Goal: Task Accomplishment & Management: Manage account settings

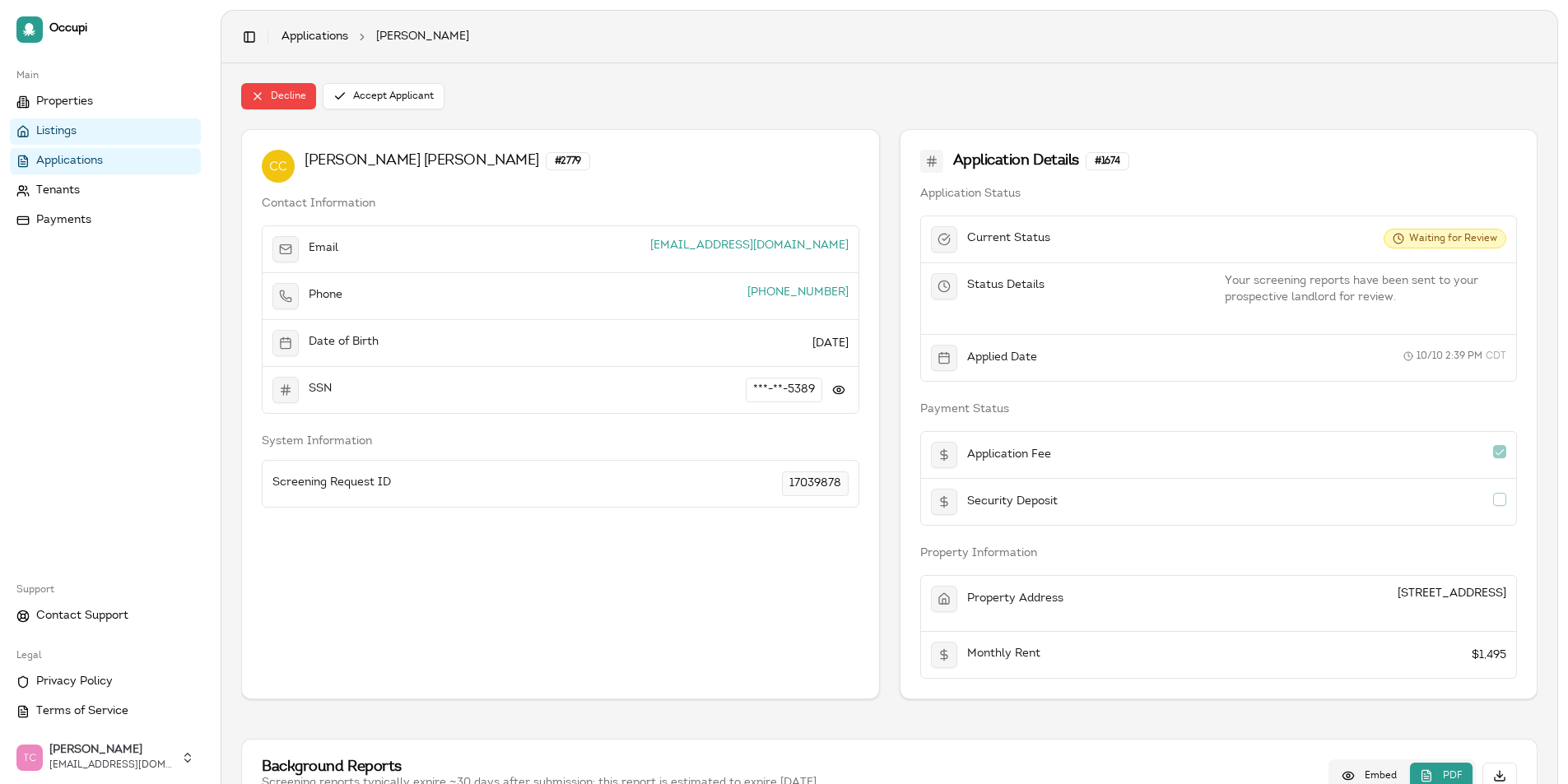
click at [75, 122] on link "Listings" at bounding box center [105, 132] width 191 height 27
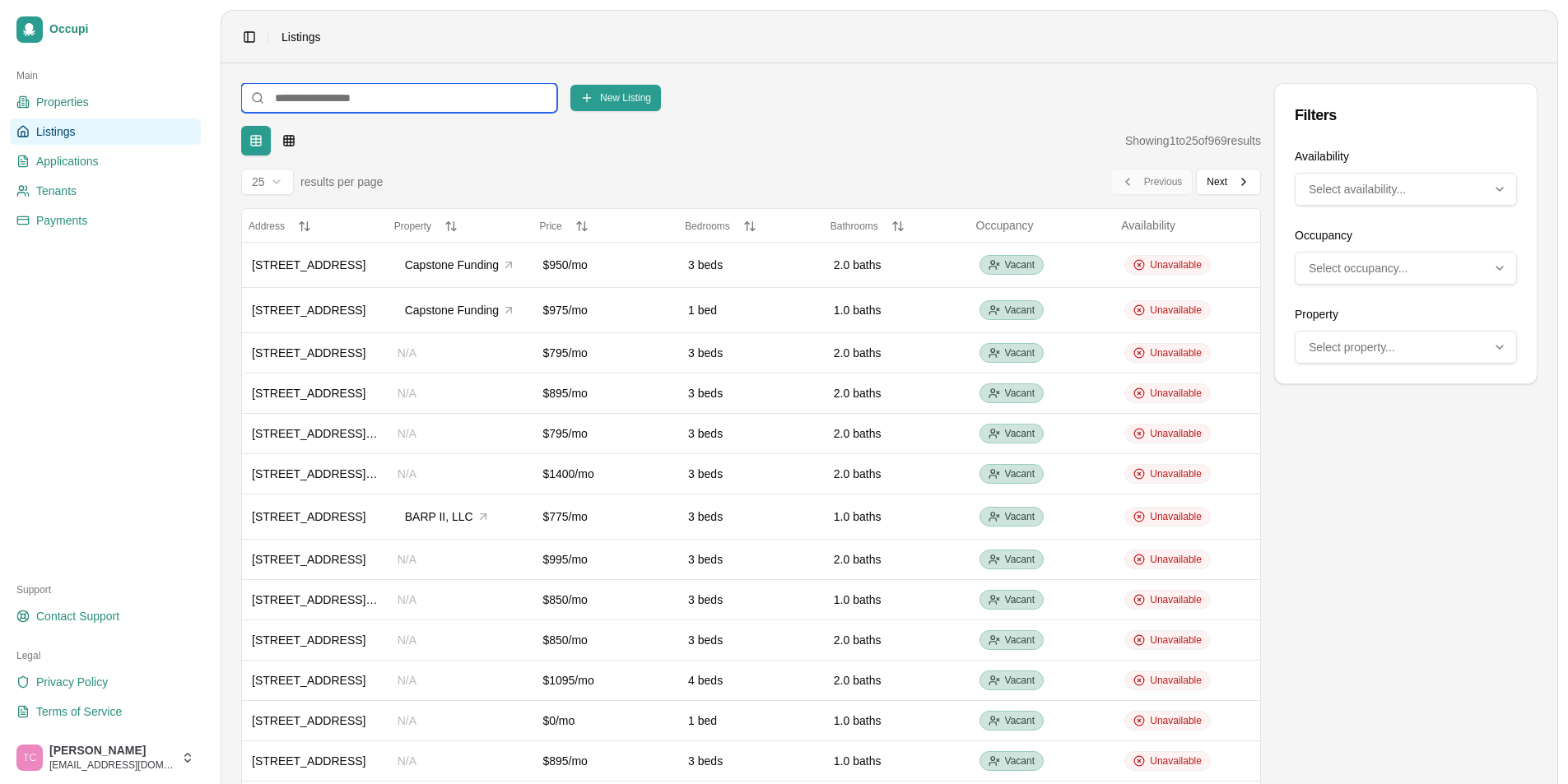
click at [288, 100] on input at bounding box center [399, 98] width 316 height 30
click at [299, 104] on input at bounding box center [399, 98] width 316 height 30
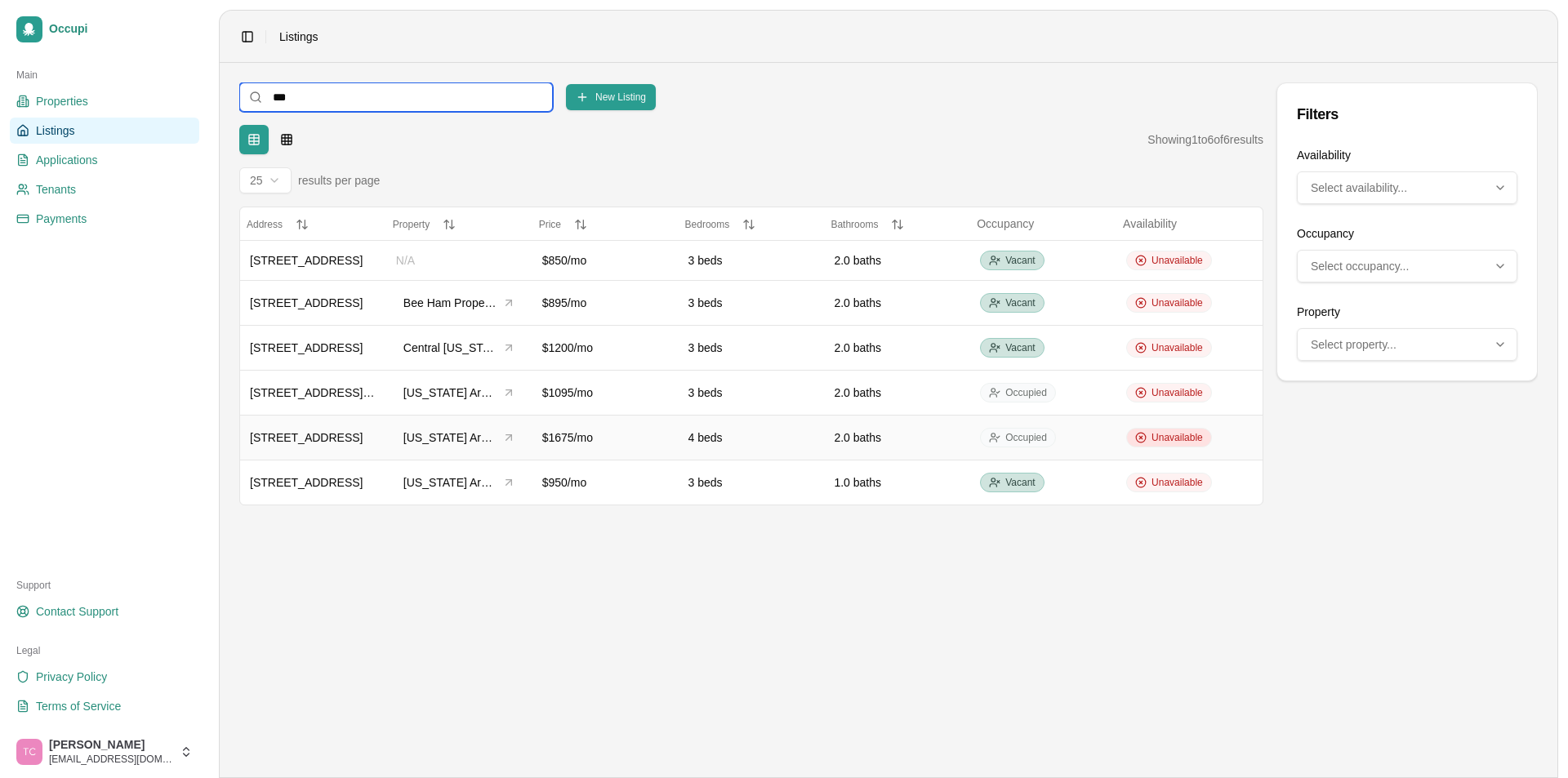
type input "***"
click at [1173, 445] on div "Unavailable" at bounding box center [1168, 438] width 85 height 20
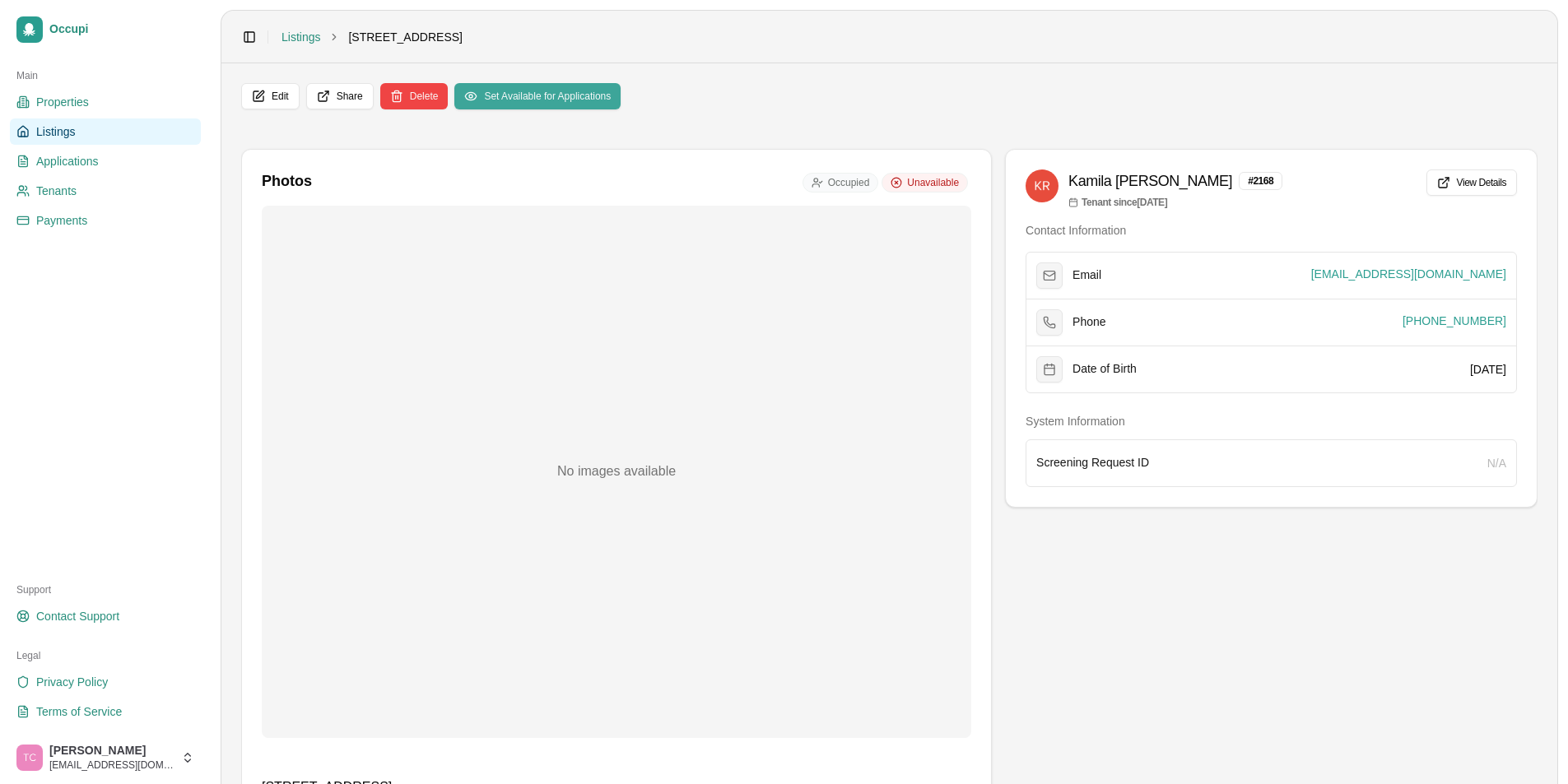
click at [577, 100] on button "Set Available for Applications" at bounding box center [538, 96] width 166 height 27
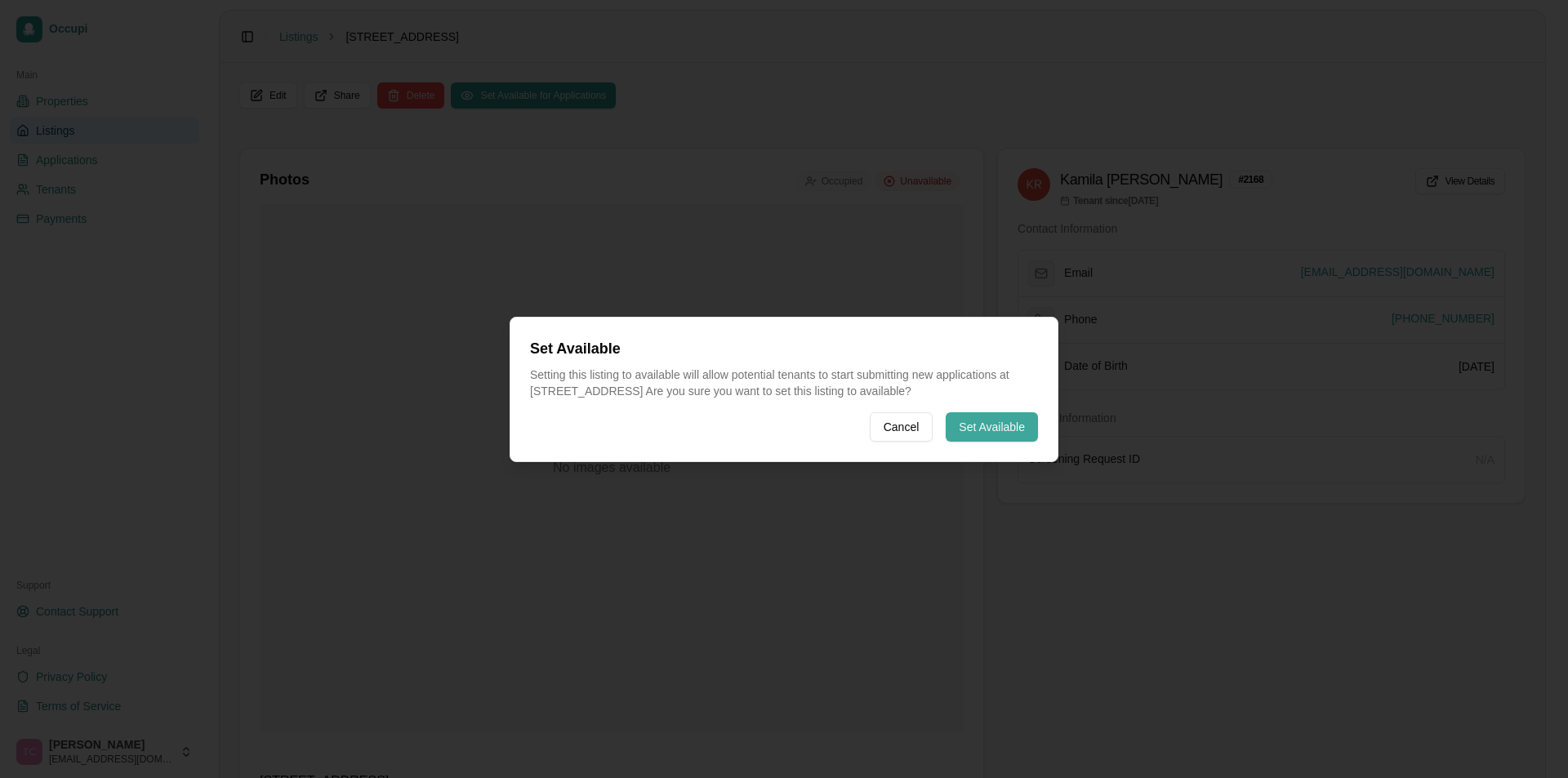
click at [973, 432] on button "Set Available" at bounding box center [991, 427] width 92 height 29
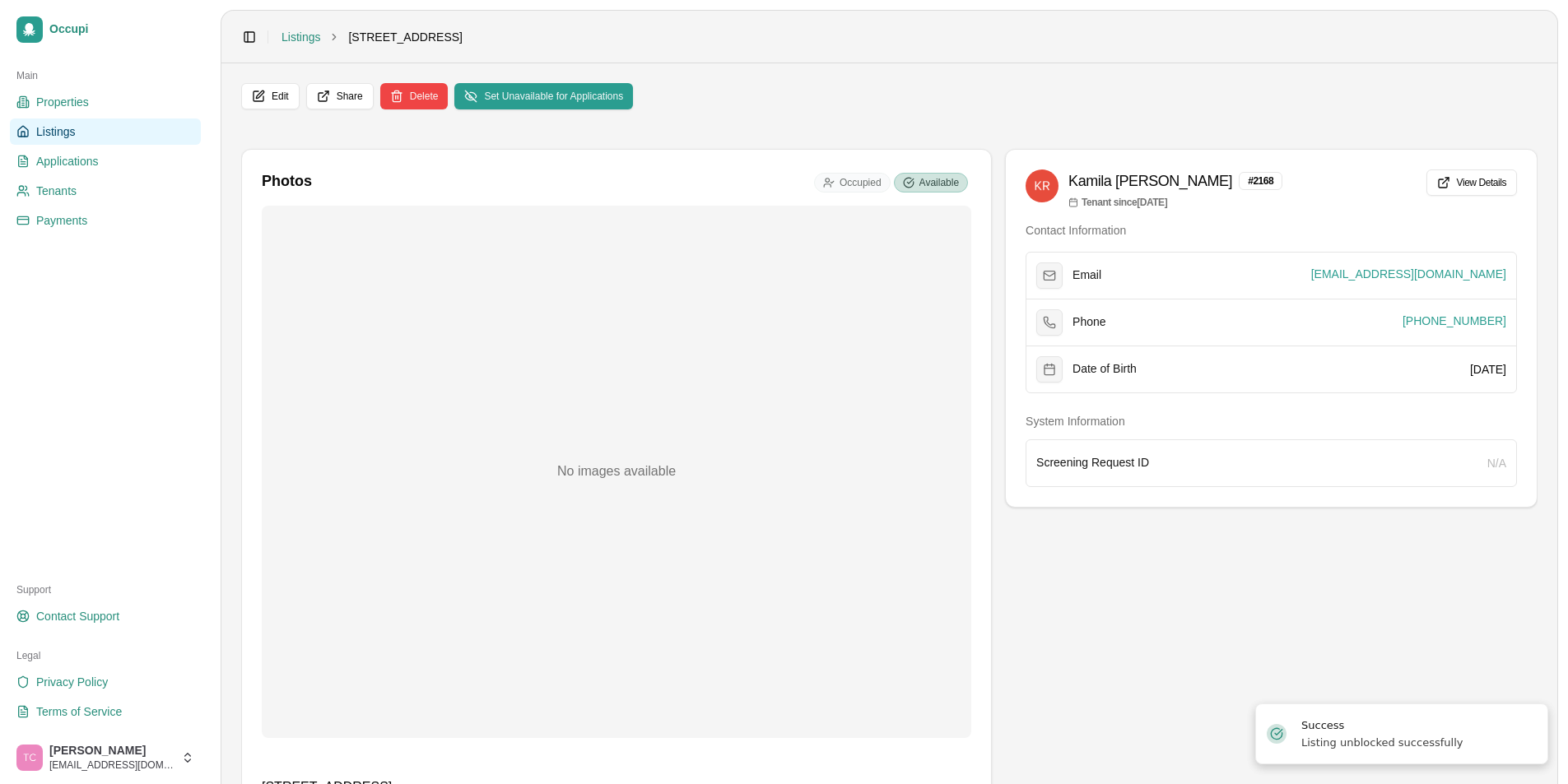
click at [61, 139] on span "Listings" at bounding box center [55, 132] width 39 height 17
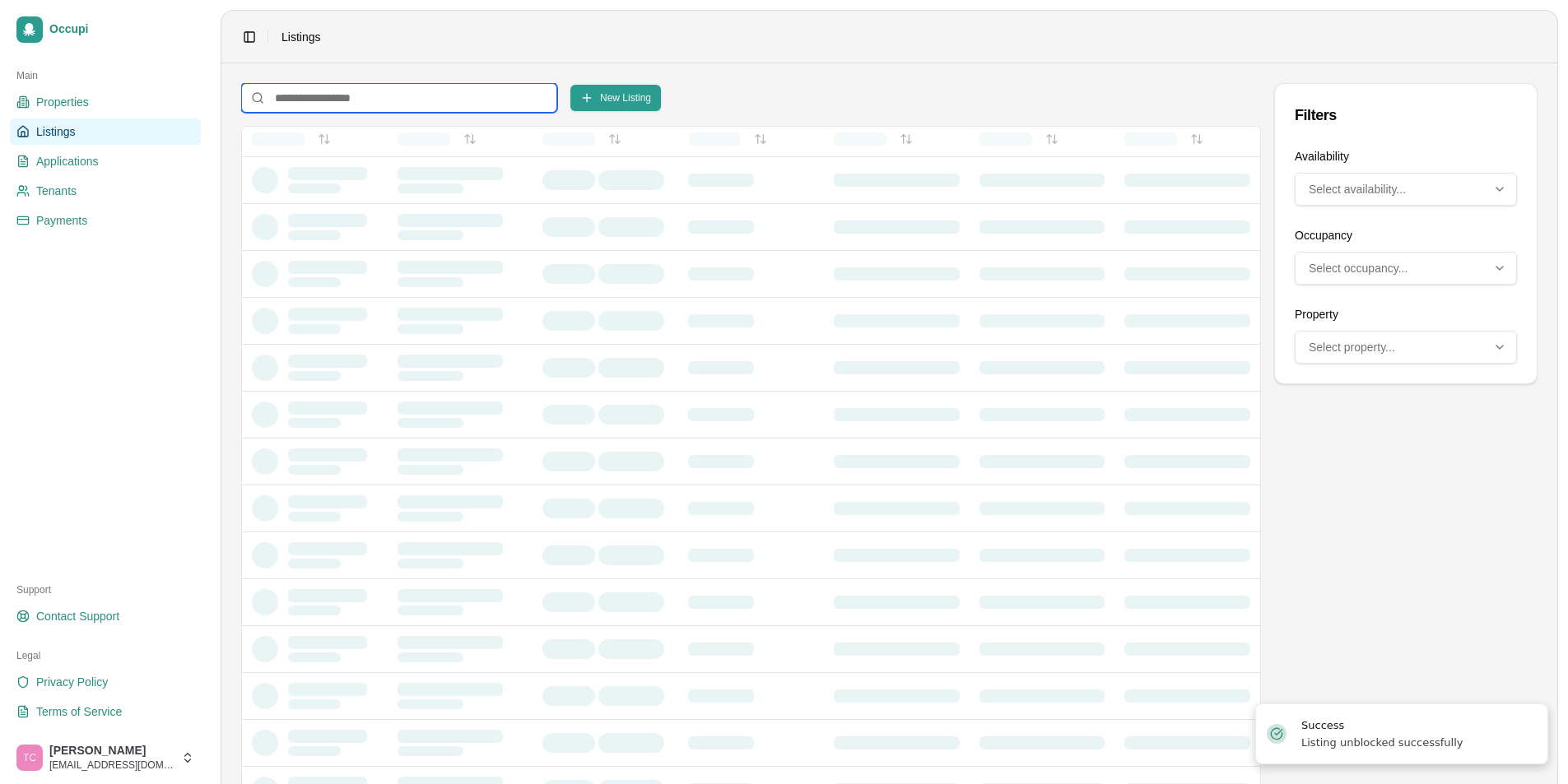
click at [301, 103] on input at bounding box center [399, 98] width 316 height 30
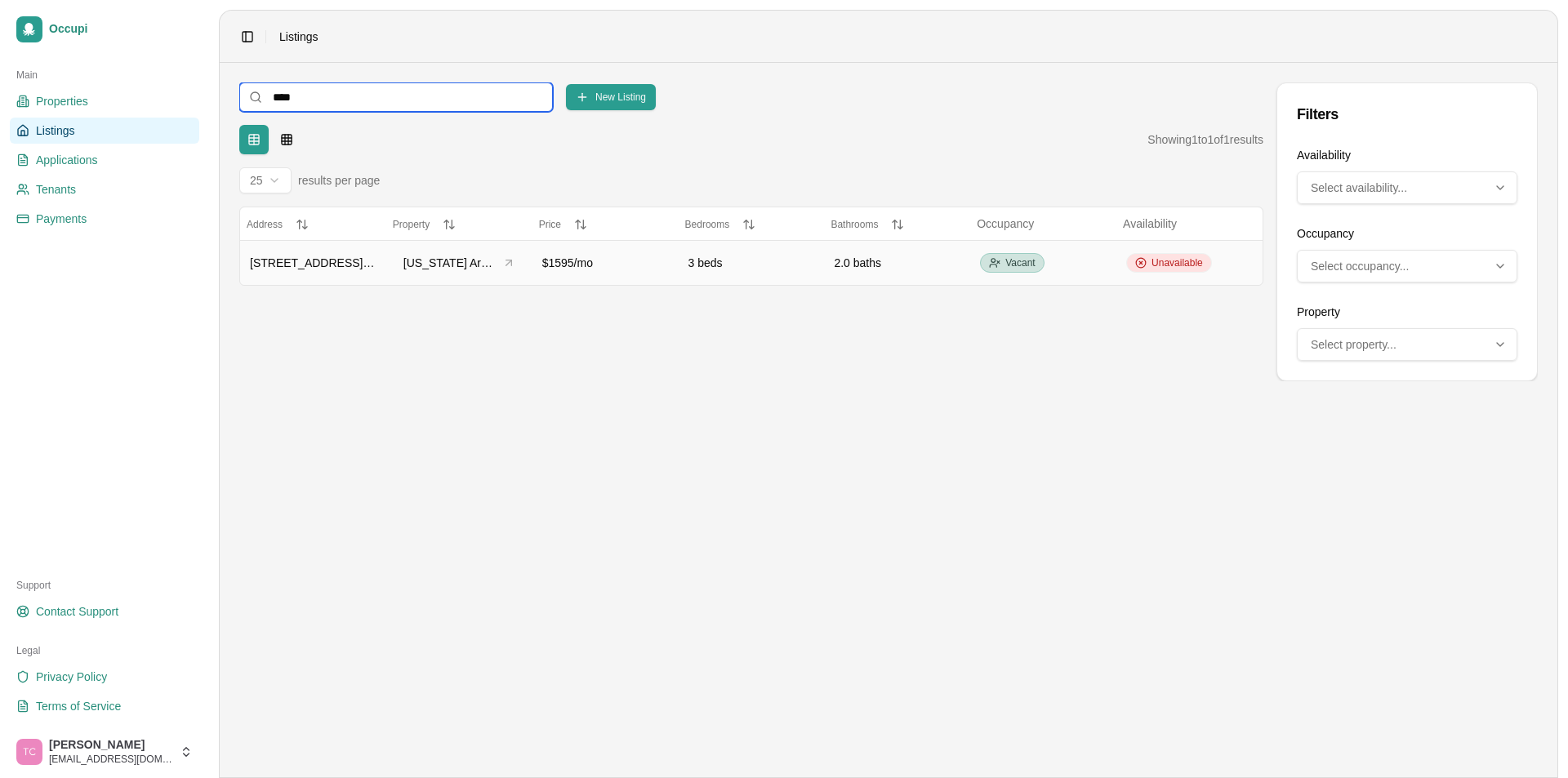
type input "****"
click at [1168, 262] on span "Unavailable" at bounding box center [1177, 262] width 51 height 13
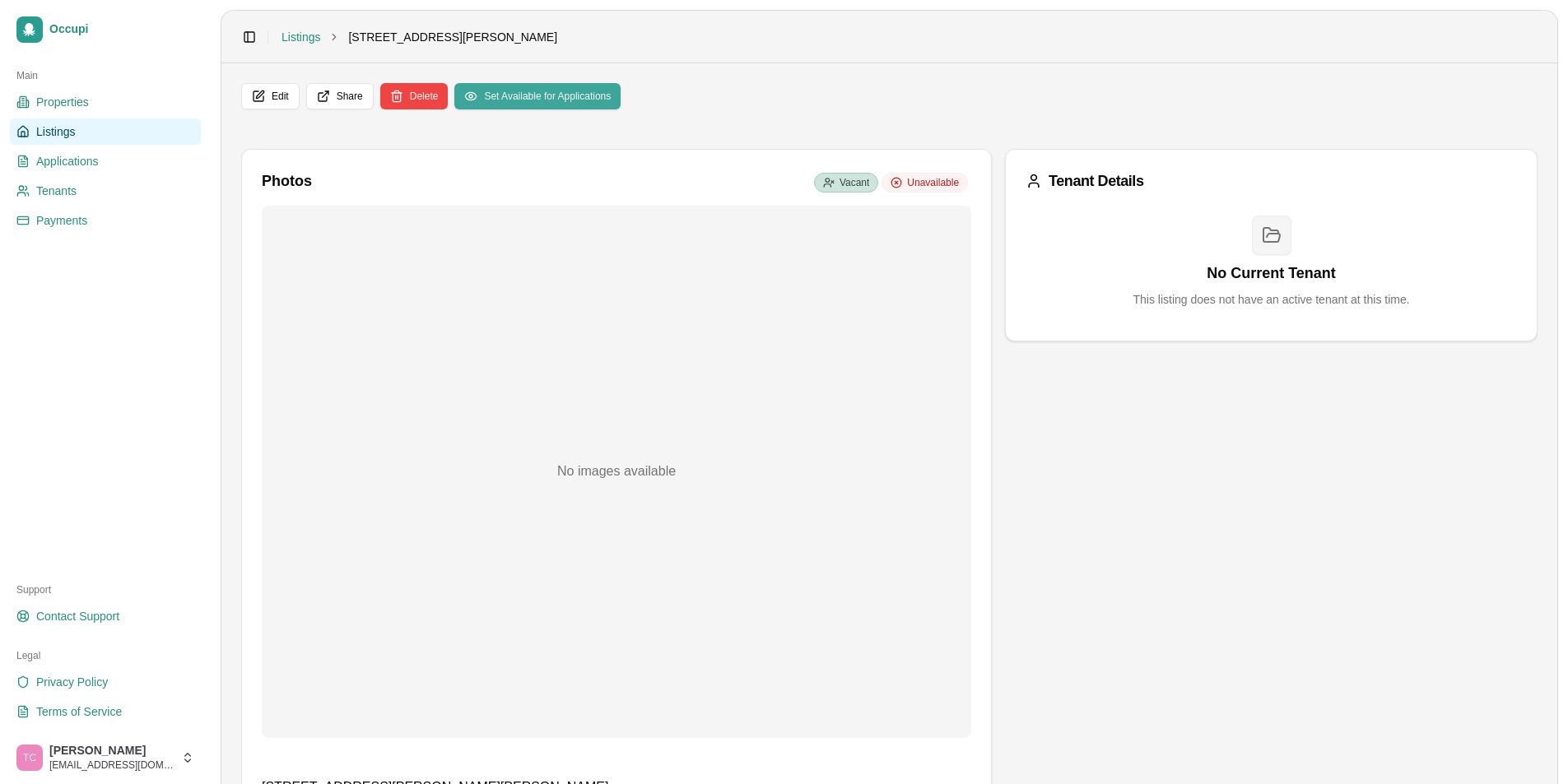
click at [530, 96] on button "Set Available for Applications" at bounding box center [538, 96] width 166 height 27
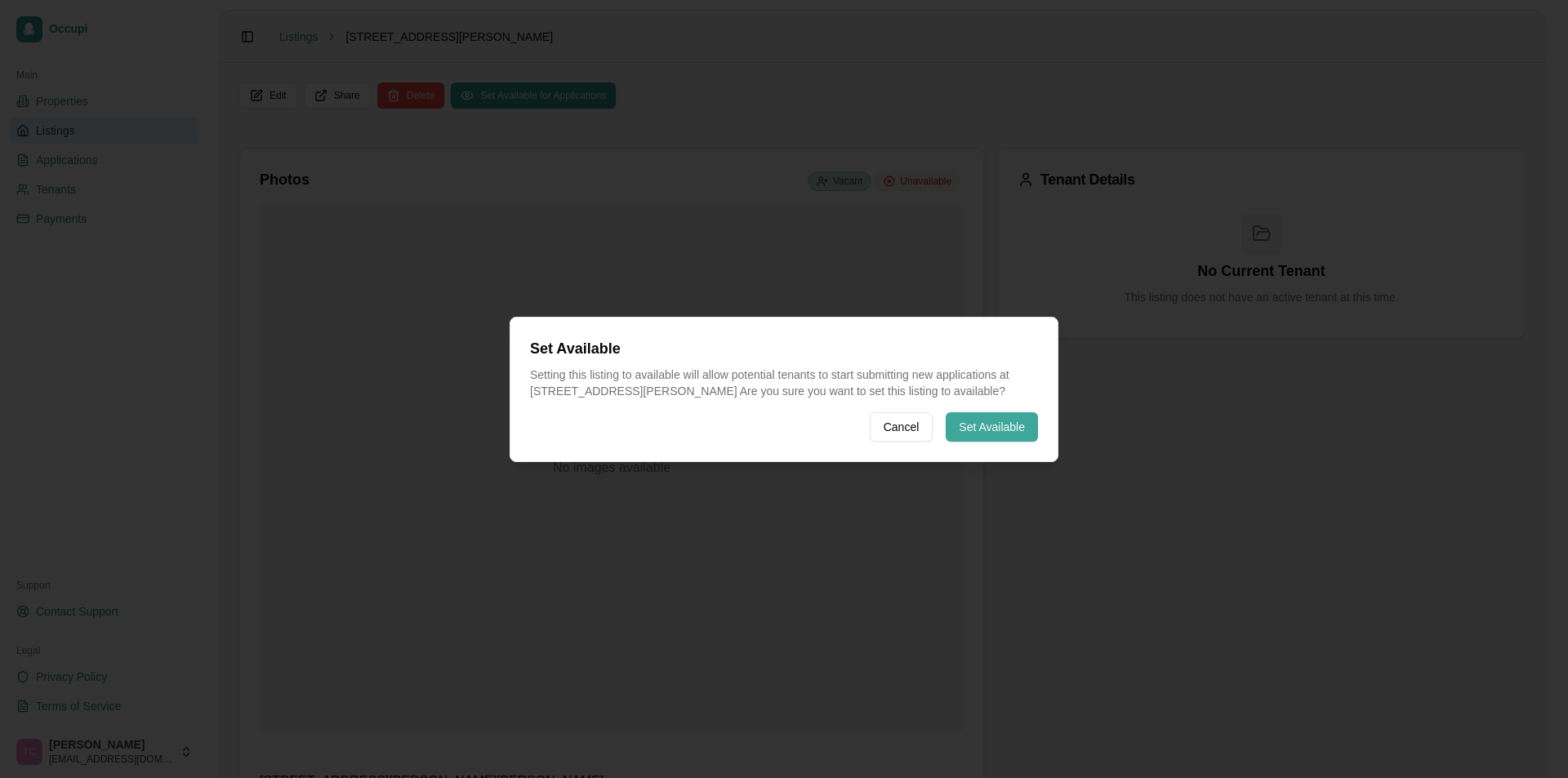
click at [981, 419] on button "Set Available" at bounding box center [991, 427] width 92 height 29
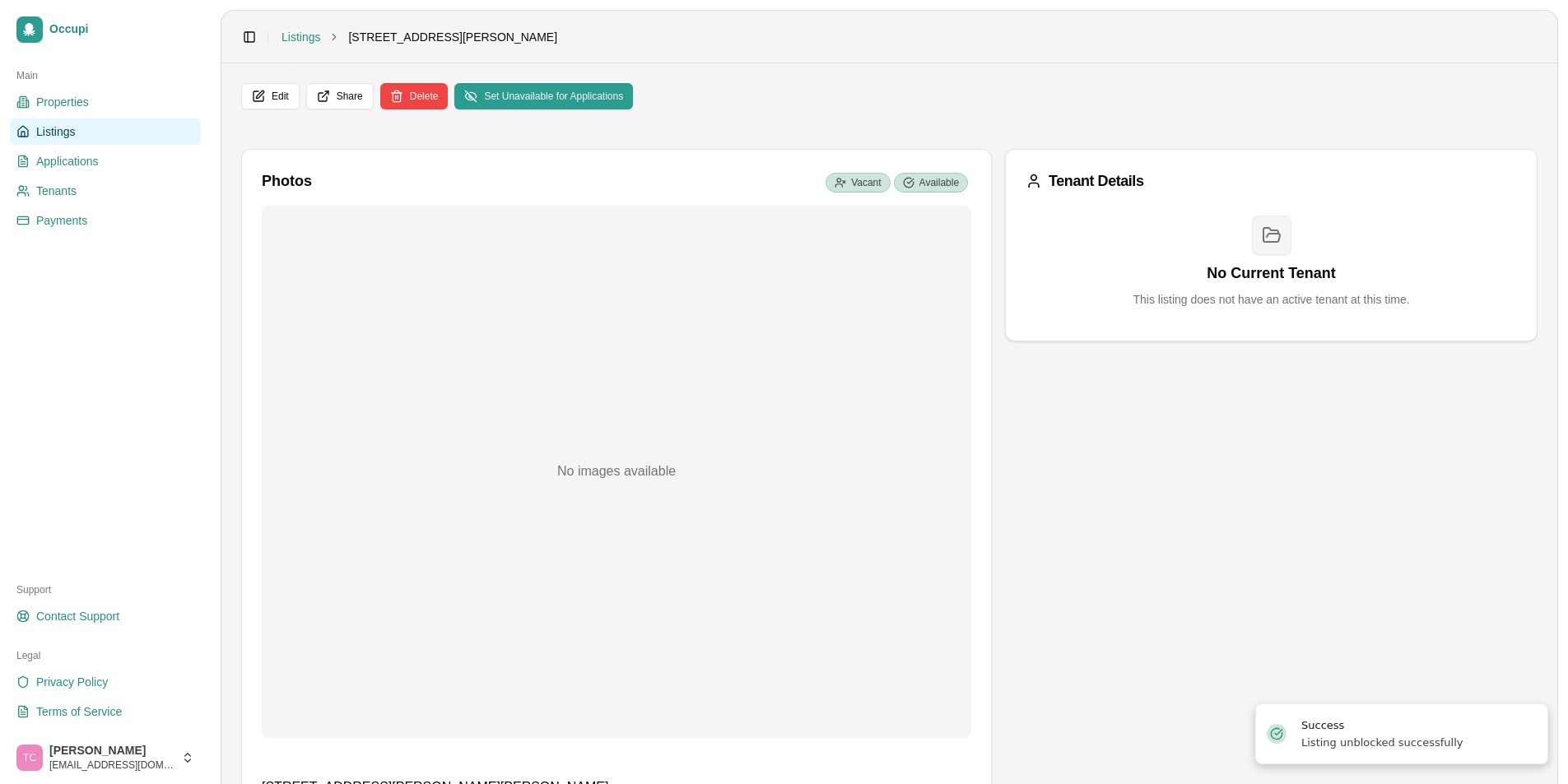
click at [46, 135] on span "Listings" at bounding box center [55, 132] width 39 height 17
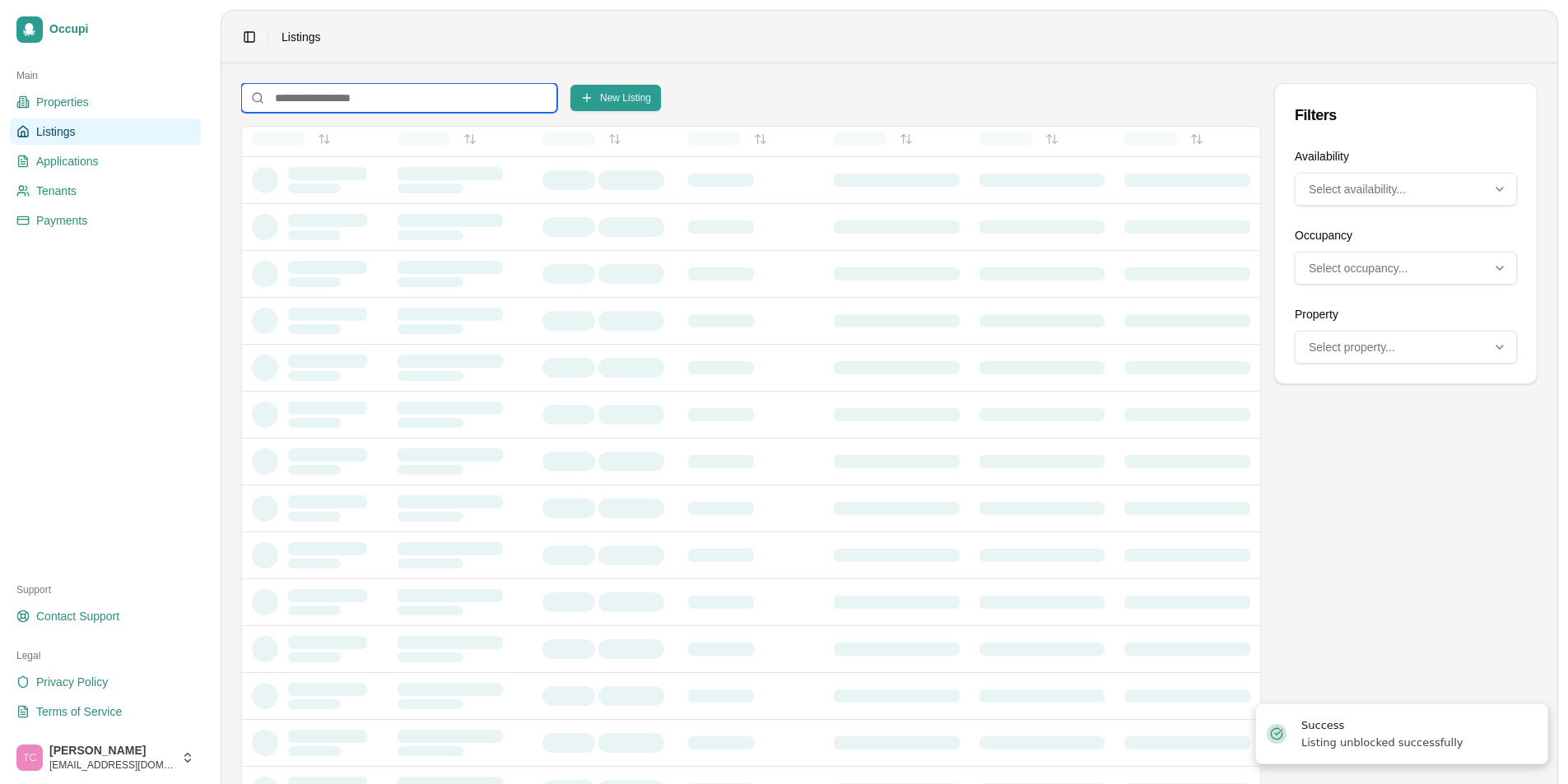
click at [302, 100] on input at bounding box center [399, 98] width 316 height 30
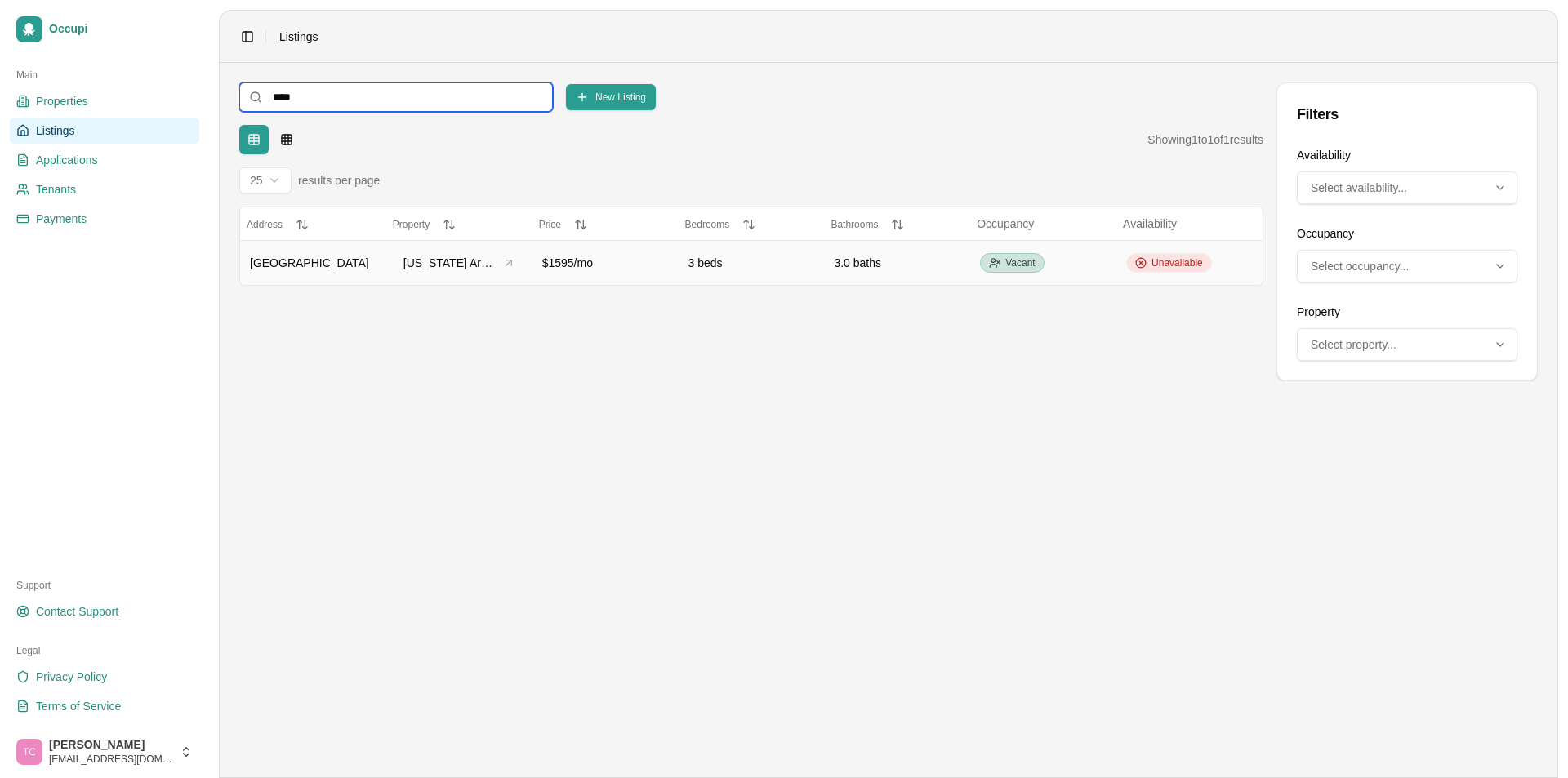
type input "****"
click at [1189, 263] on span "Unavailable" at bounding box center [1177, 262] width 51 height 13
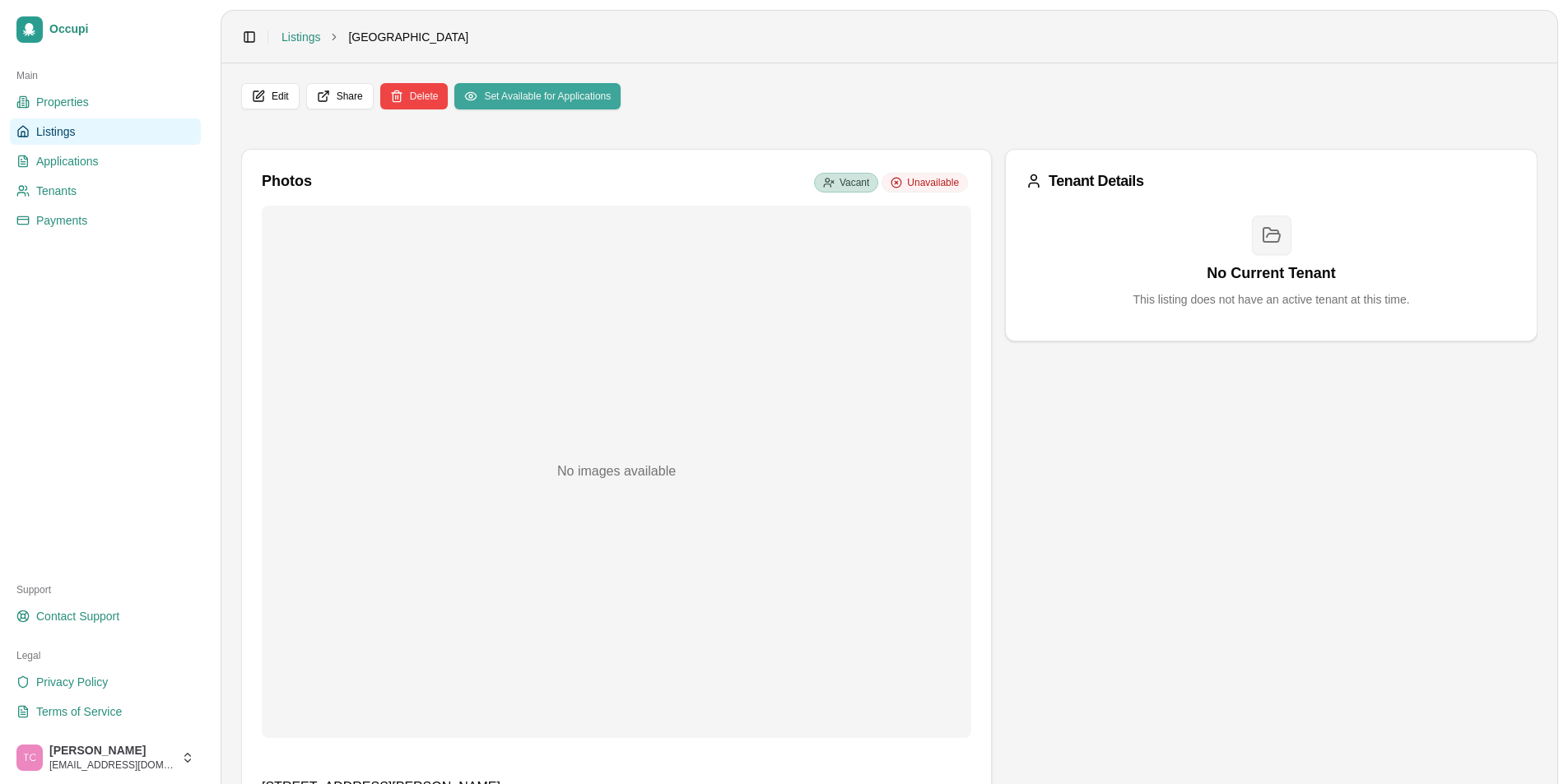
click at [566, 96] on button "Set Available for Applications" at bounding box center [538, 96] width 166 height 27
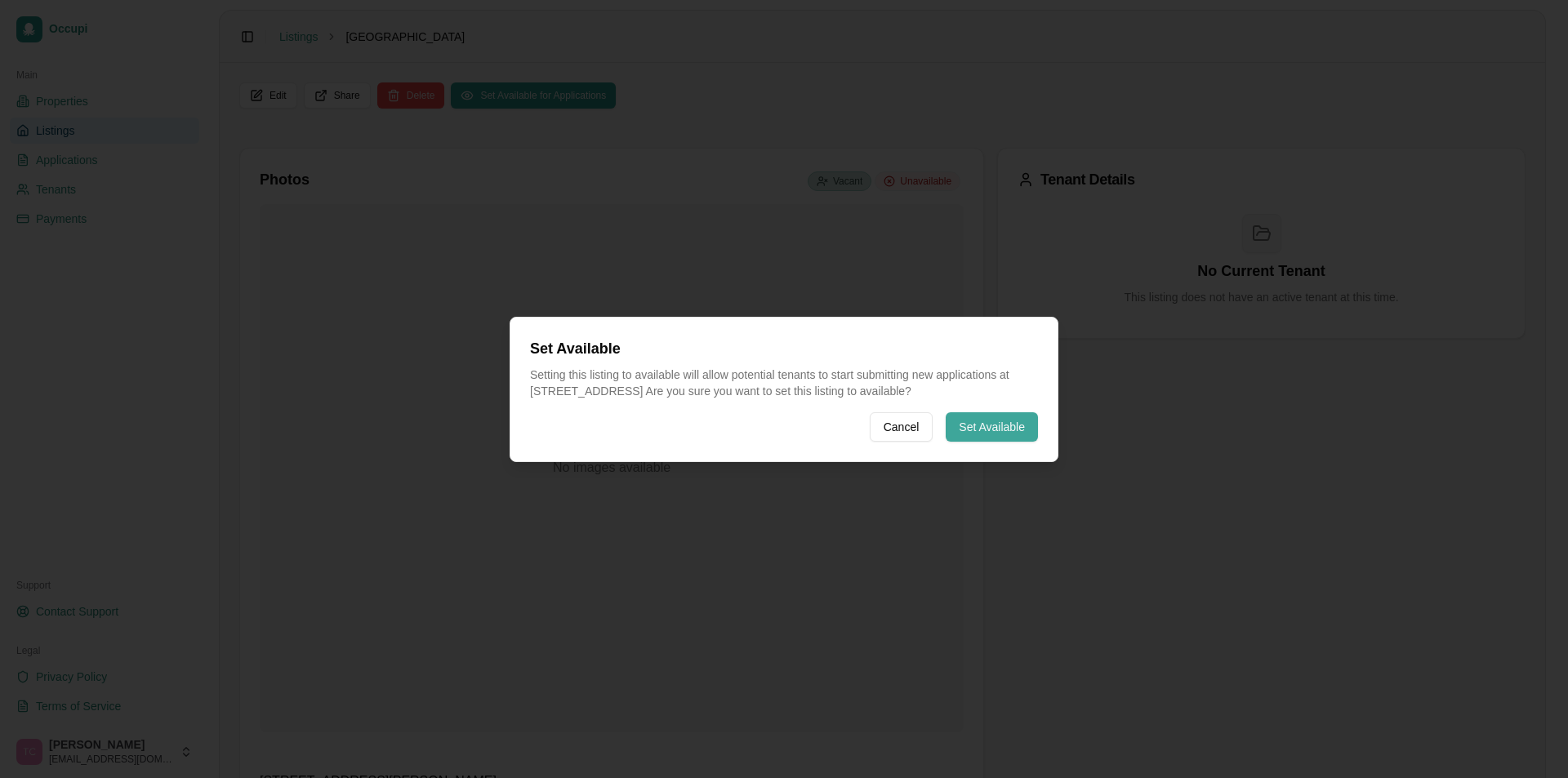
click at [982, 426] on button "Set Available" at bounding box center [991, 427] width 92 height 29
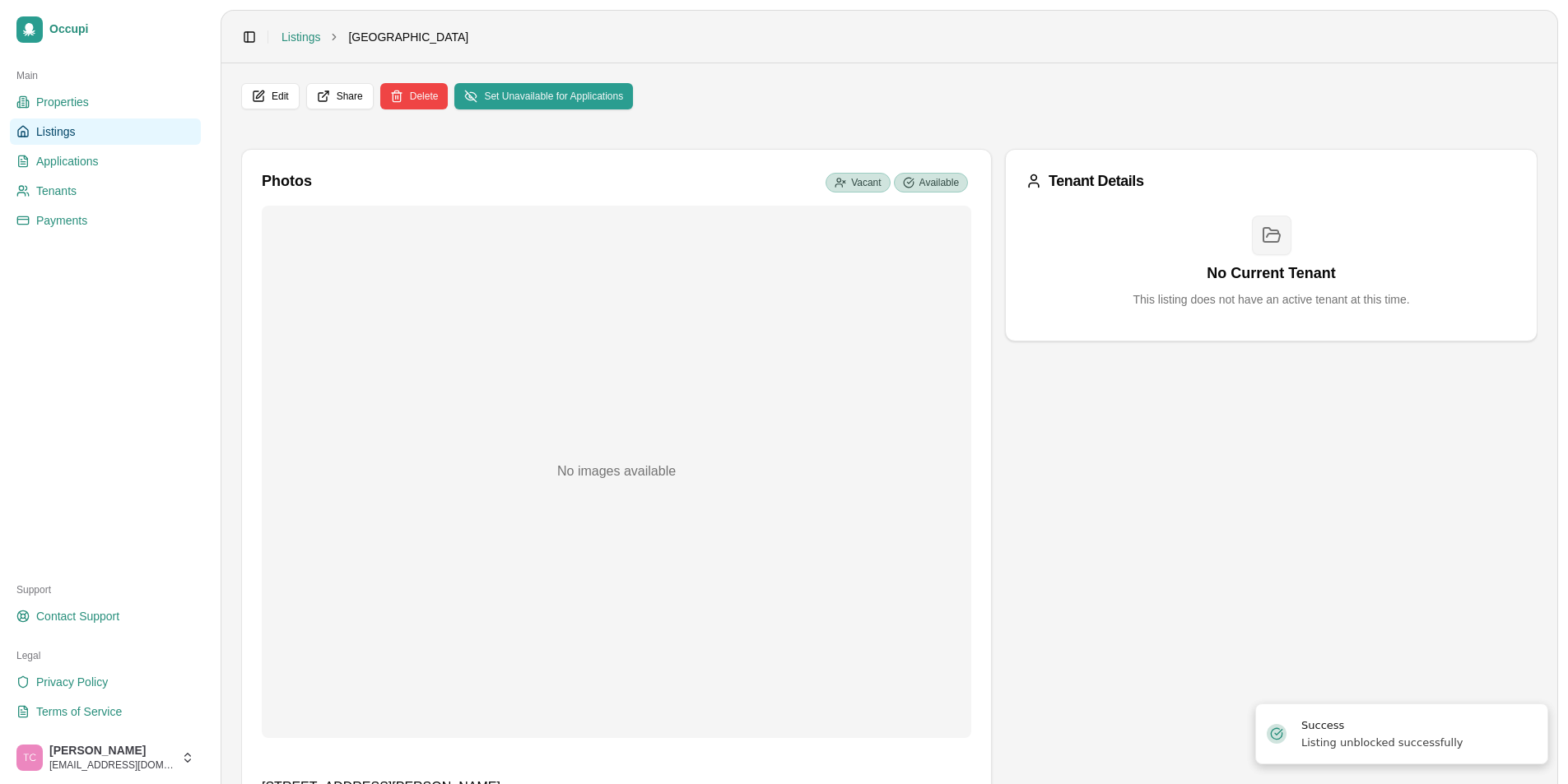
click at [65, 129] on span "Listings" at bounding box center [55, 132] width 39 height 17
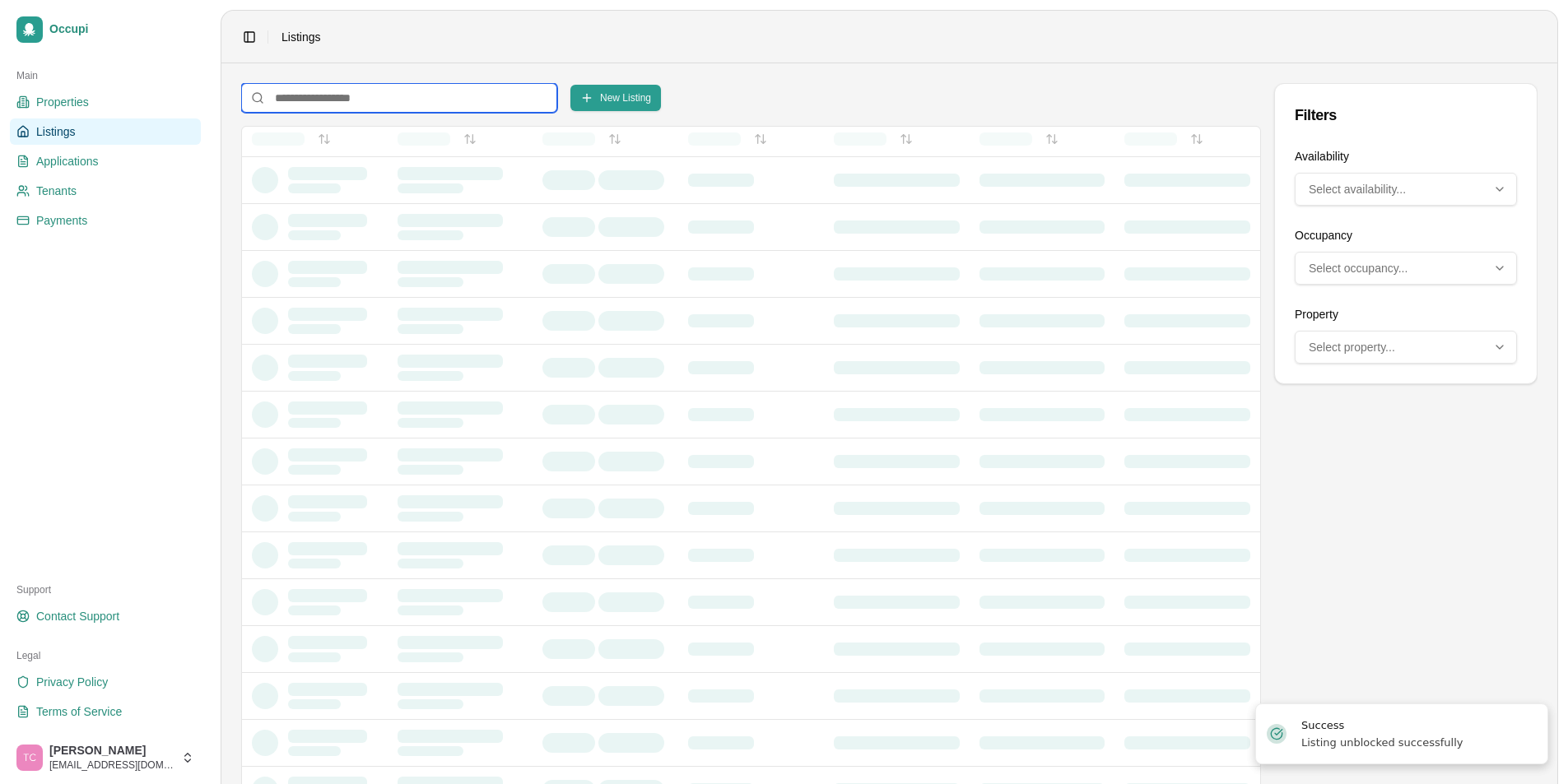
click at [374, 99] on input at bounding box center [399, 98] width 316 height 30
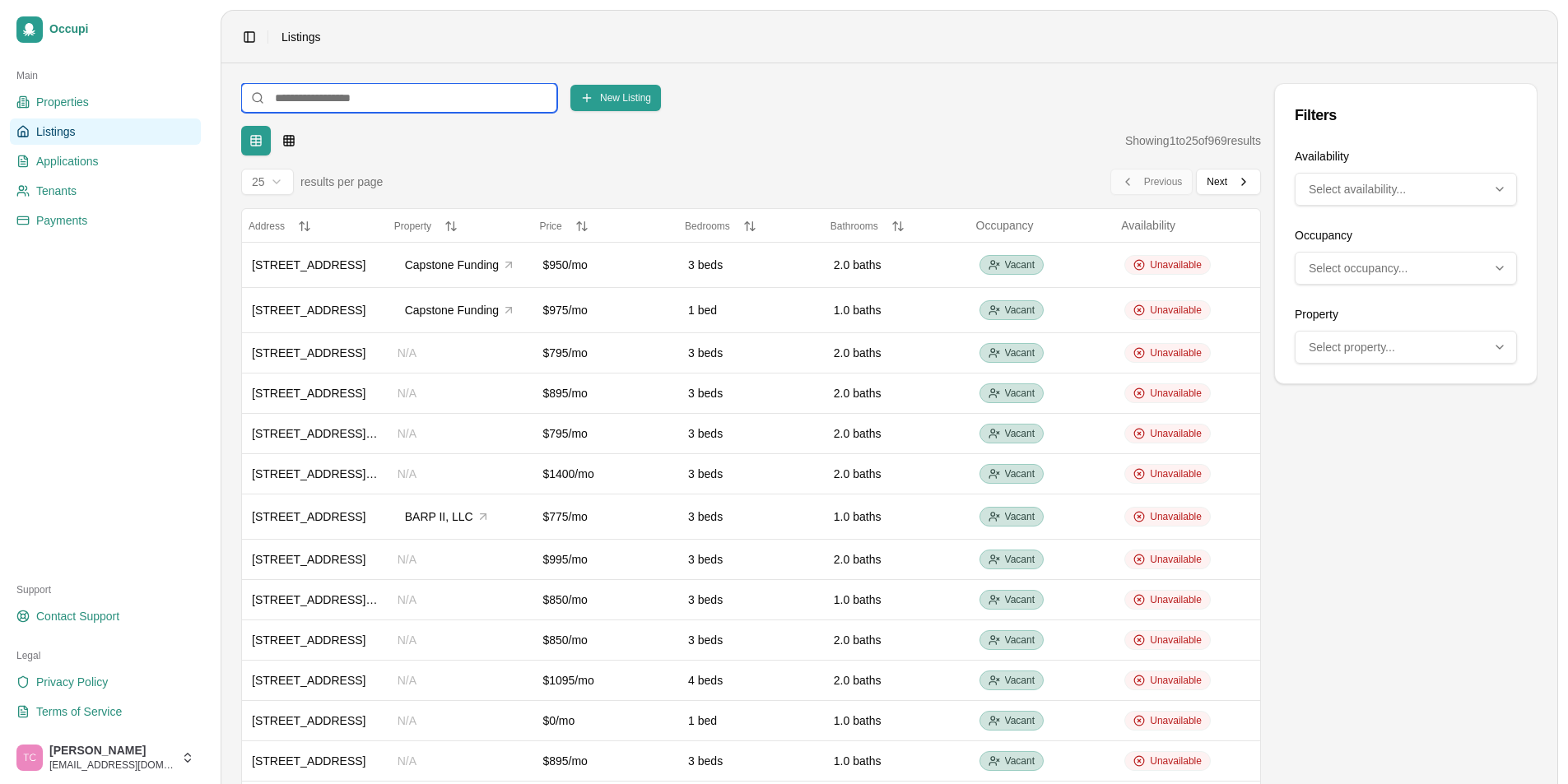
click at [280, 97] on input at bounding box center [399, 98] width 316 height 30
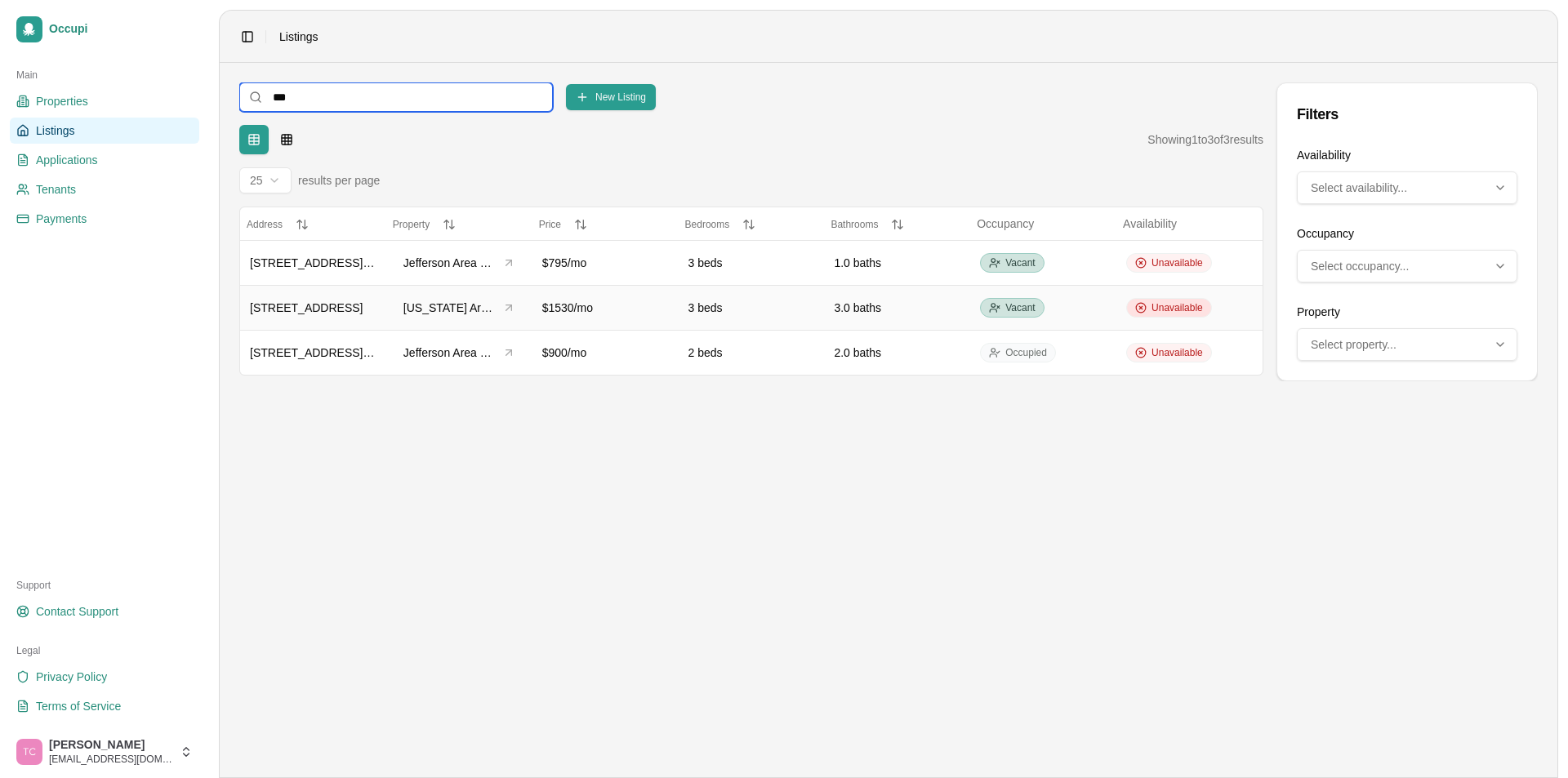
type input "***"
click at [1166, 311] on span "Unavailable" at bounding box center [1177, 307] width 51 height 13
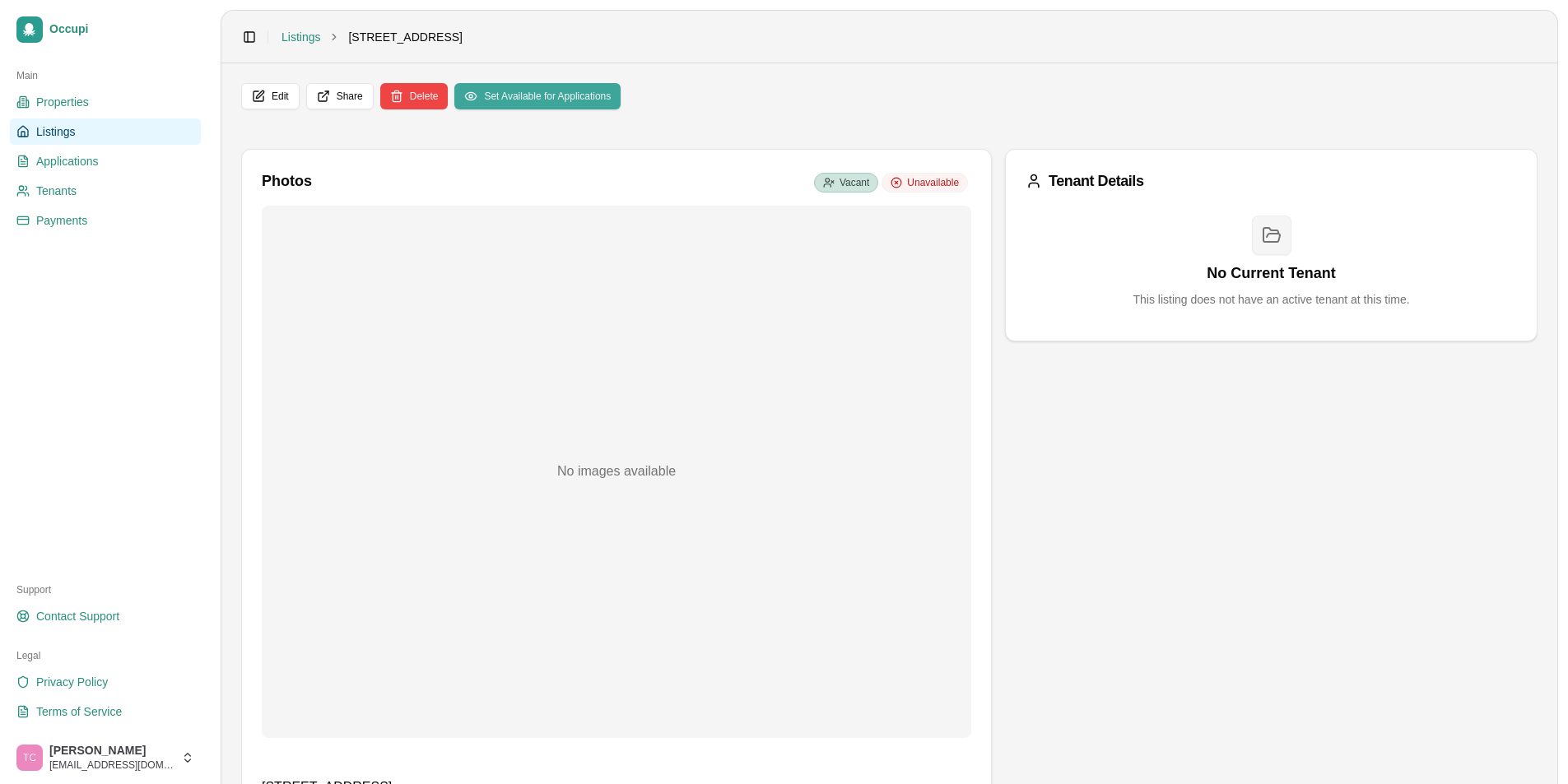
click at [561, 89] on button "Set Available for Applications" at bounding box center [538, 96] width 166 height 27
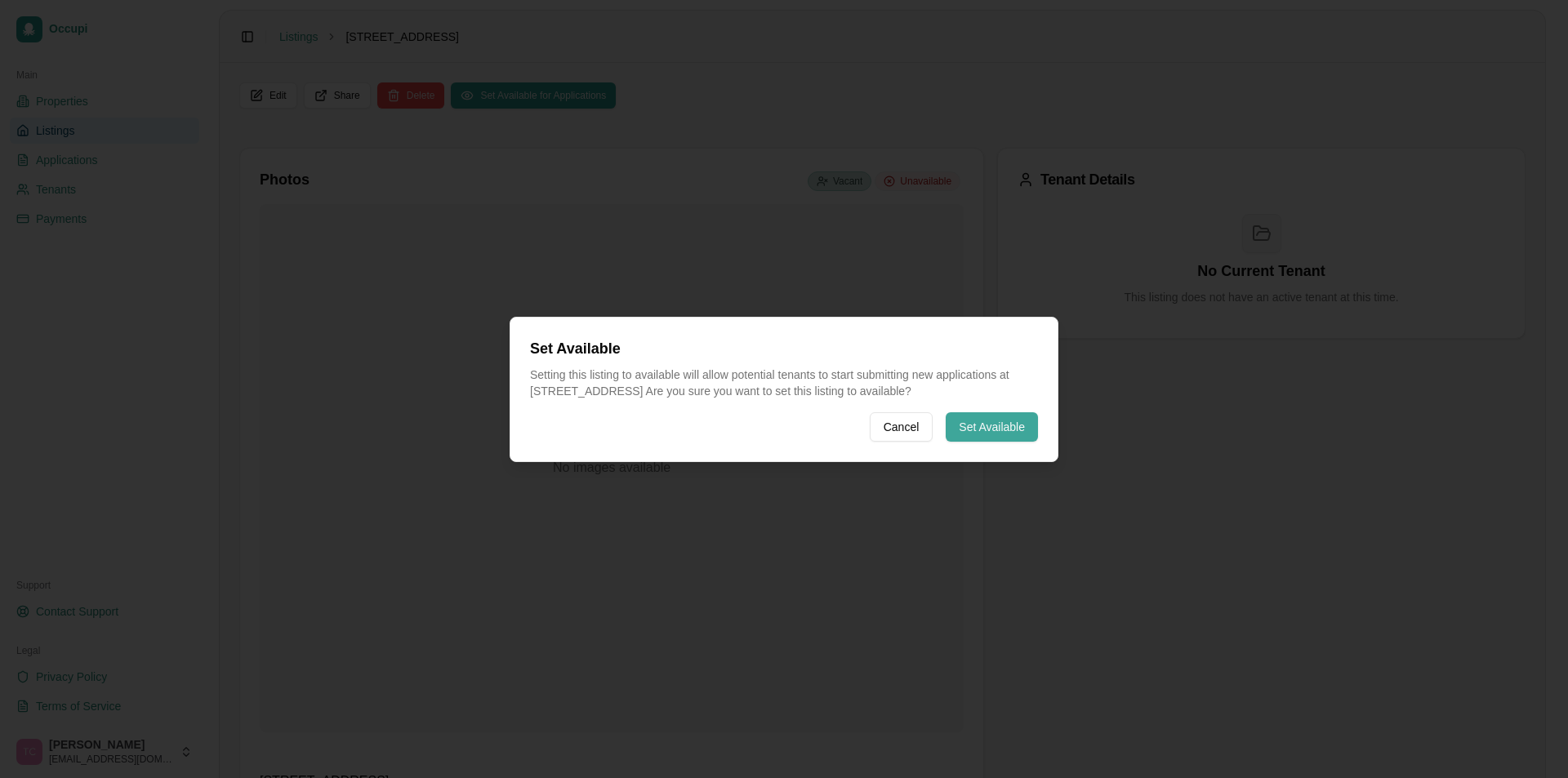
click at [982, 416] on button "Set Available" at bounding box center [991, 427] width 92 height 29
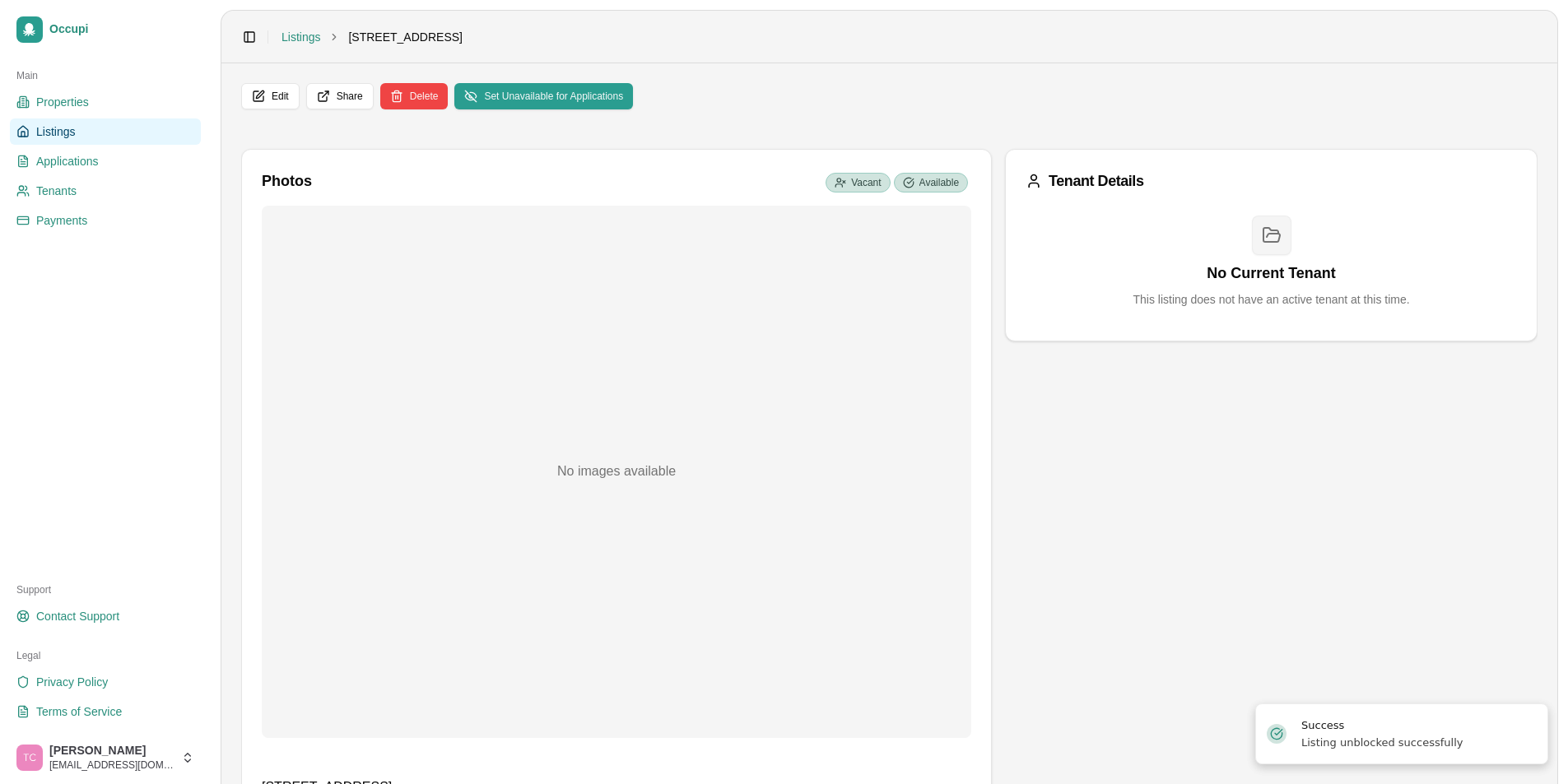
click at [65, 126] on span "Listings" at bounding box center [55, 132] width 39 height 17
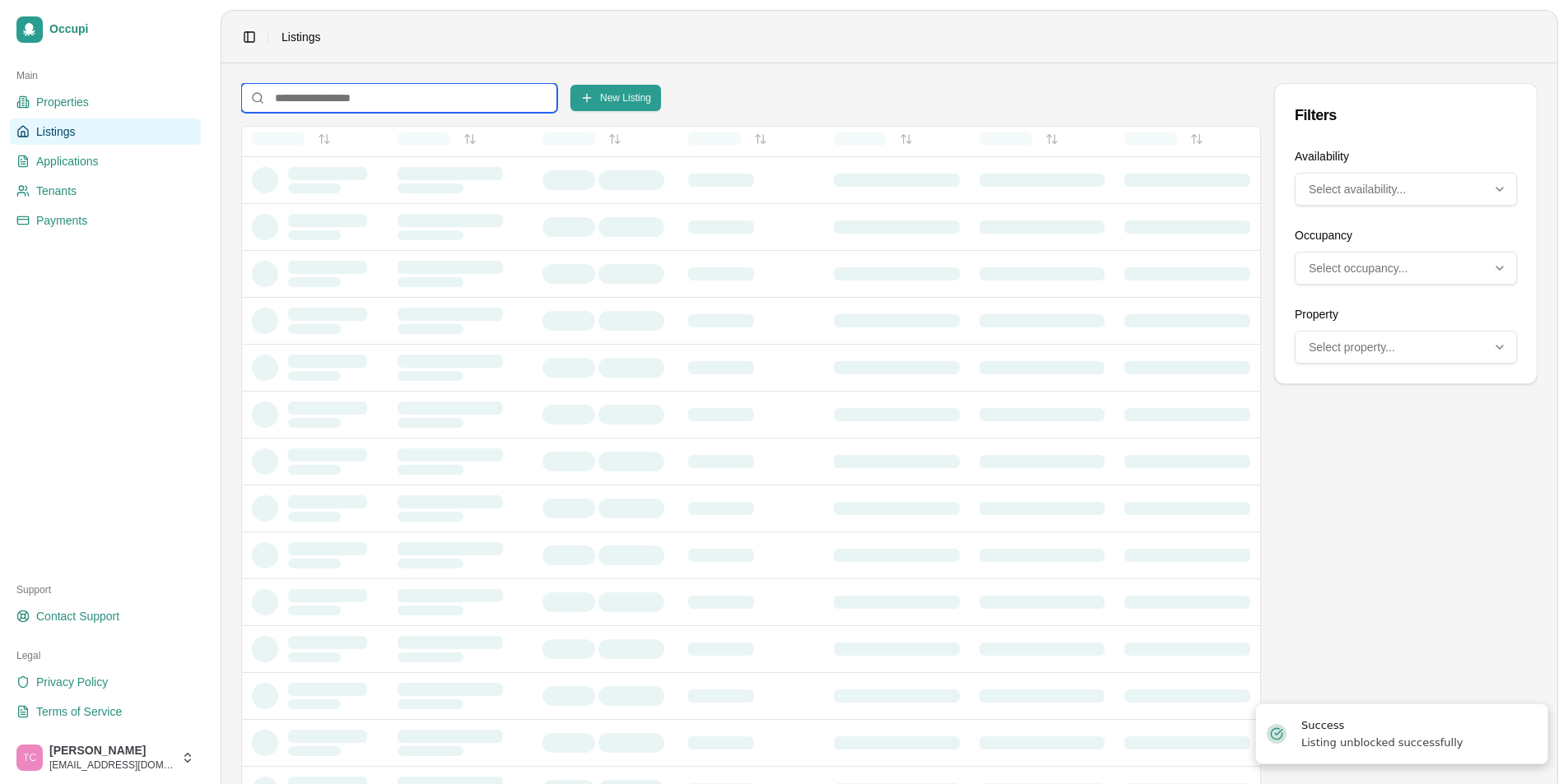
click at [290, 96] on input at bounding box center [399, 98] width 316 height 30
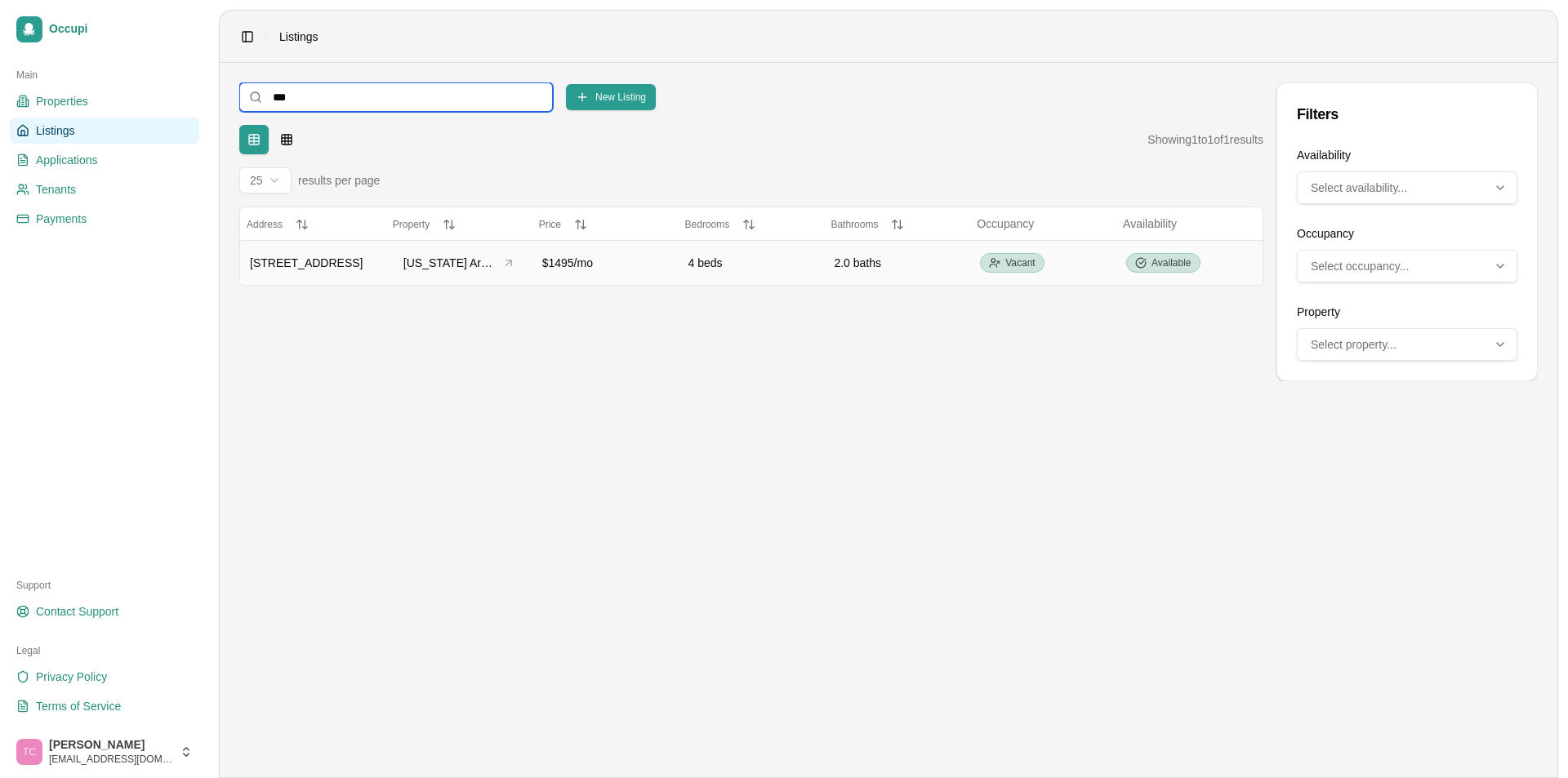
type input "***"
click at [308, 262] on span "[STREET_ADDRESS]" at bounding box center [306, 262] width 113 height 13
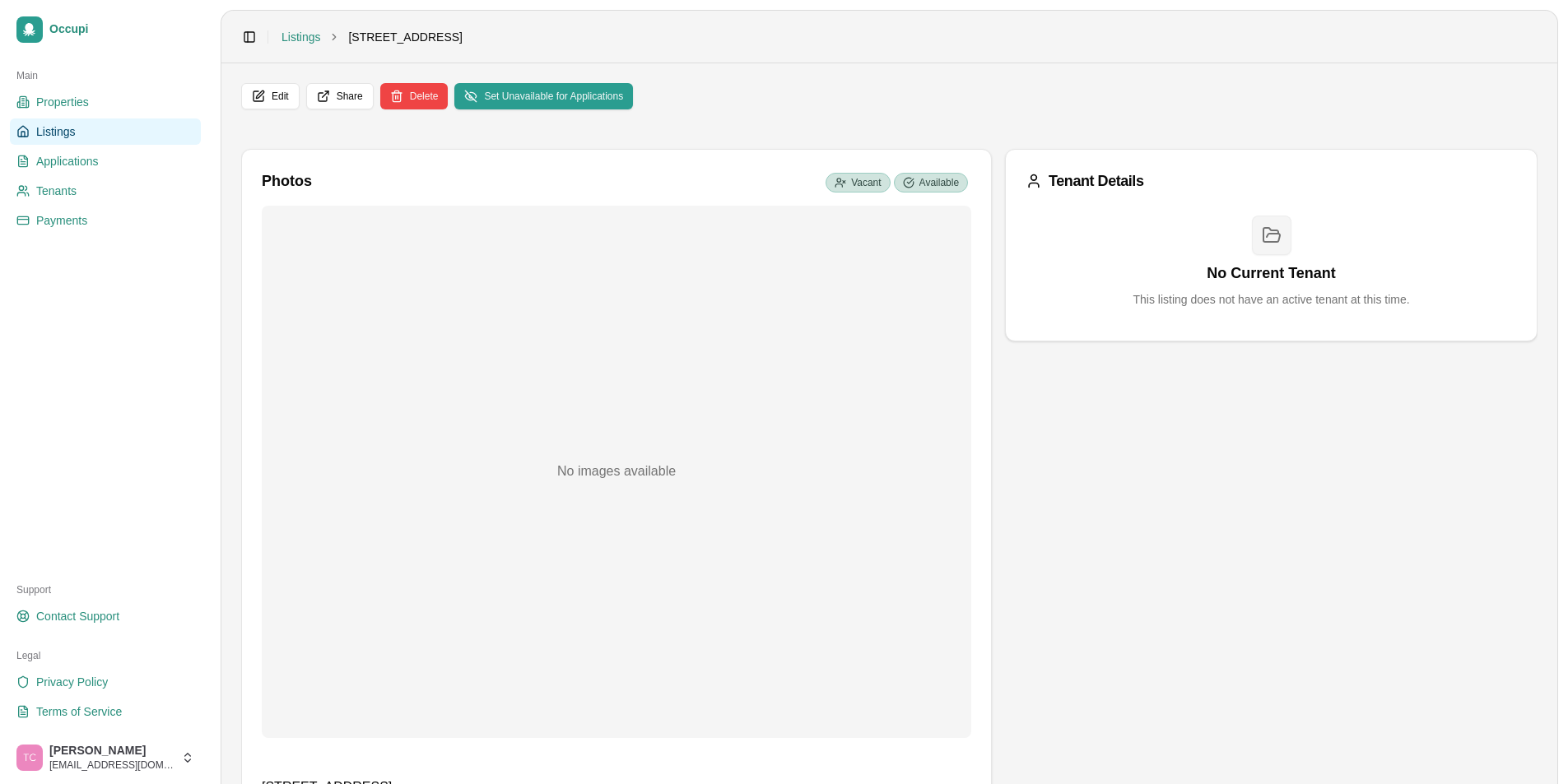
click at [63, 125] on span "Listings" at bounding box center [55, 132] width 39 height 17
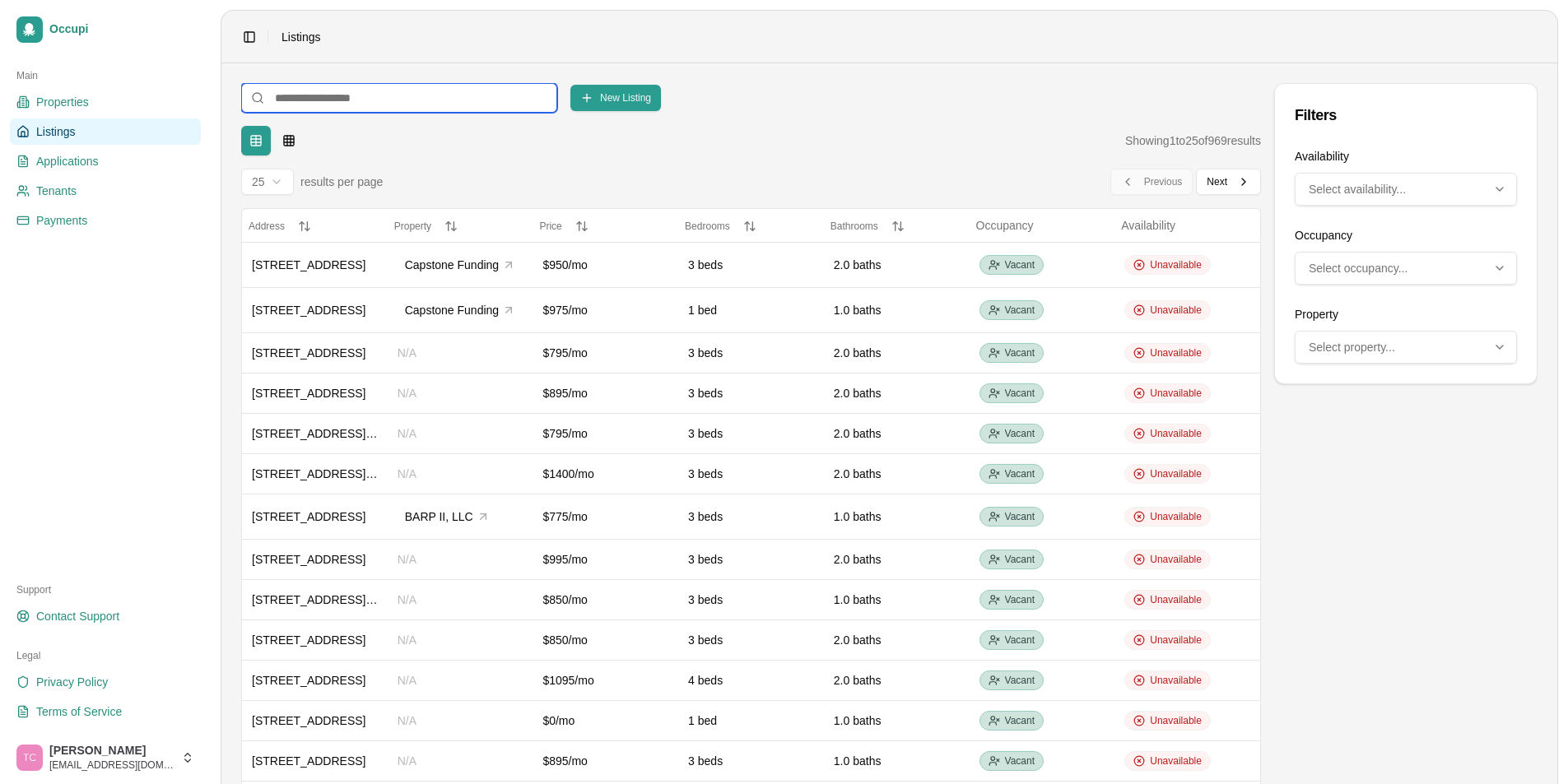
click at [298, 95] on input at bounding box center [399, 98] width 316 height 30
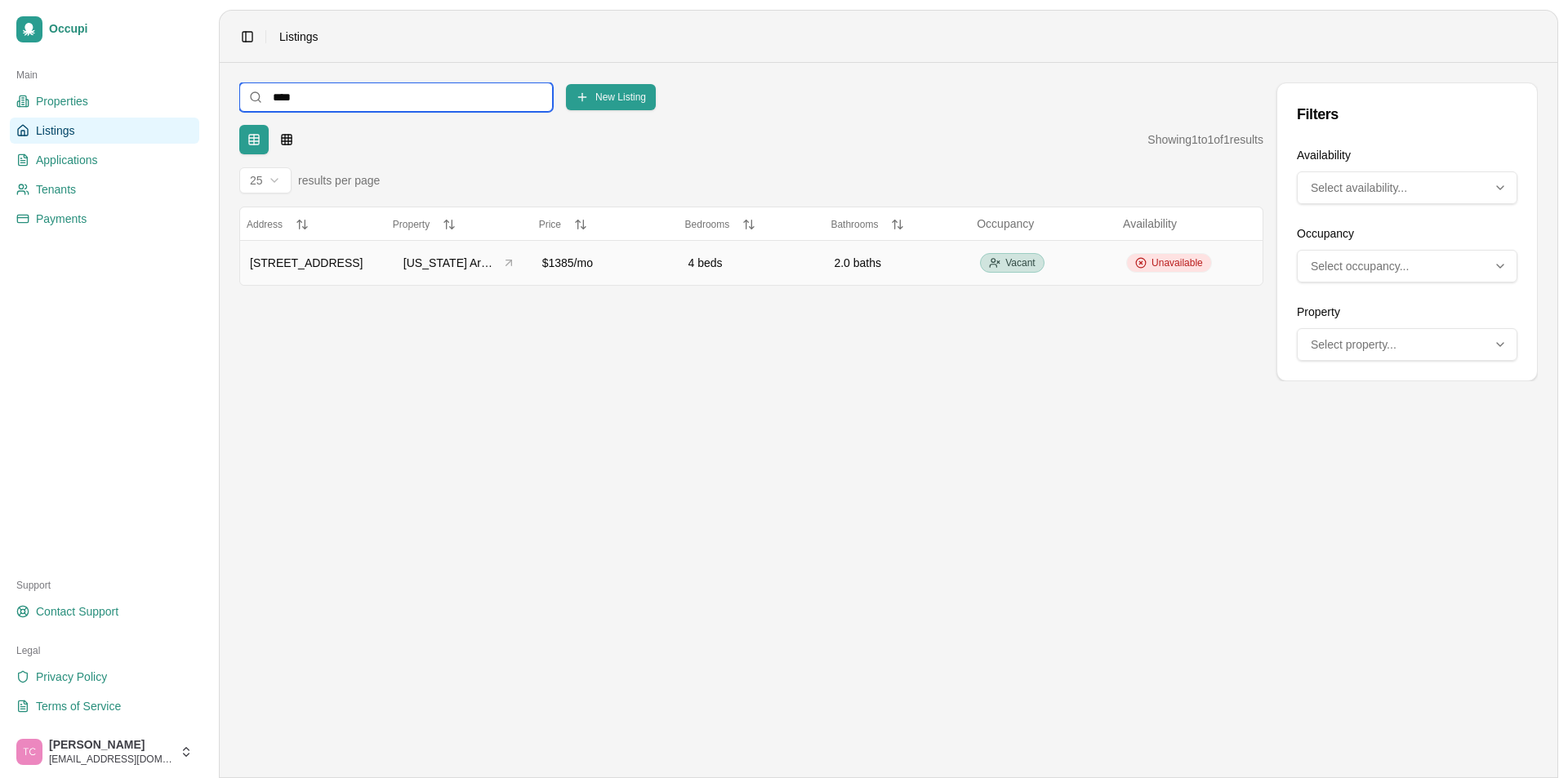
type input "****"
click at [1161, 267] on span "Unavailable" at bounding box center [1177, 262] width 51 height 13
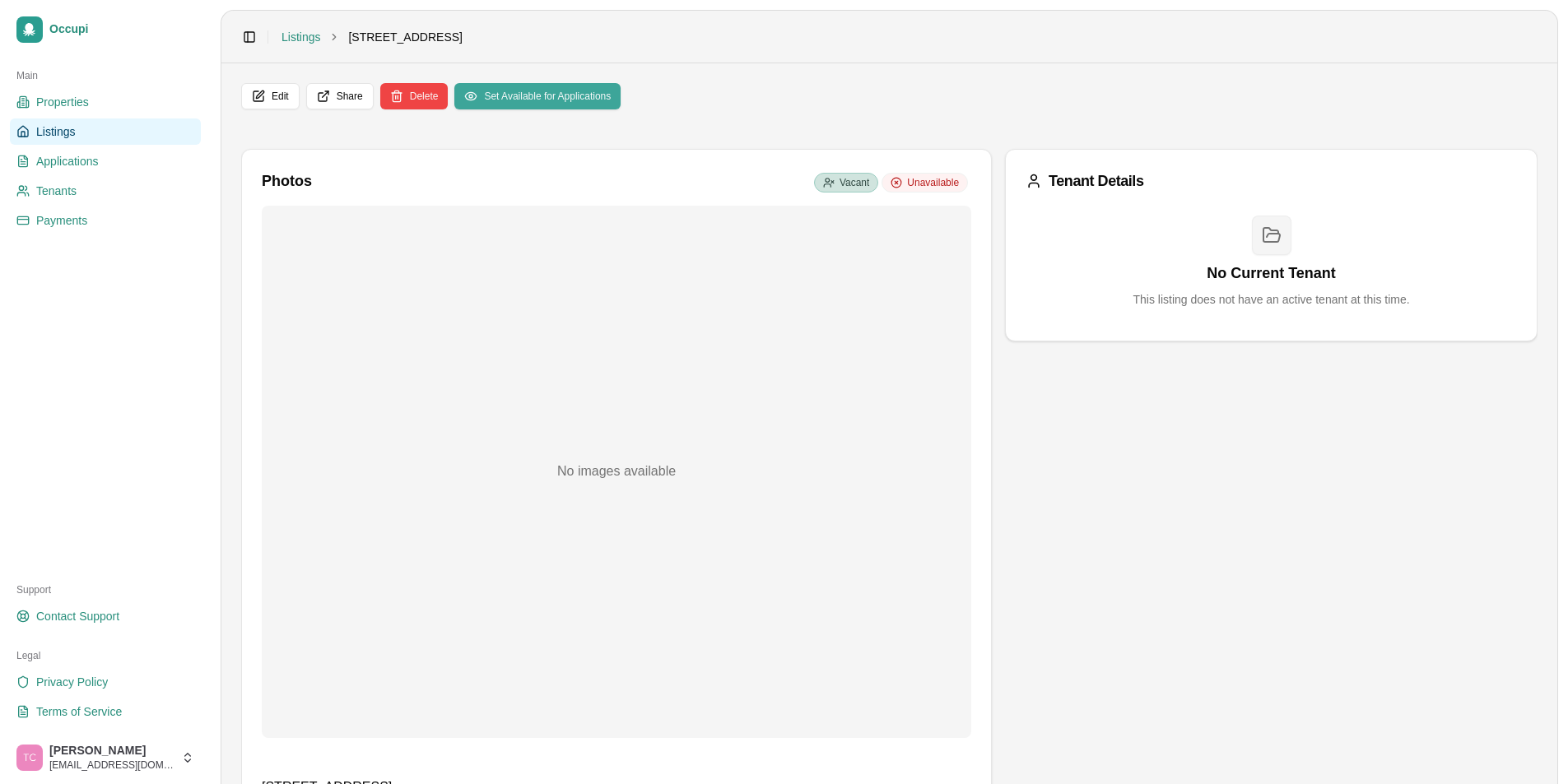
click at [549, 91] on button "Set Available for Applications" at bounding box center [538, 96] width 166 height 27
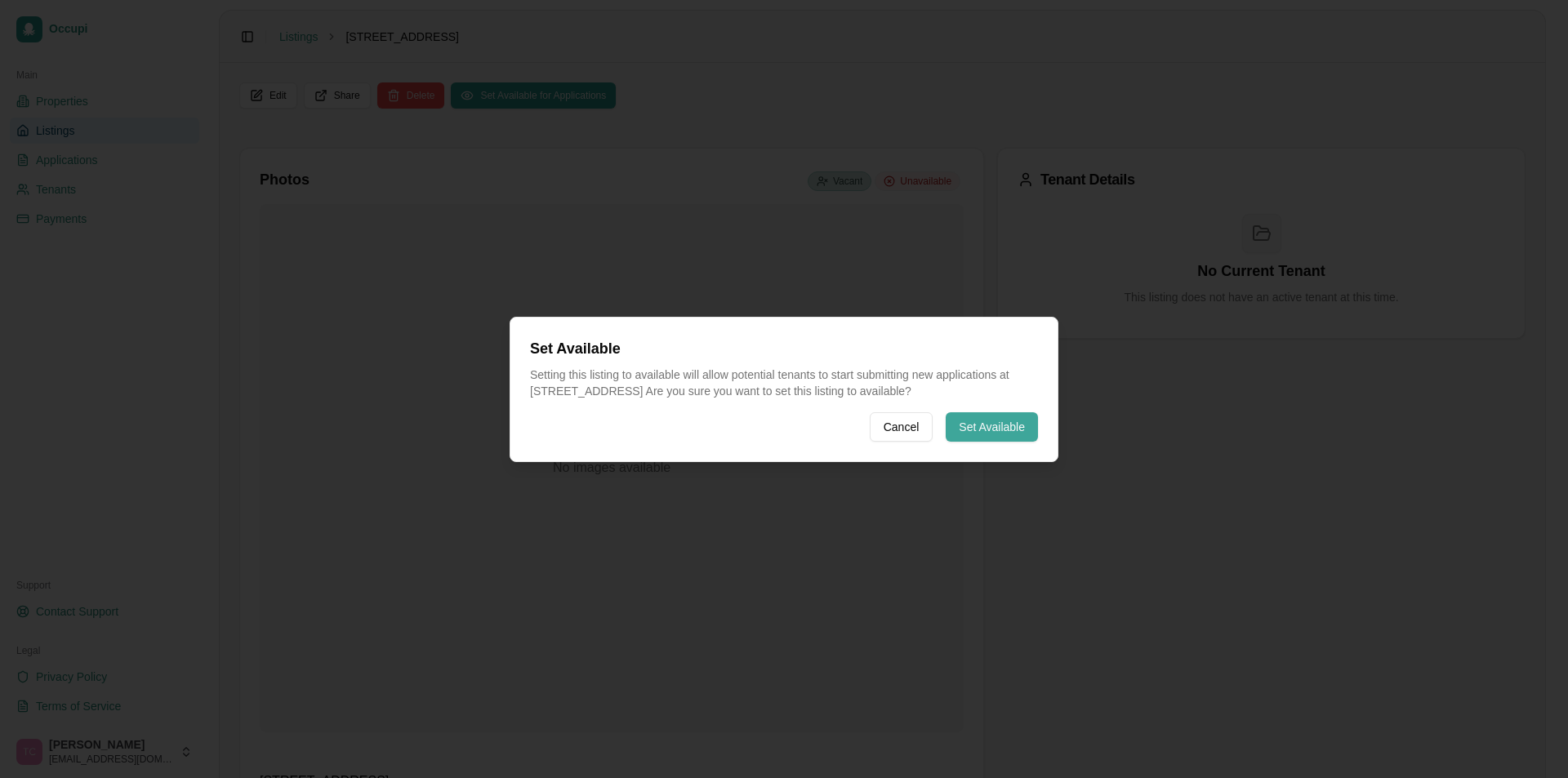
click at [998, 428] on button "Set Available" at bounding box center [991, 427] width 92 height 29
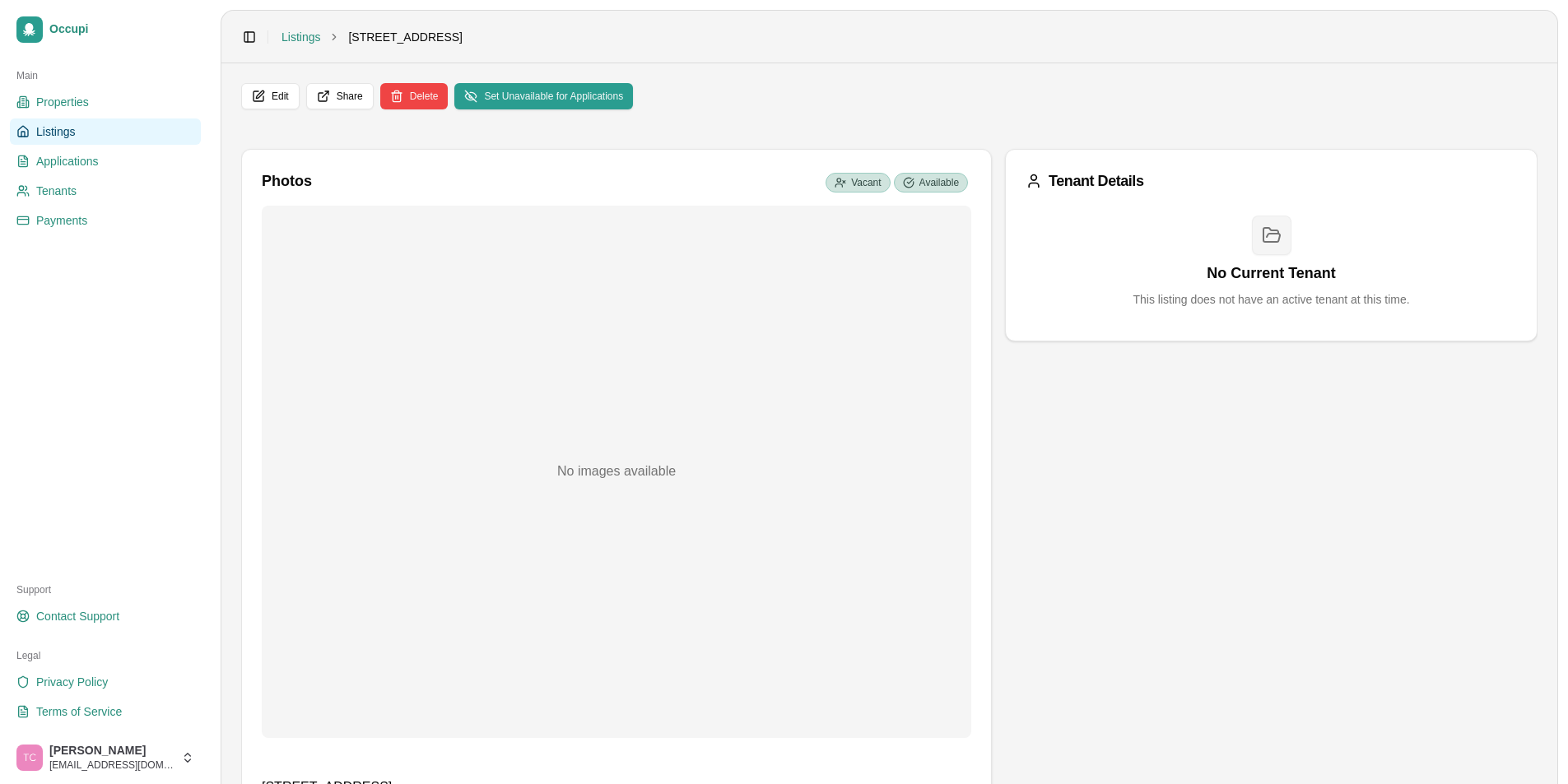
click at [62, 133] on span "Listings" at bounding box center [55, 132] width 39 height 17
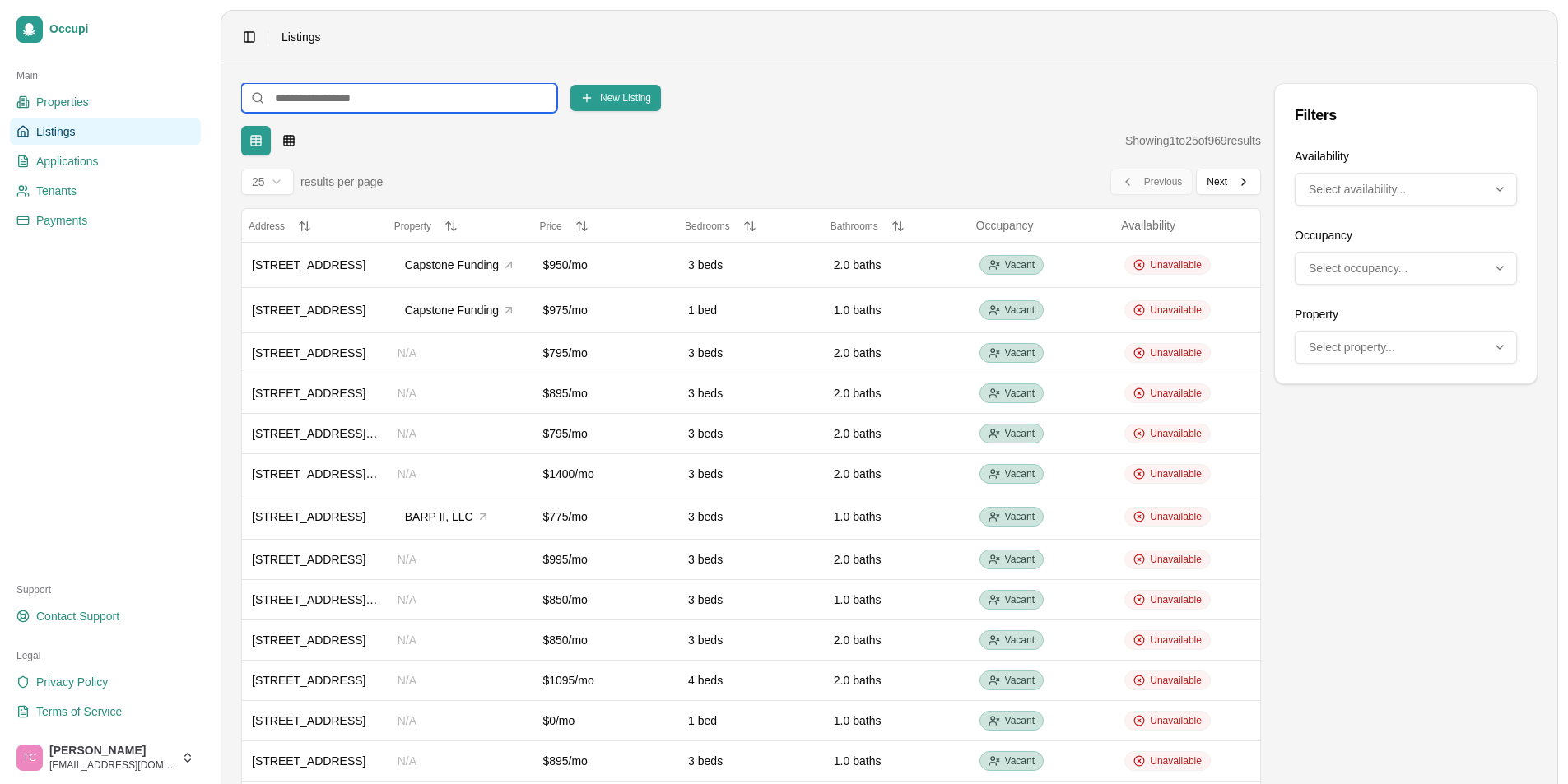
click at [342, 105] on input at bounding box center [399, 98] width 316 height 30
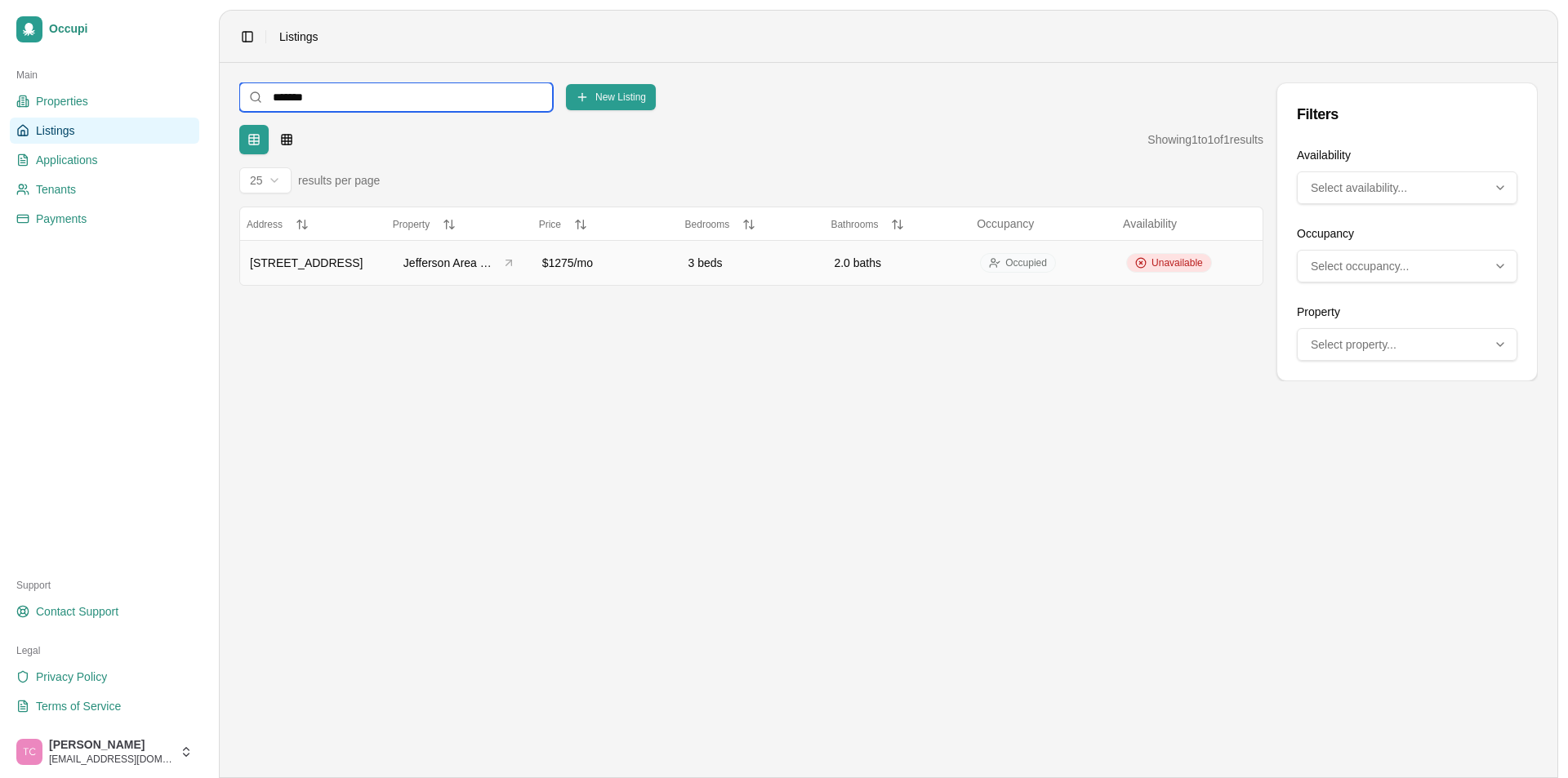
type input "*******"
click at [1163, 263] on span "Unavailable" at bounding box center [1177, 262] width 51 height 13
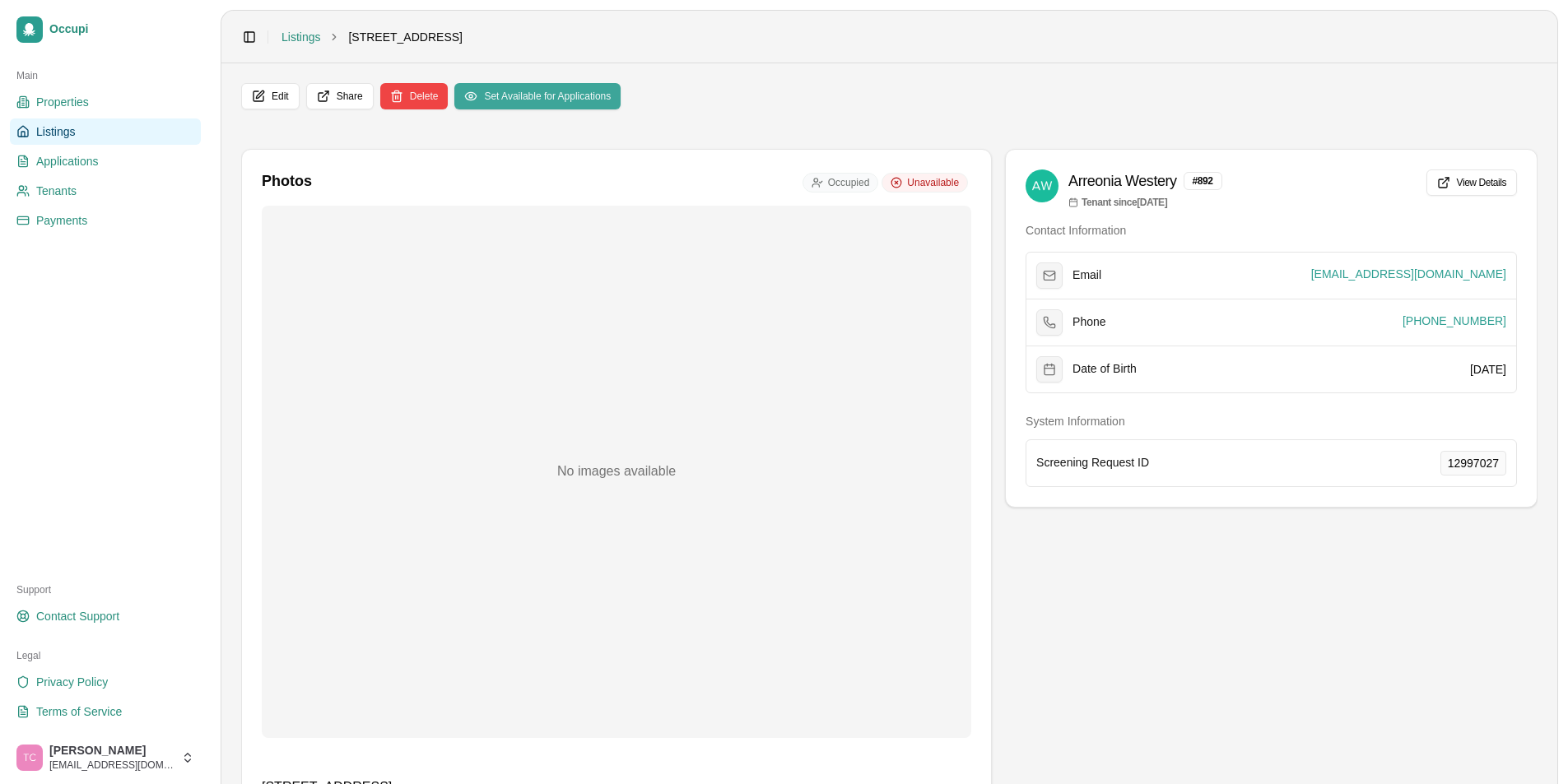
click at [587, 107] on button "Set Available for Applications" at bounding box center [538, 96] width 166 height 27
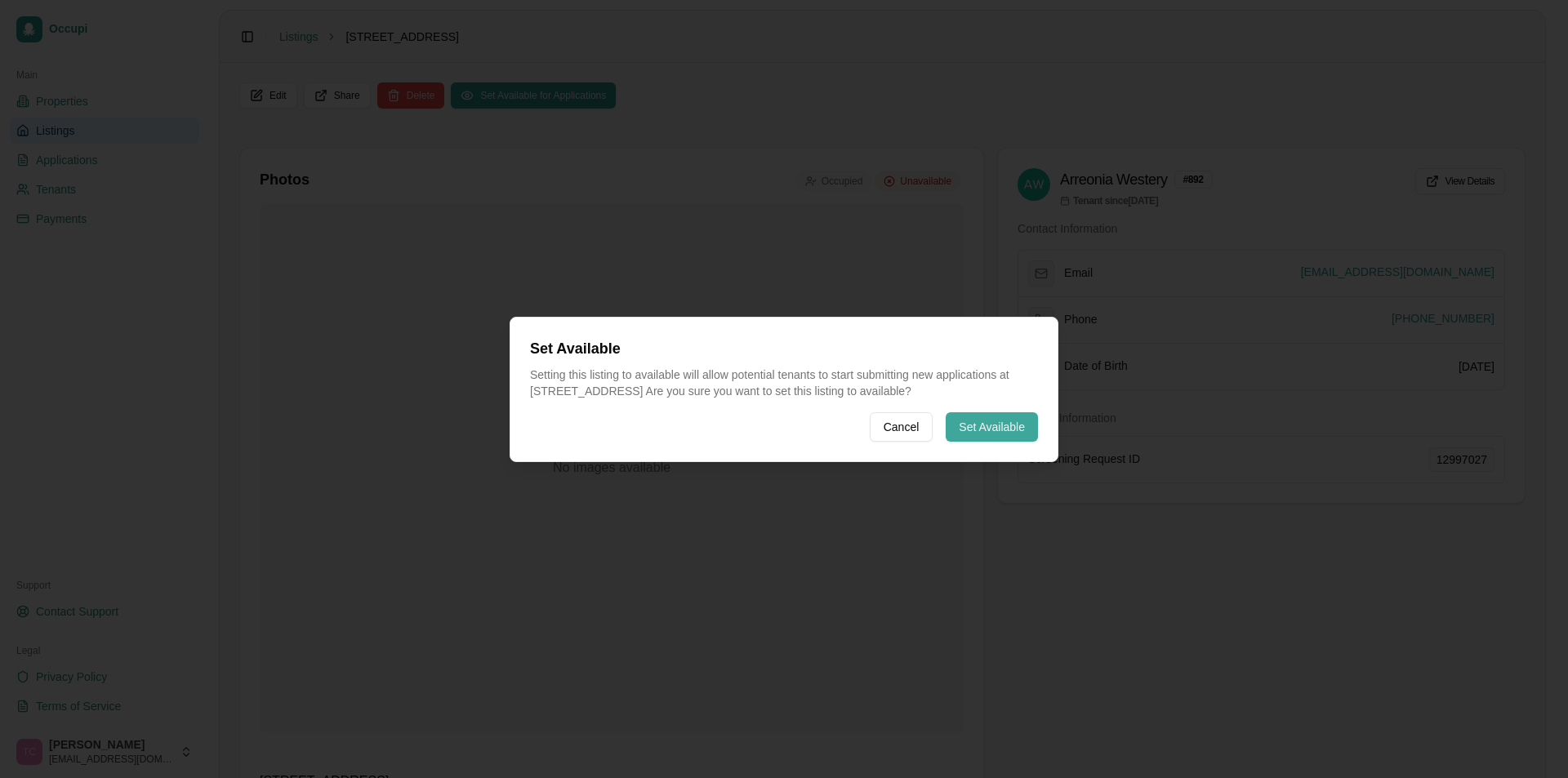
click at [994, 429] on button "Set Available" at bounding box center [991, 427] width 92 height 29
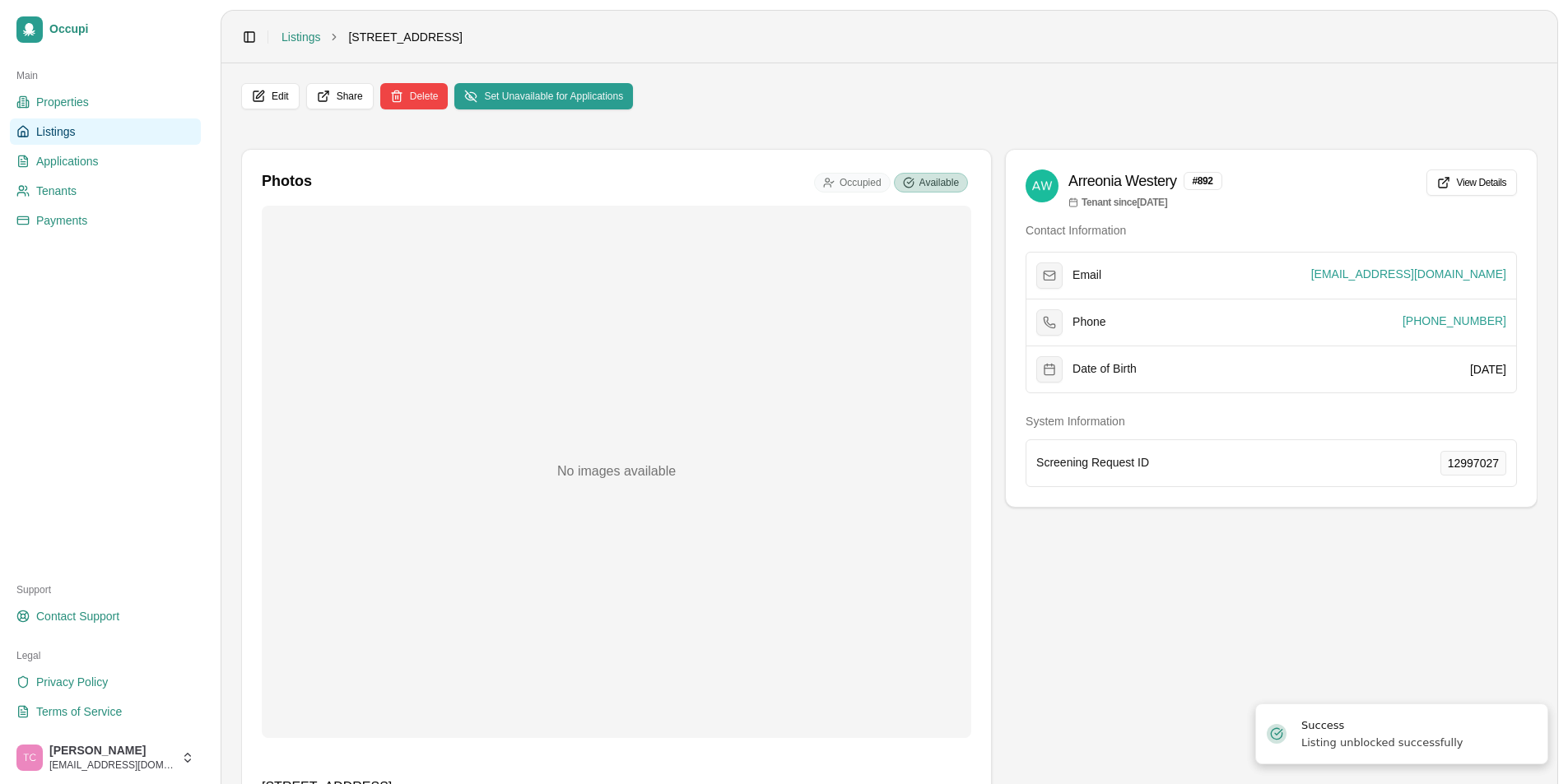
click at [56, 132] on span "Listings" at bounding box center [55, 132] width 39 height 17
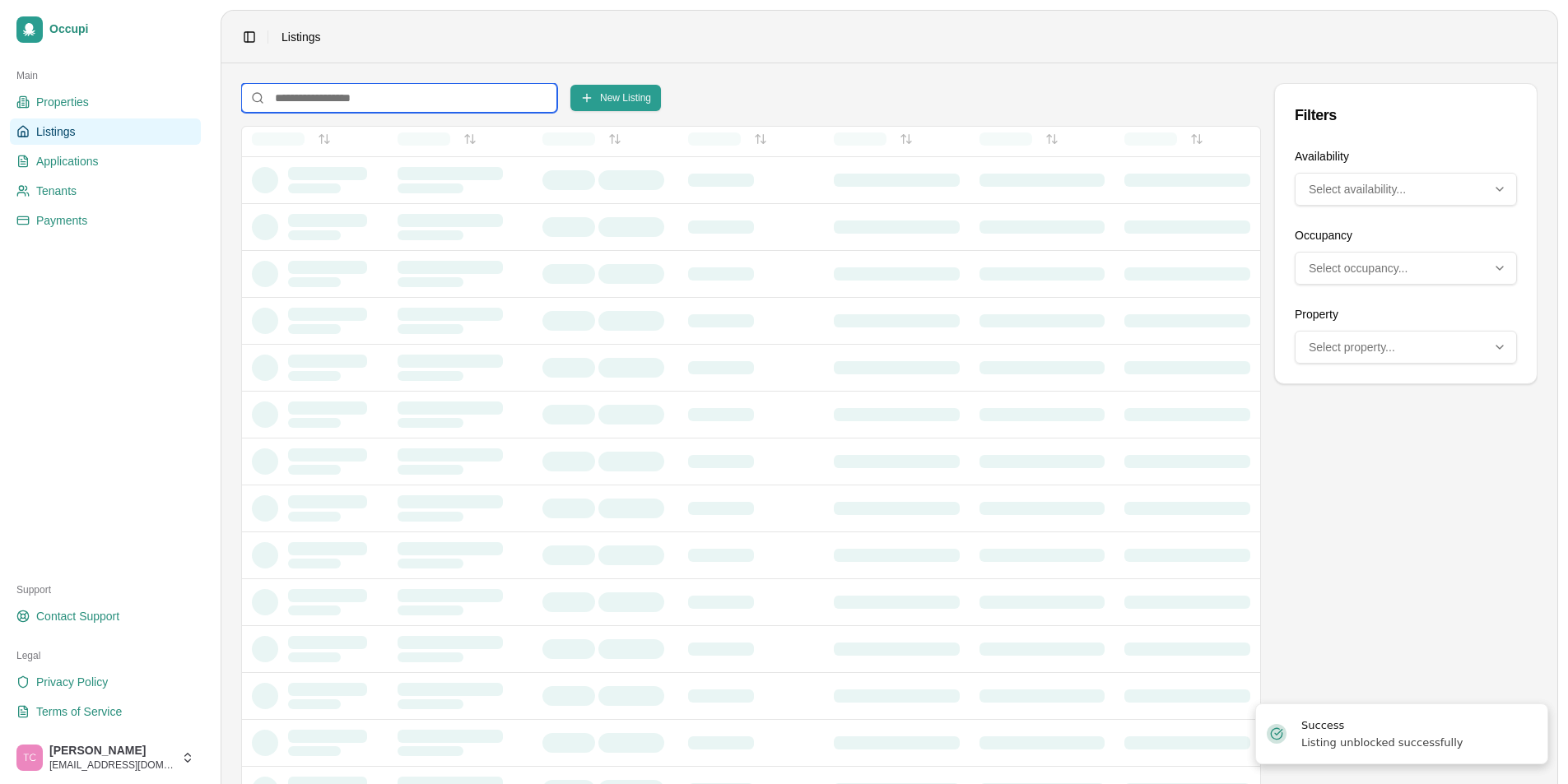
click at [281, 97] on input at bounding box center [399, 98] width 316 height 30
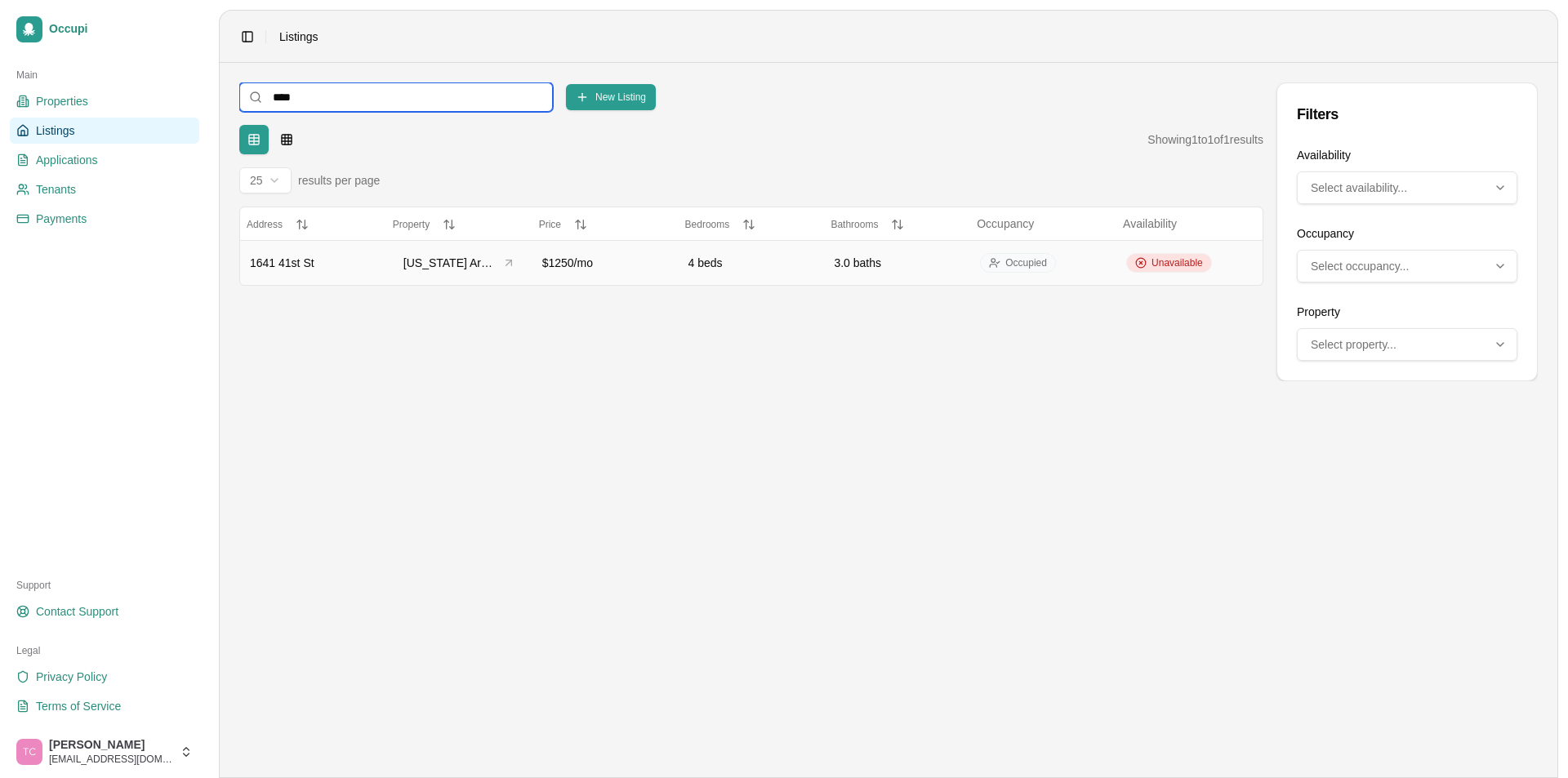
type input "****"
click at [1181, 264] on span "Unavailable" at bounding box center [1177, 262] width 51 height 13
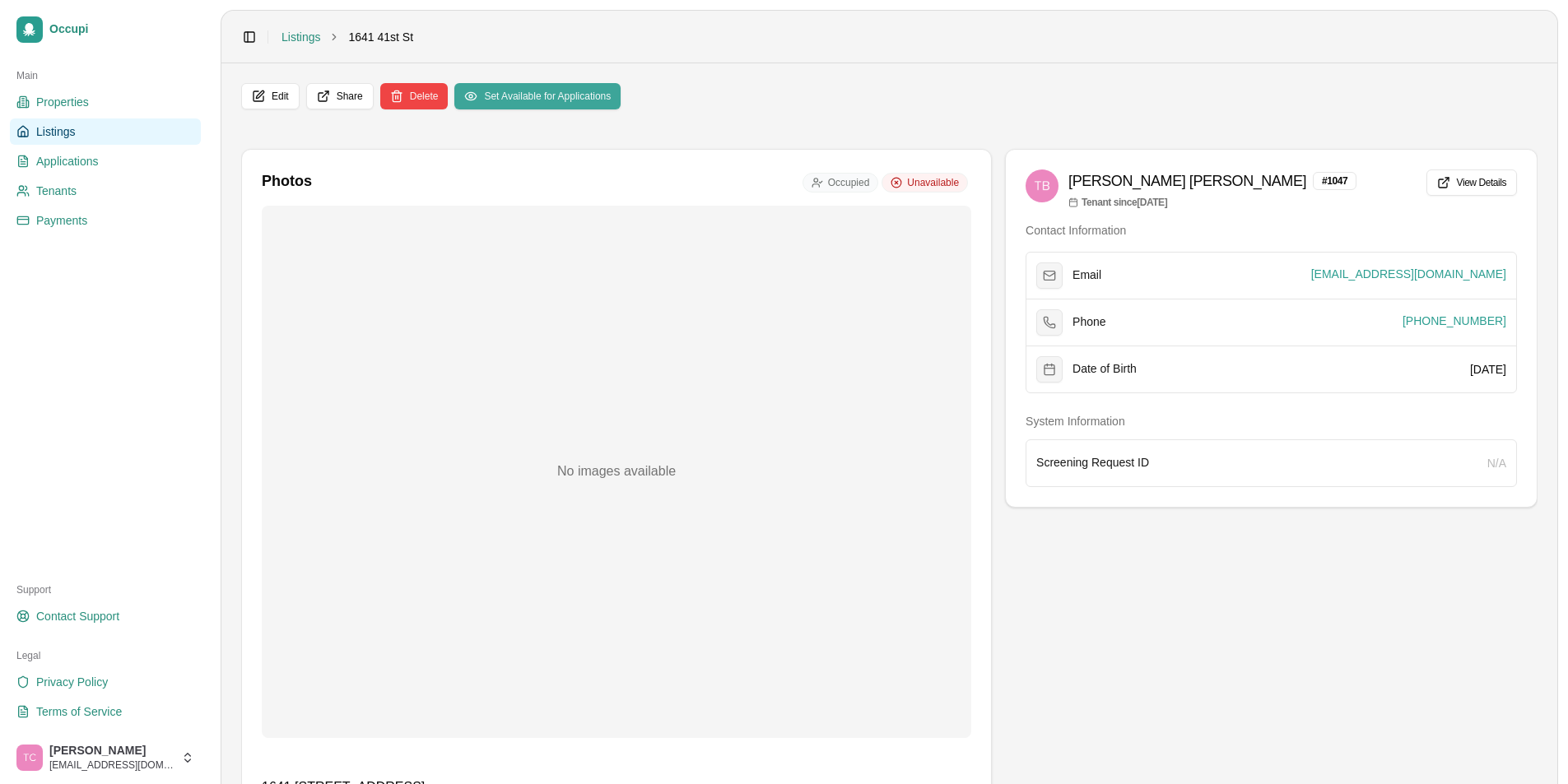
click at [516, 96] on button "Set Available for Applications" at bounding box center [538, 96] width 166 height 27
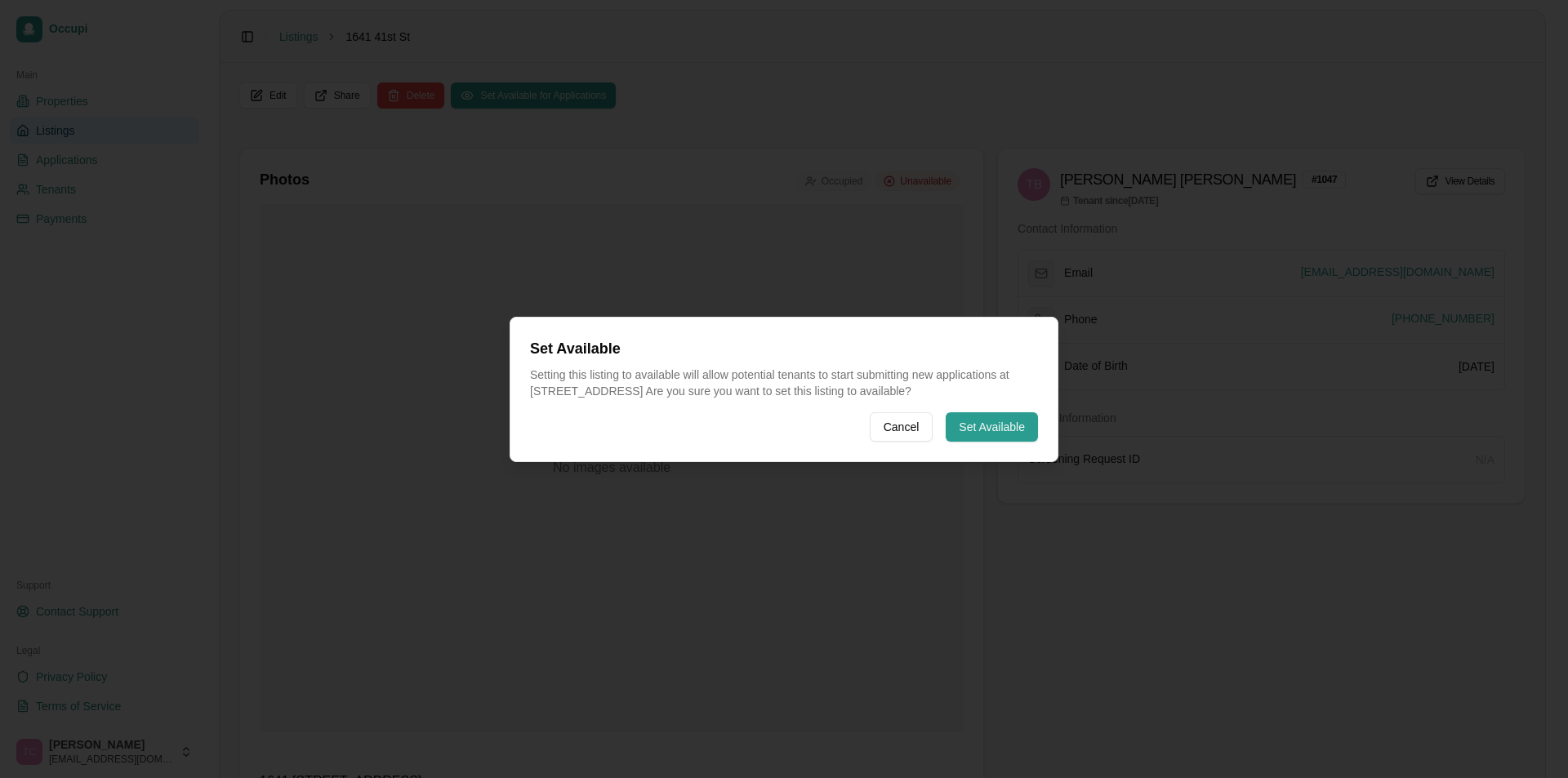
click at [1003, 419] on button "Set Available" at bounding box center [991, 427] width 92 height 29
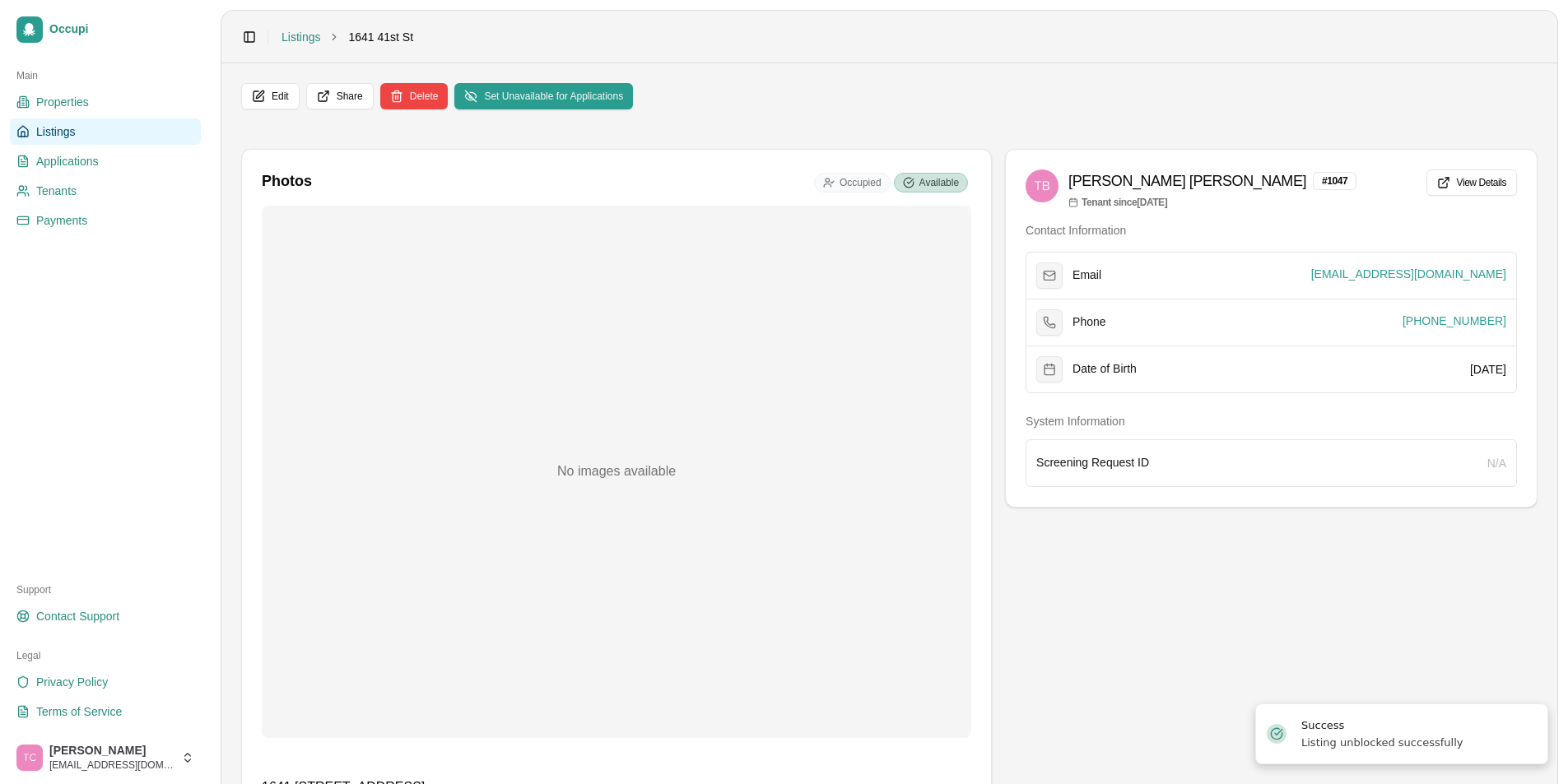
click at [56, 130] on span "Listings" at bounding box center [55, 132] width 39 height 17
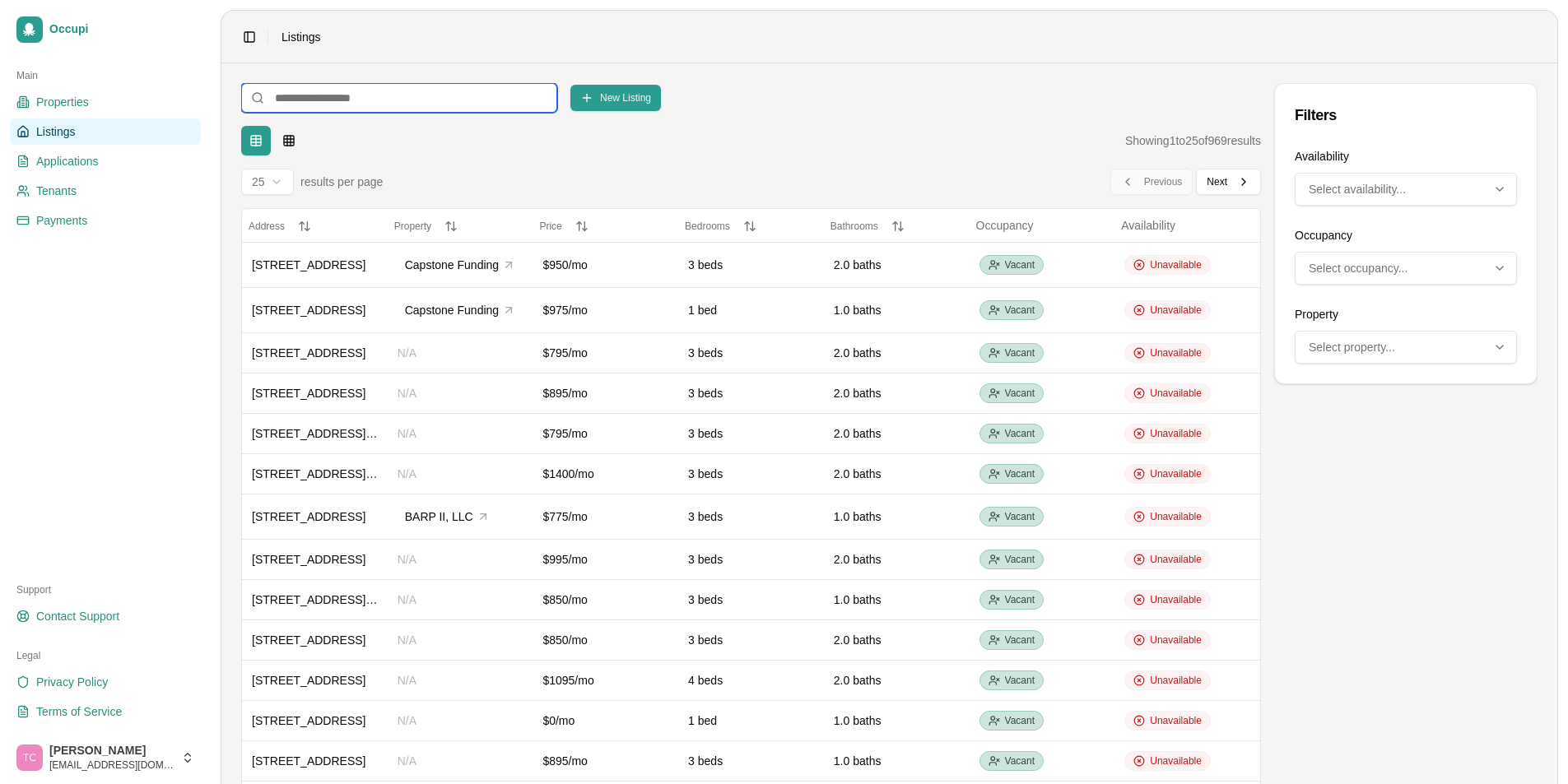
click at [466, 91] on input at bounding box center [399, 98] width 316 height 30
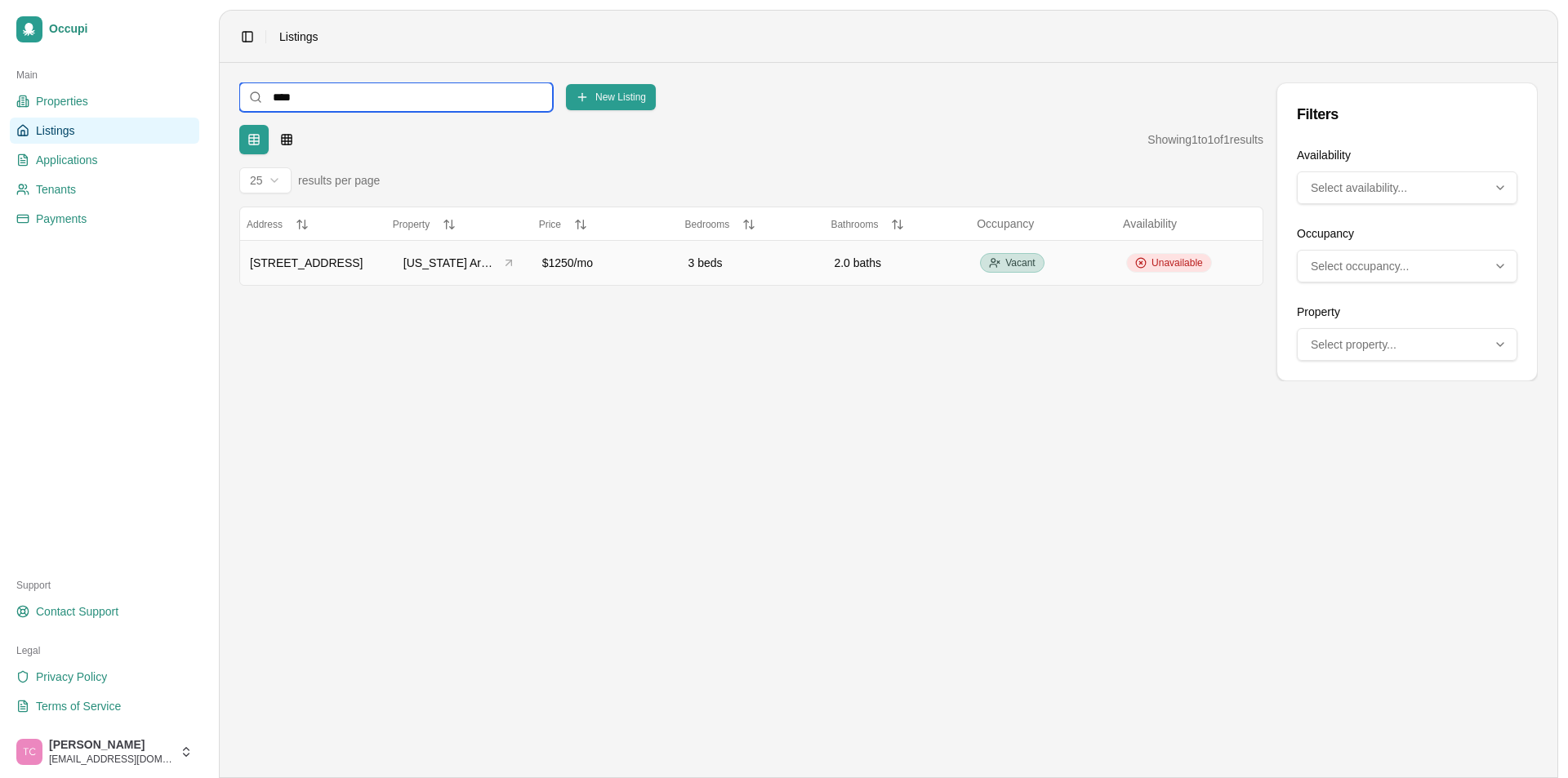
type input "****"
click at [1169, 253] on div "Unavailable" at bounding box center [1168, 263] width 85 height 20
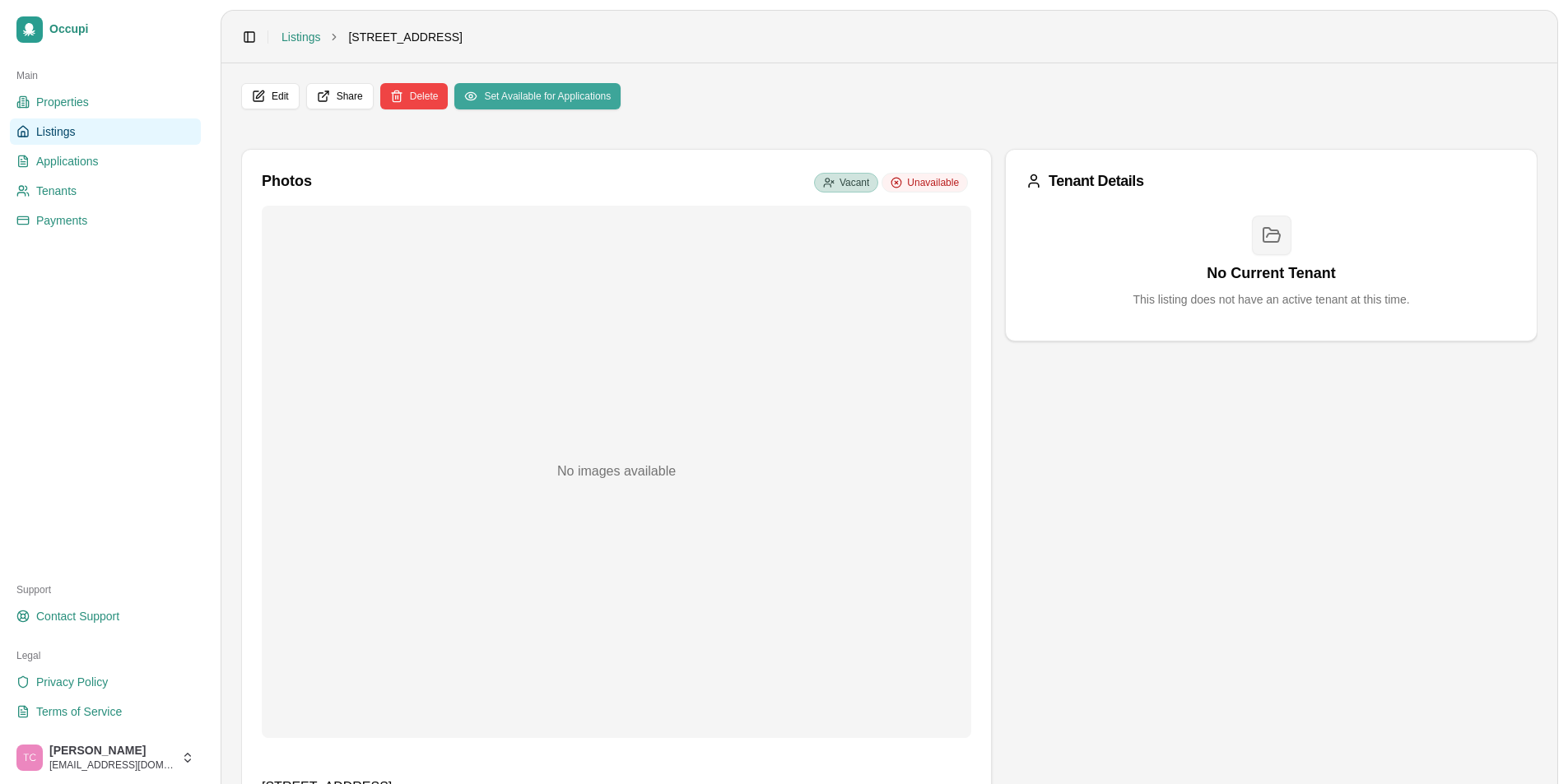
click at [570, 100] on button "Set Available for Applications" at bounding box center [538, 96] width 166 height 27
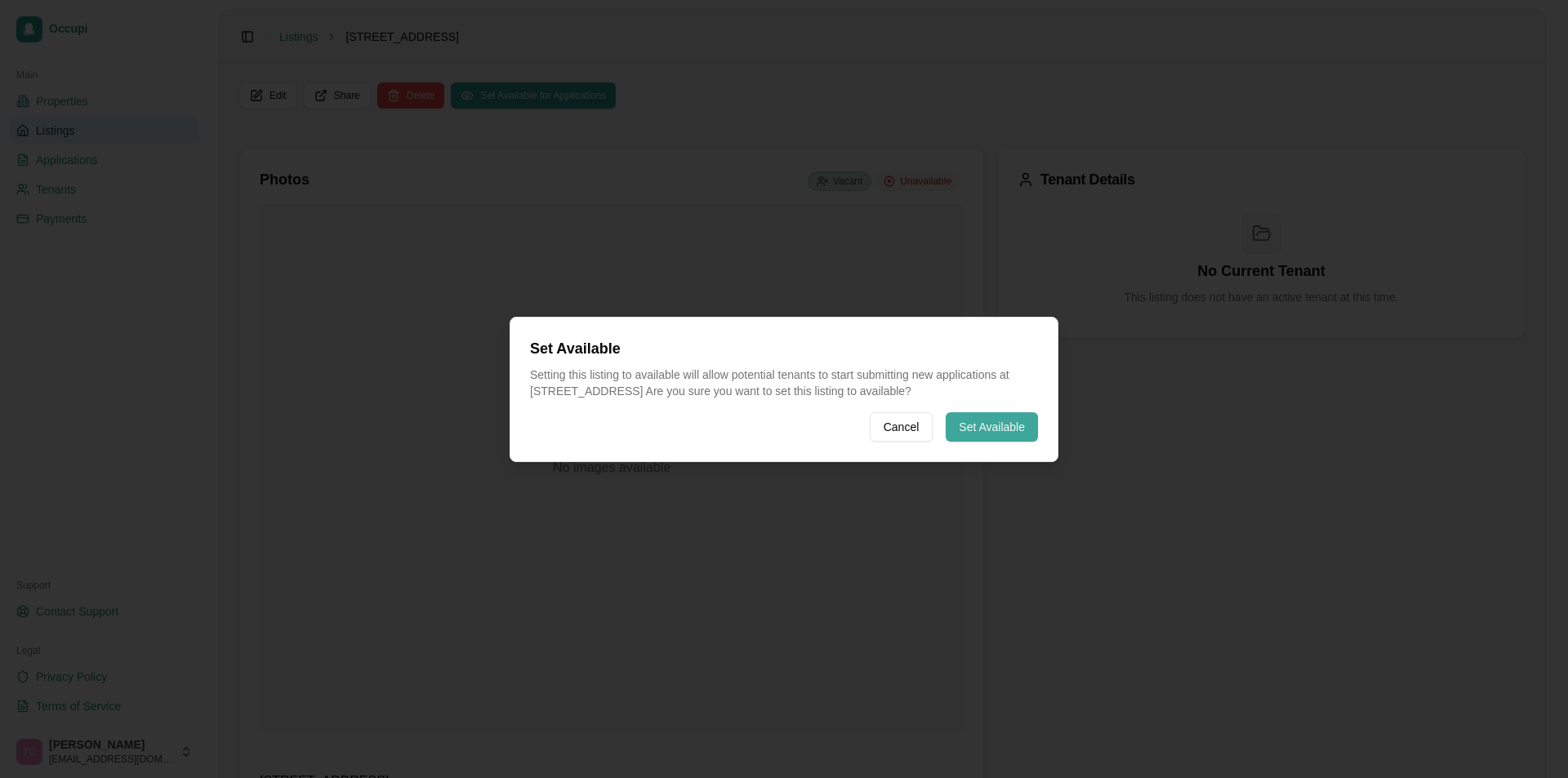
click at [1005, 426] on button "Set Available" at bounding box center [991, 427] width 92 height 29
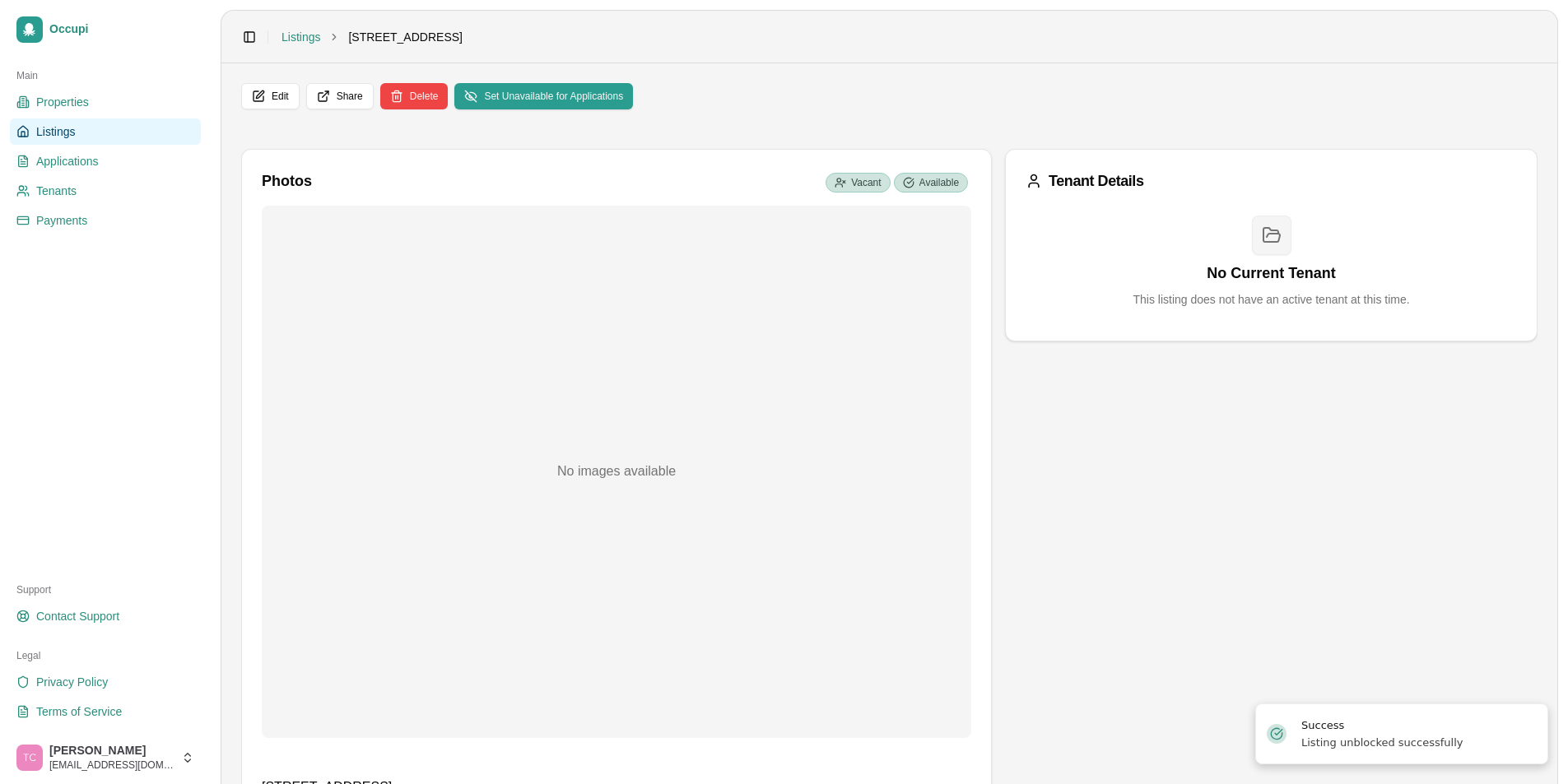
click at [50, 129] on span "Listings" at bounding box center [55, 132] width 39 height 17
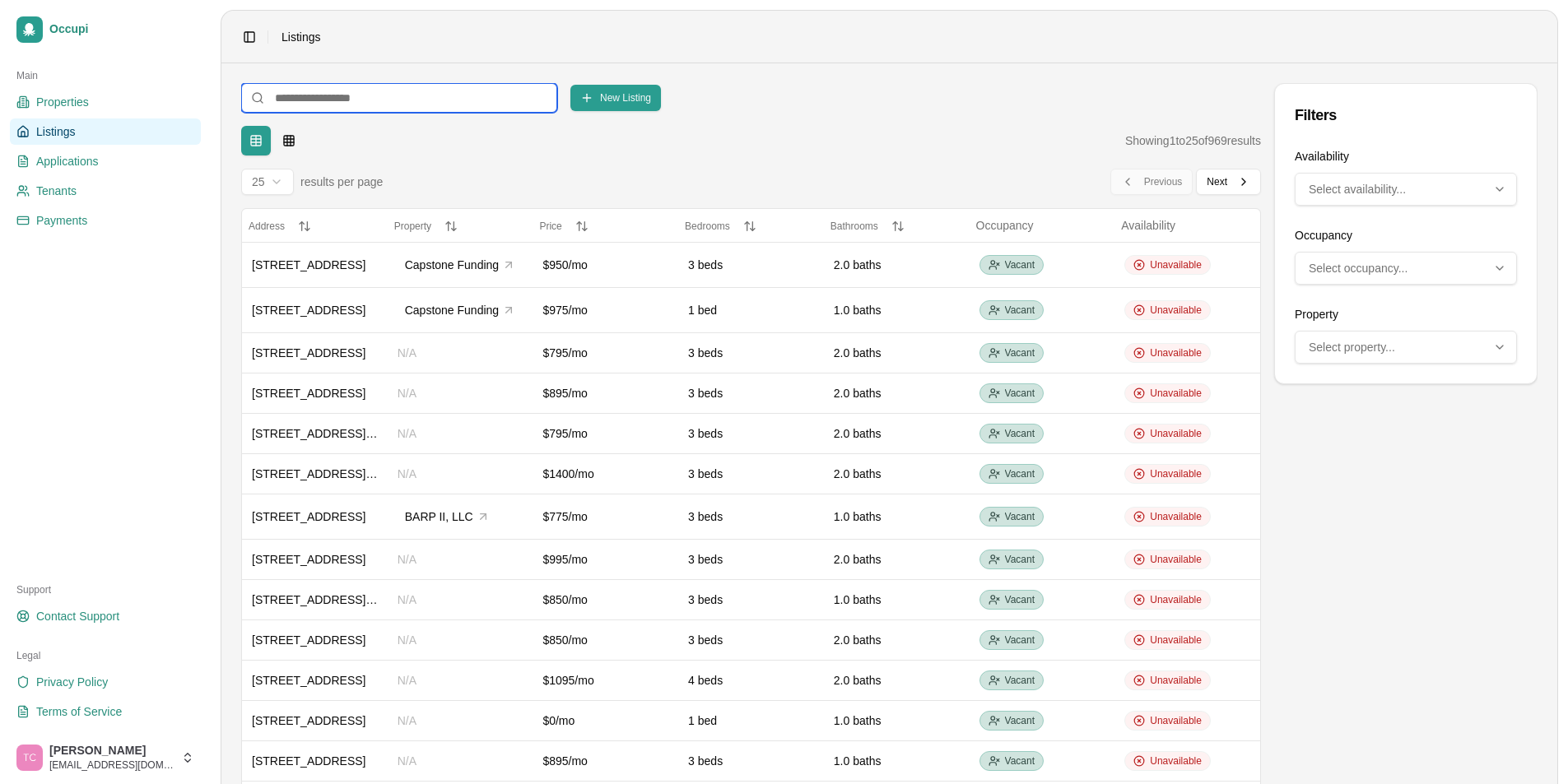
click at [362, 95] on input at bounding box center [399, 98] width 316 height 30
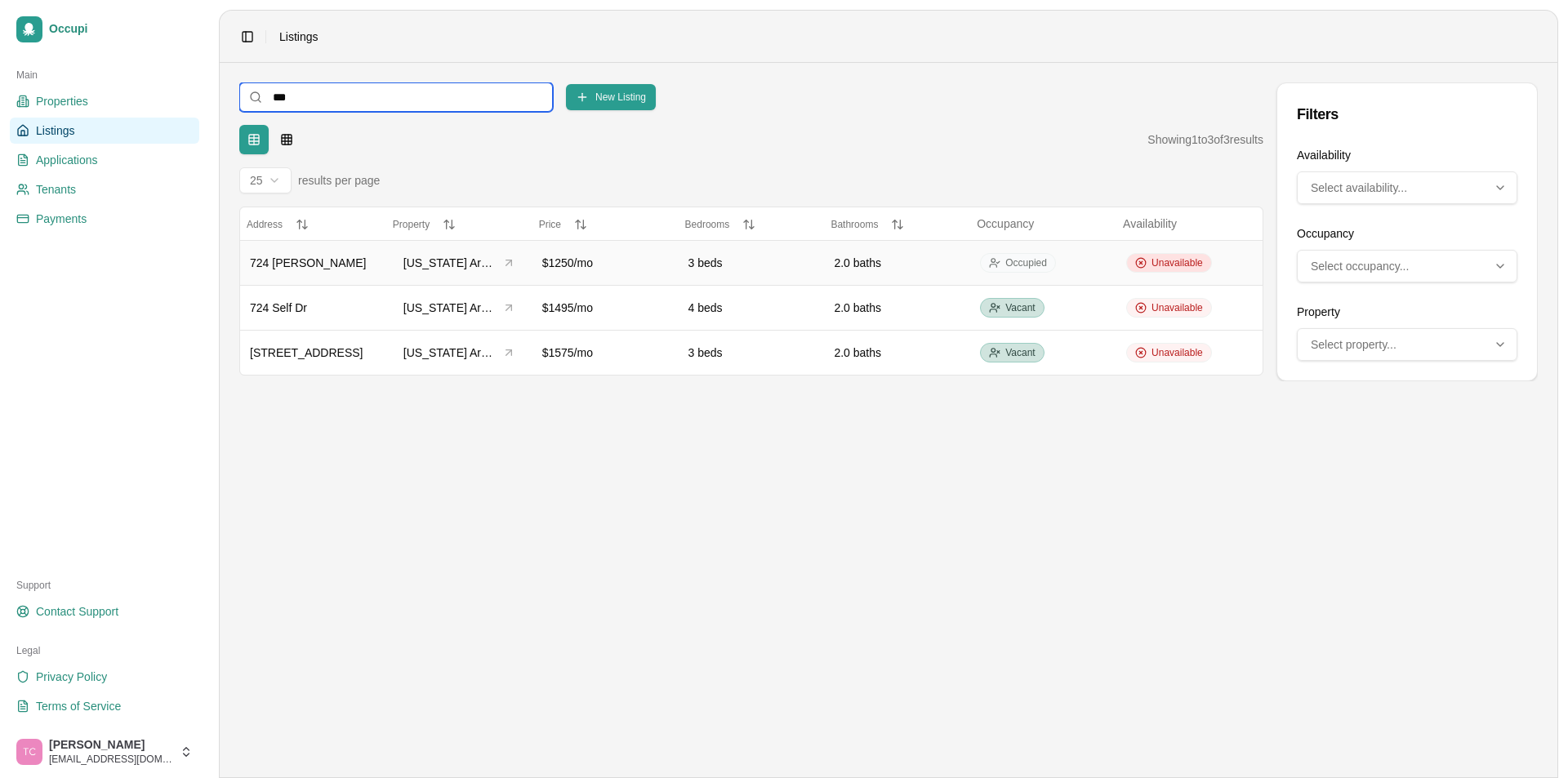
type input "***"
click at [1198, 256] on span "Unavailable" at bounding box center [1177, 262] width 51 height 13
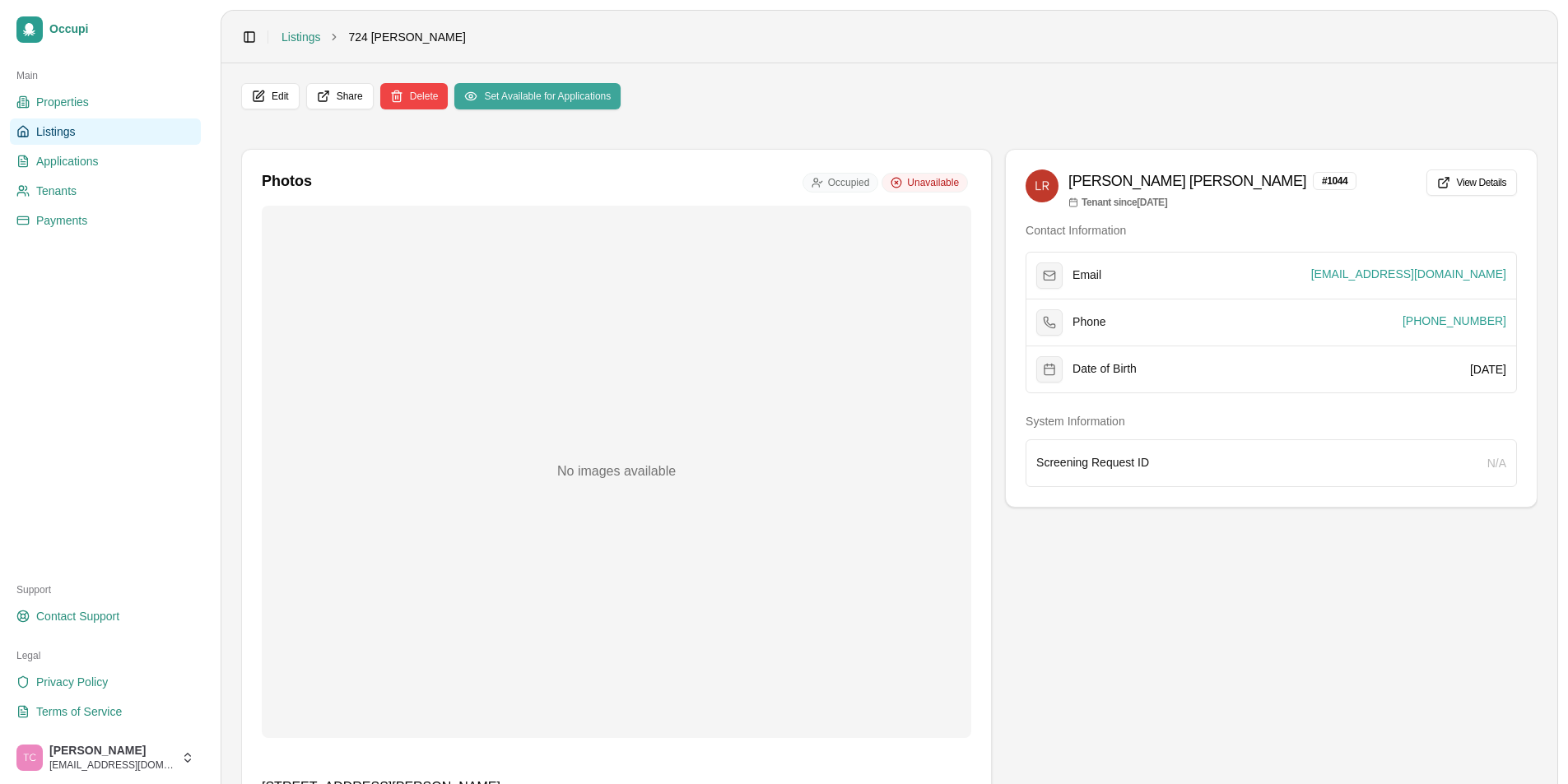
click at [520, 90] on button "Set Available for Applications" at bounding box center [538, 96] width 166 height 27
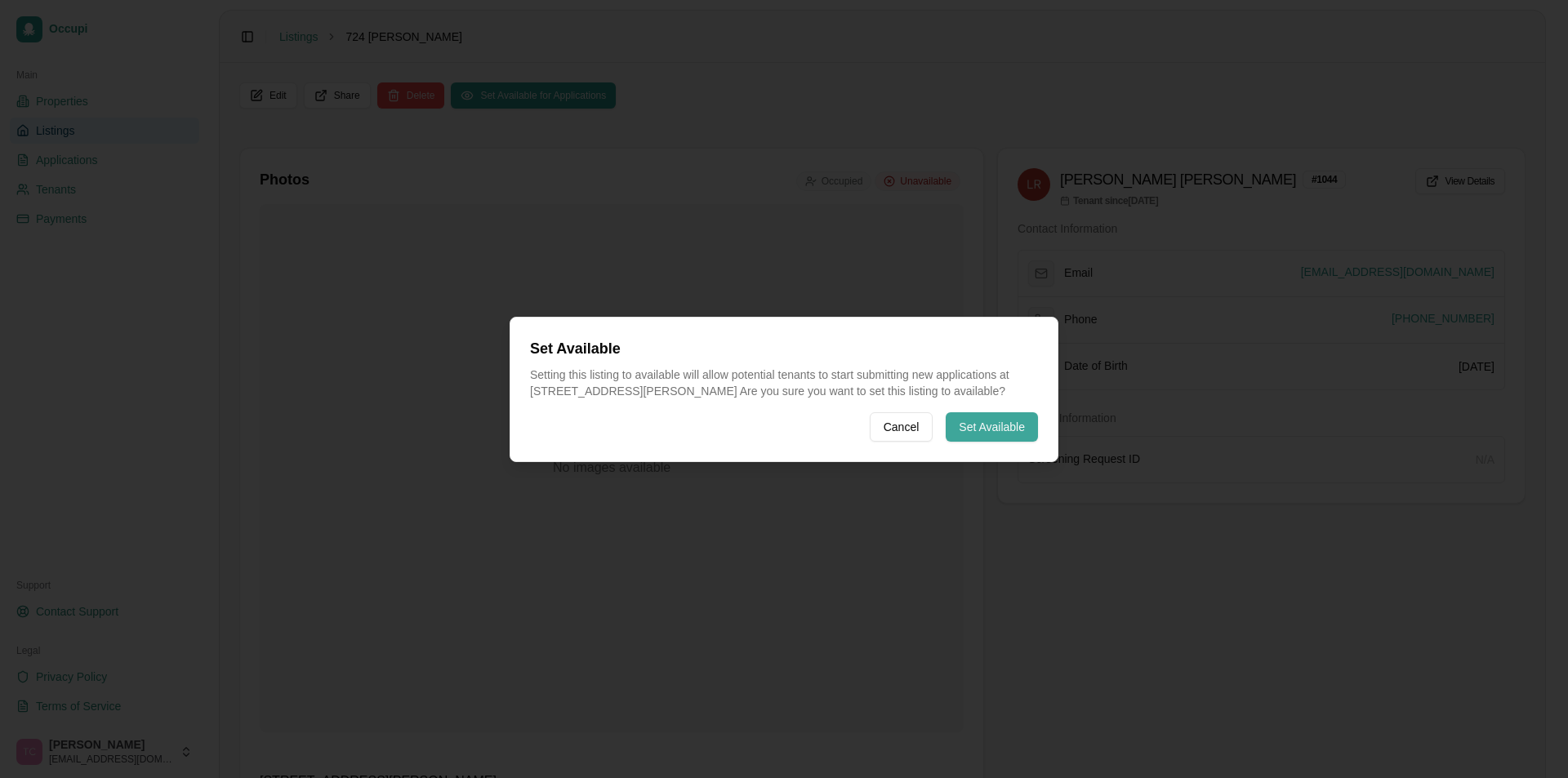
click at [980, 423] on button "Set Available" at bounding box center [991, 427] width 92 height 29
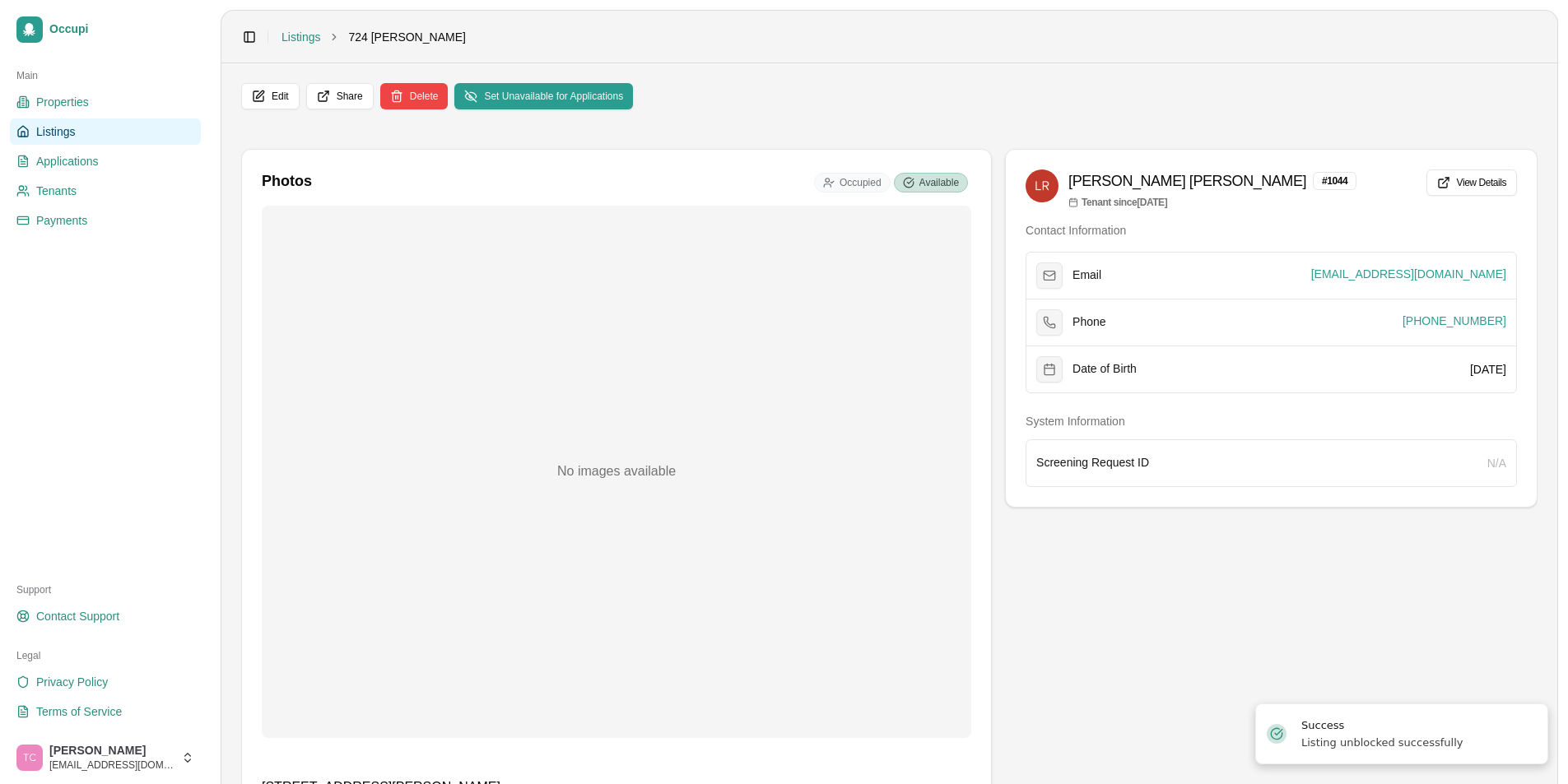
click at [66, 134] on span "Listings" at bounding box center [55, 132] width 39 height 17
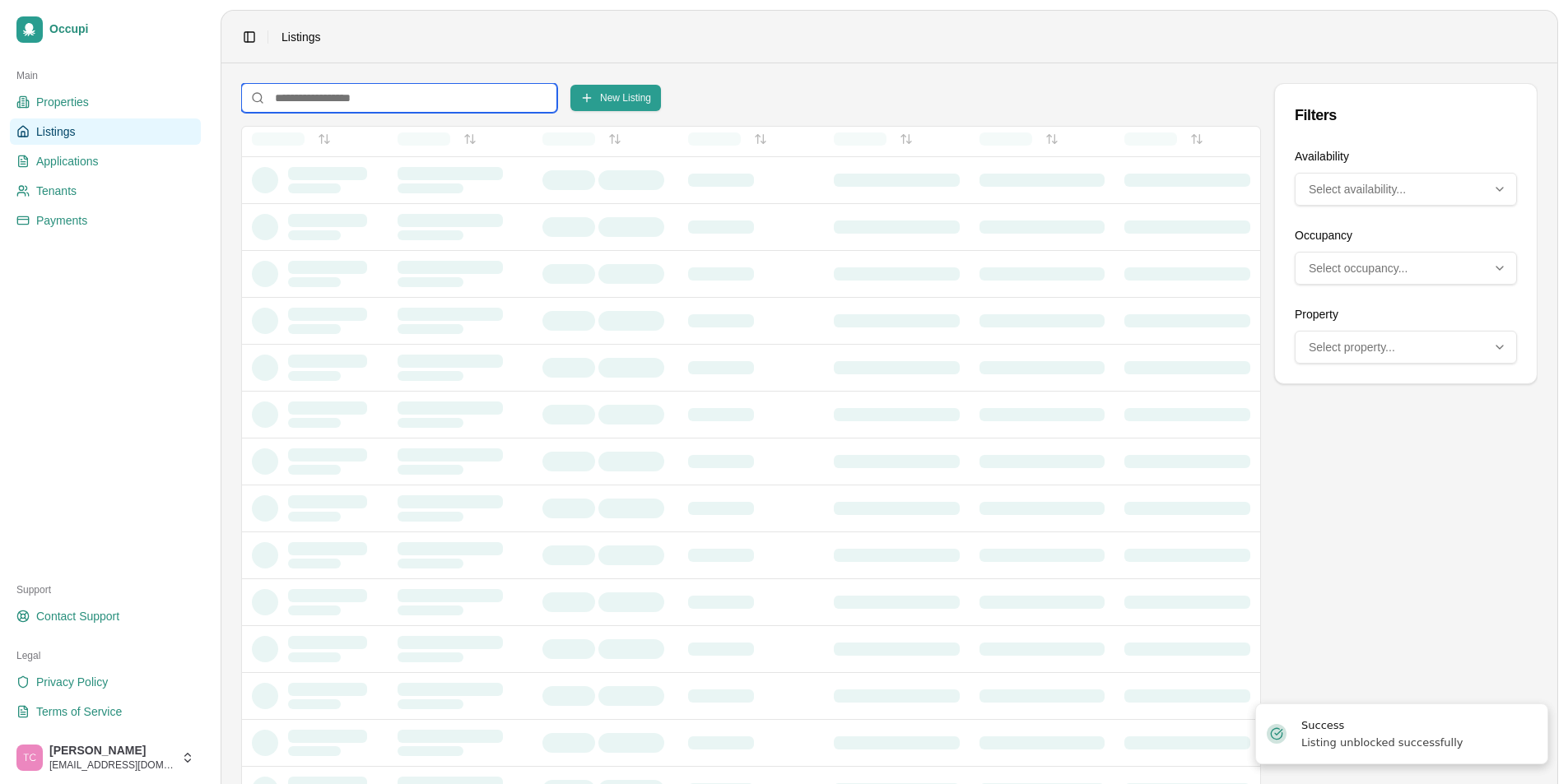
click at [329, 101] on input at bounding box center [399, 98] width 316 height 30
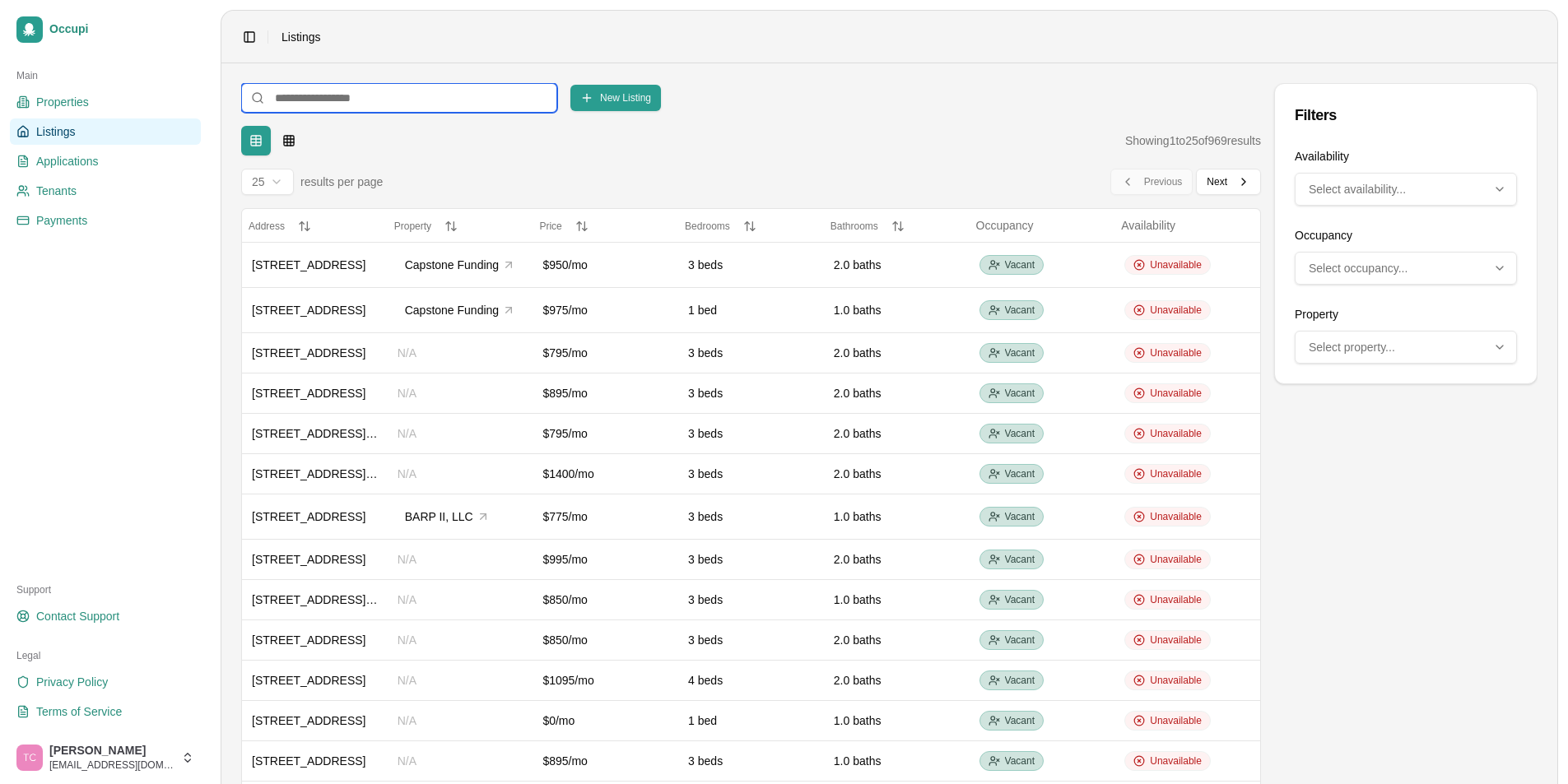
click at [387, 112] on input at bounding box center [399, 98] width 316 height 30
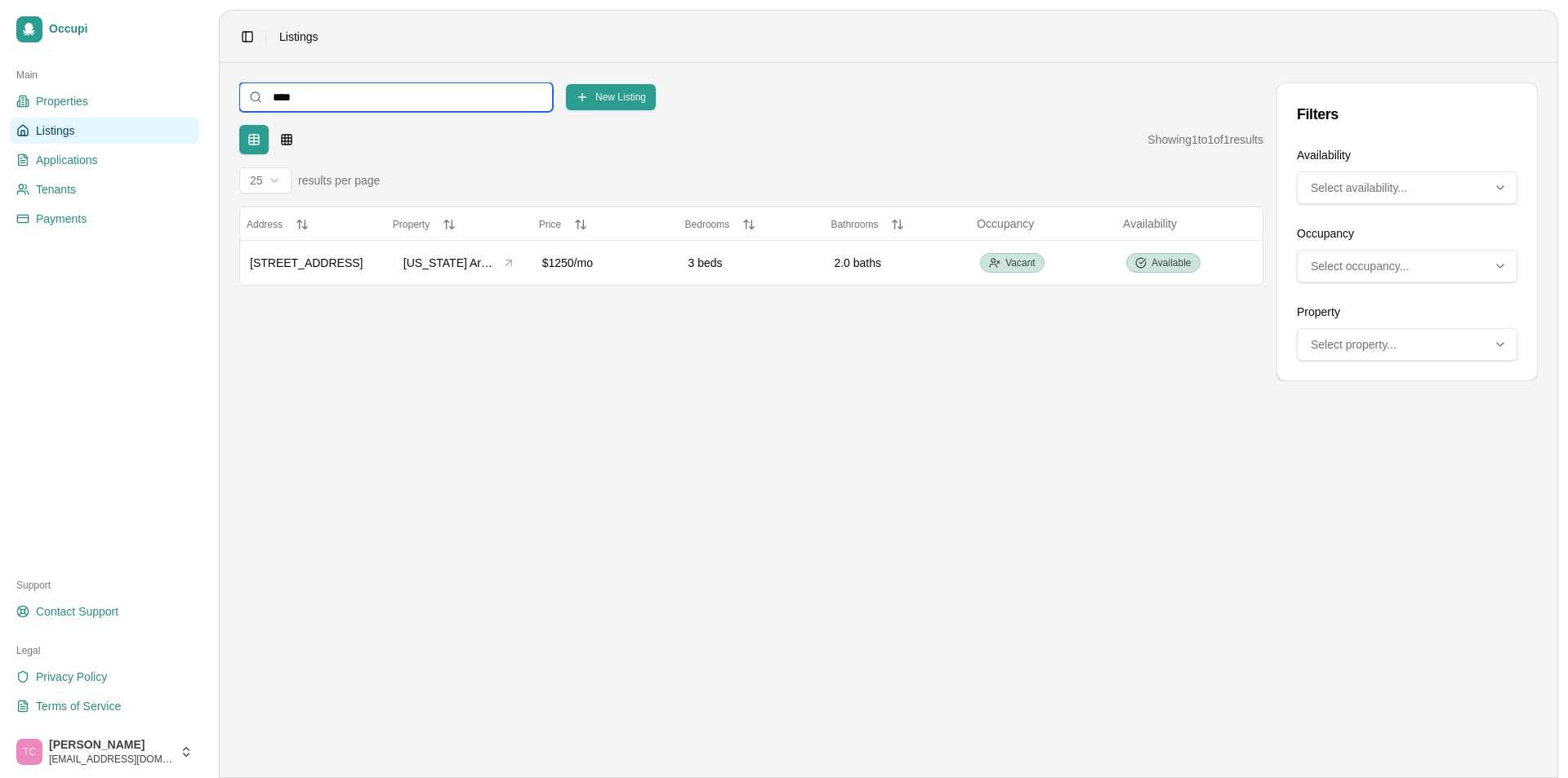
drag, startPoint x: 314, startPoint y: 102, endPoint x: 229, endPoint y: 101, distance: 85.0
click at [229, 101] on main "**** New Listing Filters Table Grid Showing 1 to 1 of 1 results 25 results per …" at bounding box center [888, 419] width 1337 height 714
type input "***"
click at [1163, 269] on div "Unavailable" at bounding box center [1168, 263] width 85 height 20
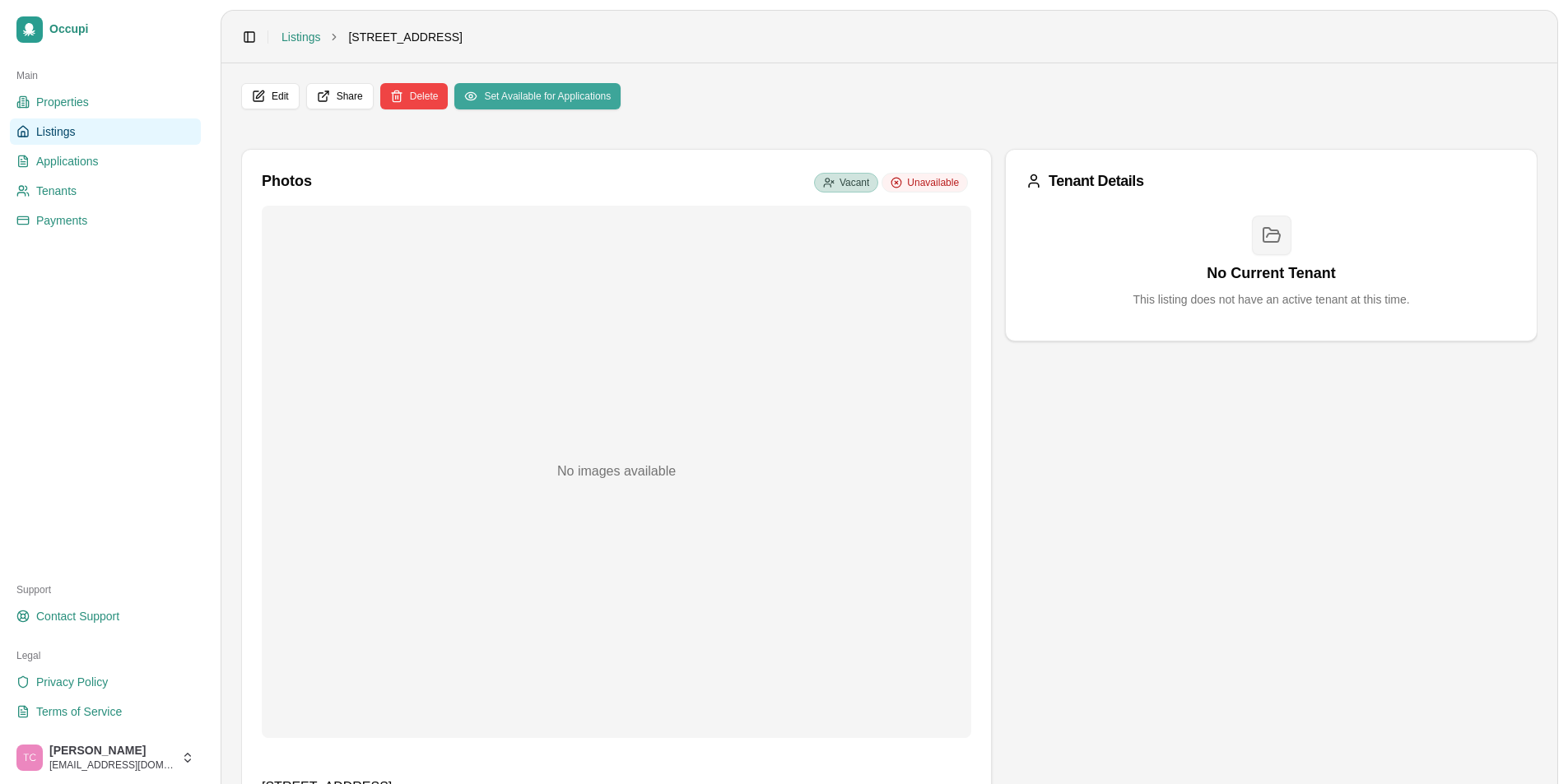
click at [586, 90] on button "Set Available for Applications" at bounding box center [538, 96] width 166 height 27
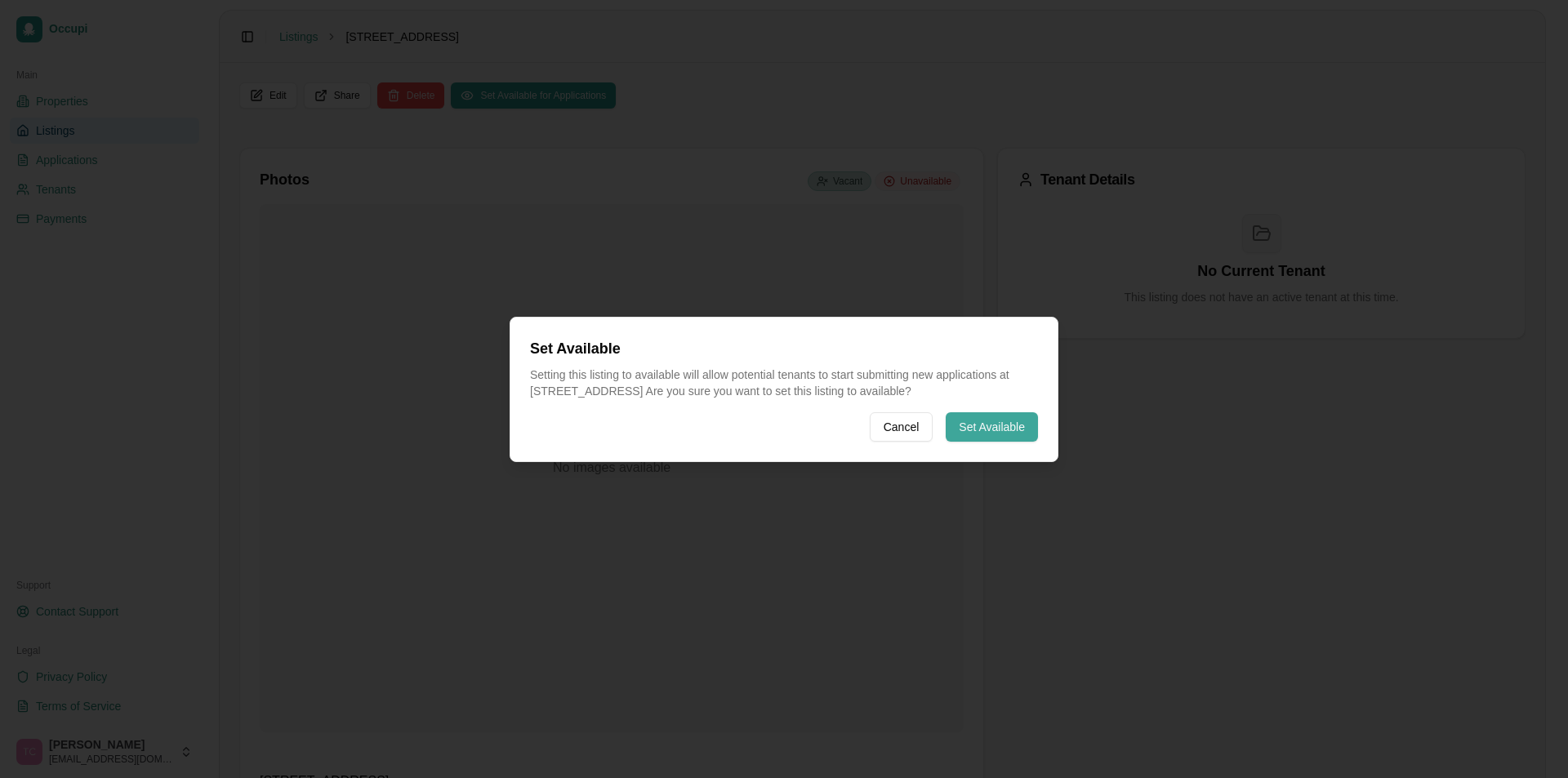
click at [964, 418] on button "Set Available" at bounding box center [991, 427] width 92 height 29
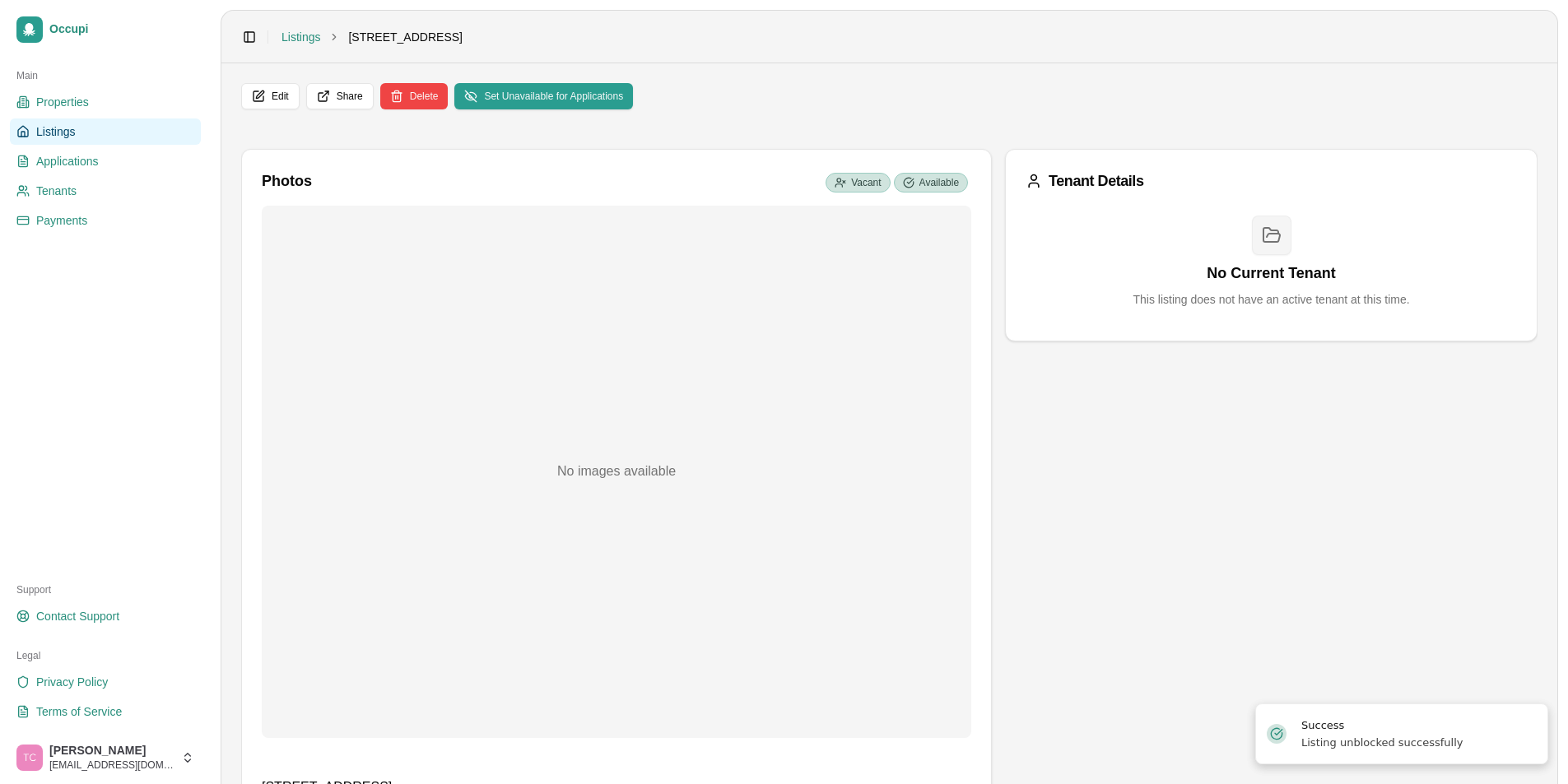
click at [56, 128] on span "Listings" at bounding box center [55, 132] width 39 height 17
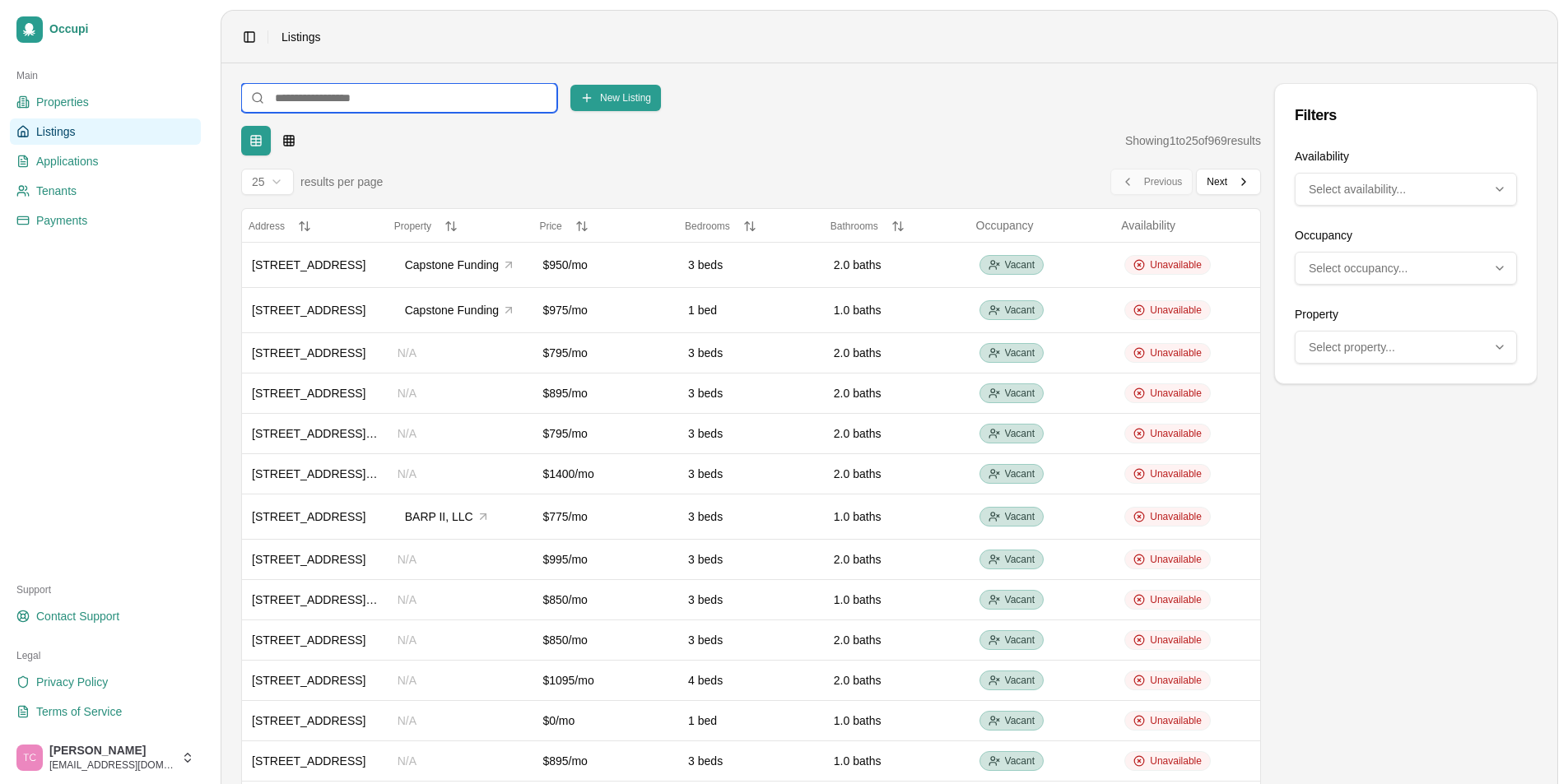
click at [470, 101] on input at bounding box center [399, 98] width 316 height 30
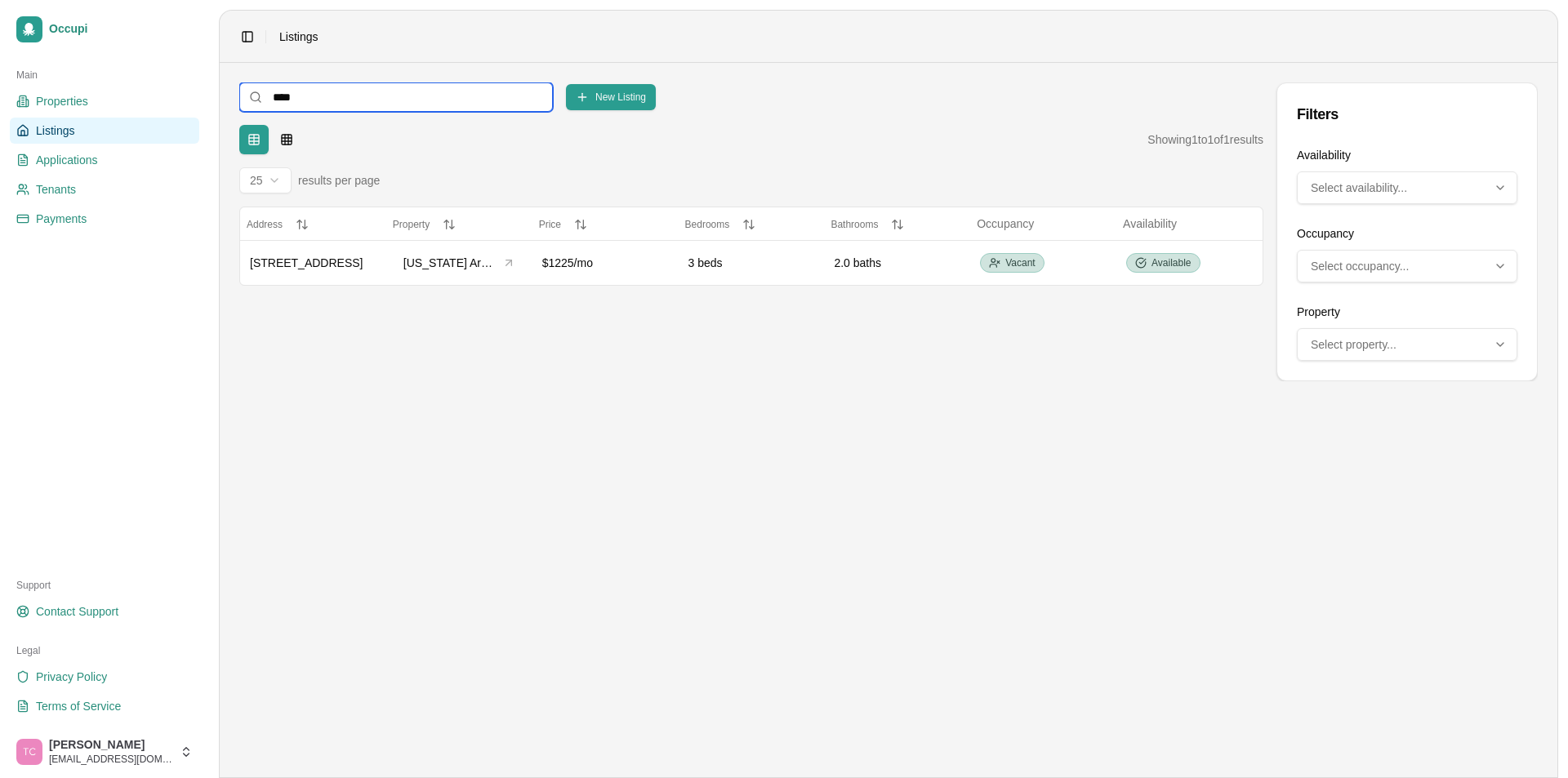
drag, startPoint x: 293, startPoint y: 94, endPoint x: 223, endPoint y: 91, distance: 70.1
click at [223, 91] on main "**** New Listing Filters Table Grid Showing 1 to 1 of 1 results 25 results per …" at bounding box center [888, 419] width 1337 height 714
type input "******"
click at [1176, 271] on div "Unavailable" at bounding box center [1168, 263] width 85 height 20
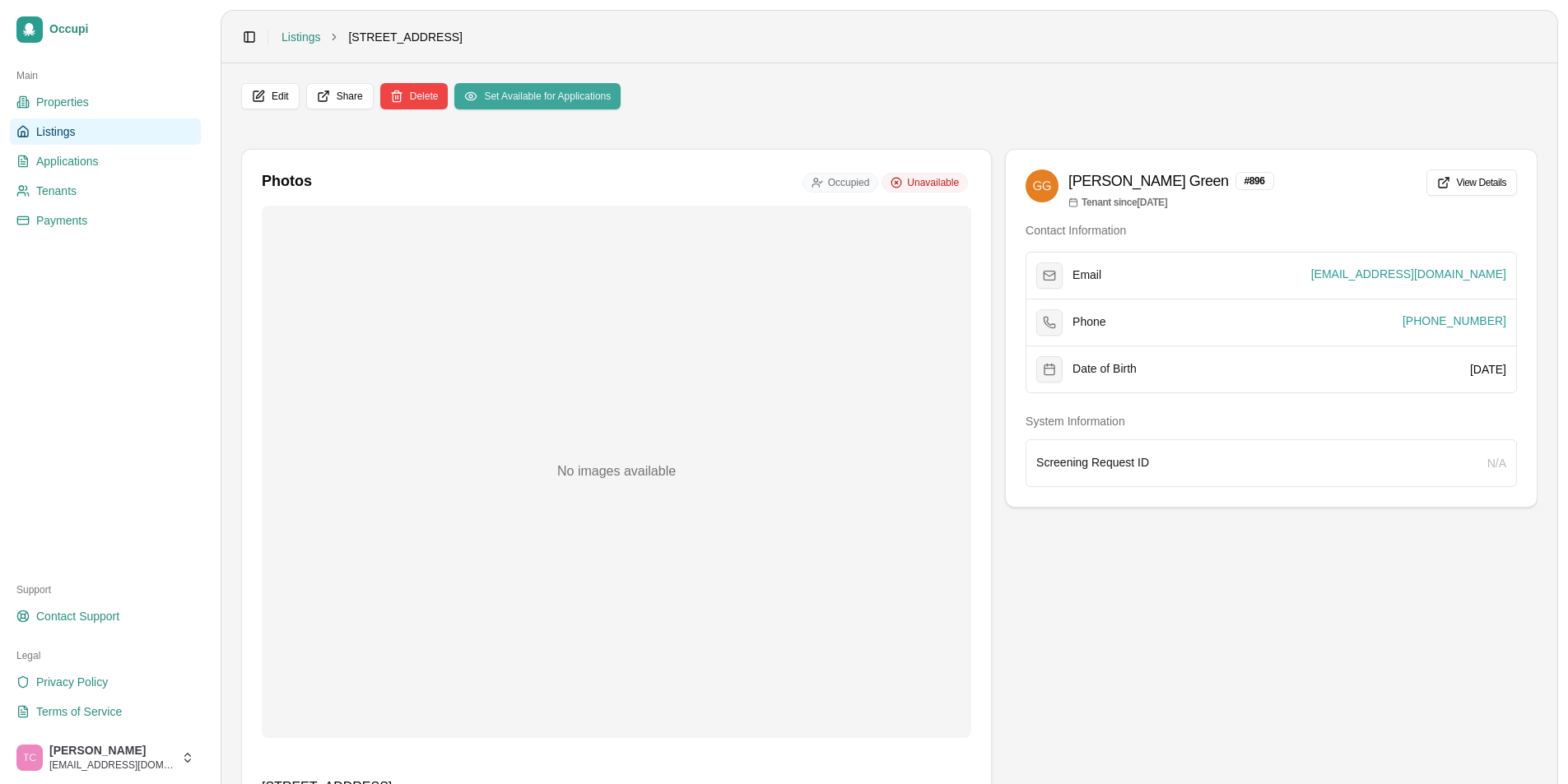
click at [543, 105] on button "Set Available for Applications" at bounding box center [538, 96] width 166 height 27
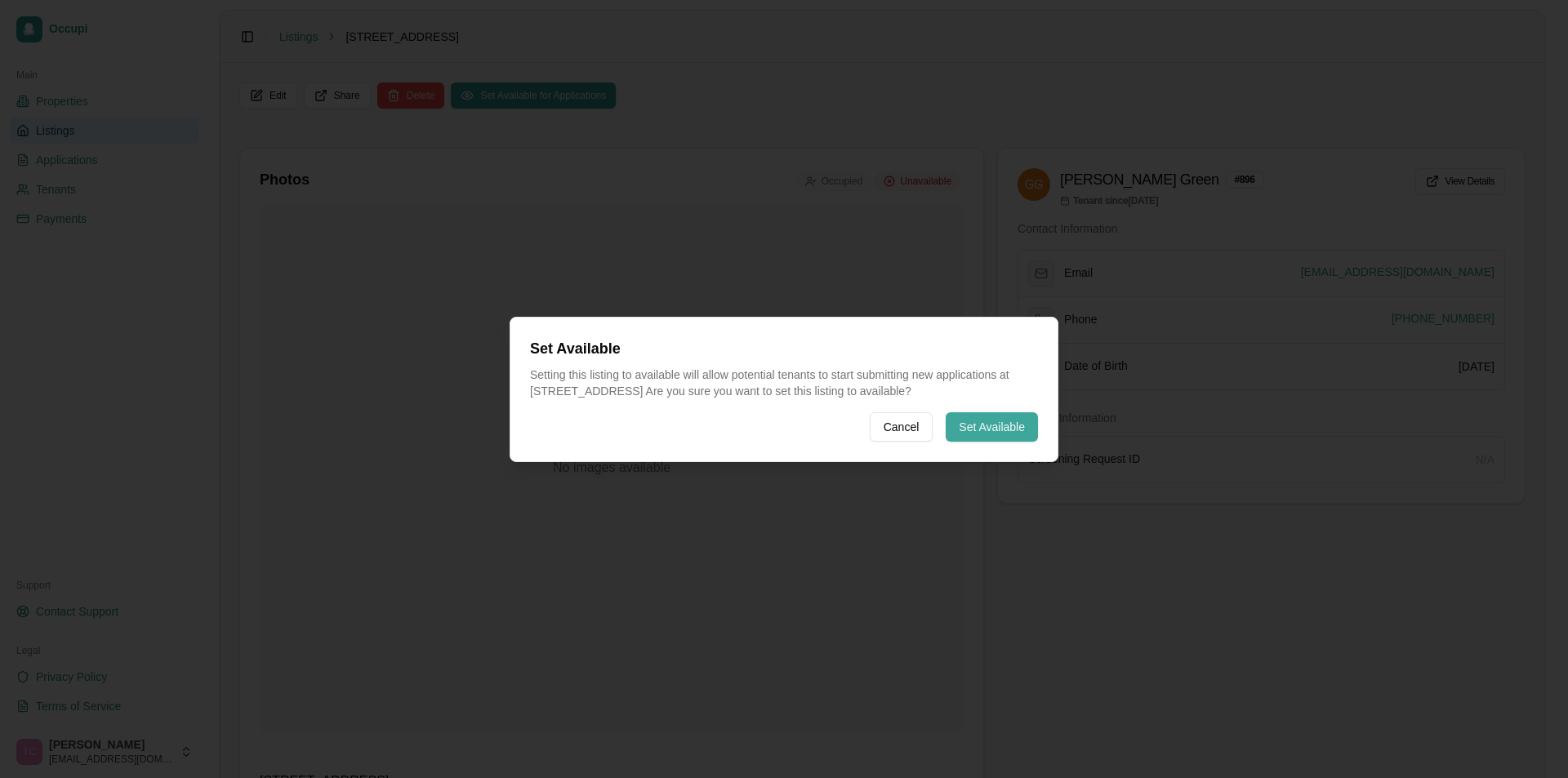
click at [985, 432] on button "Set Available" at bounding box center [991, 427] width 92 height 29
